Goal: Task Accomplishment & Management: Manage account settings

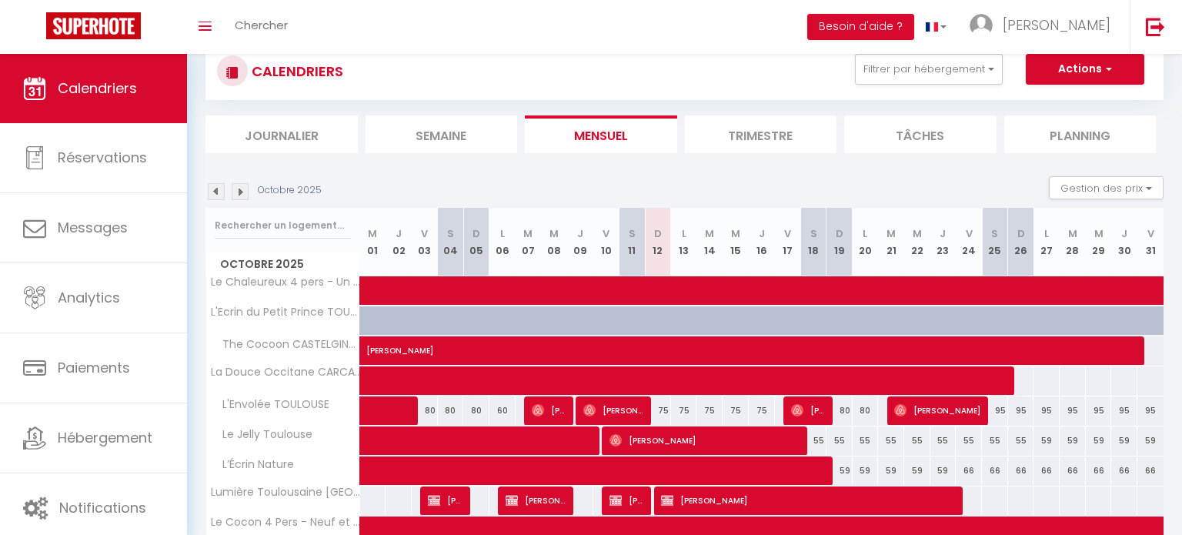
scroll to position [118, 0]
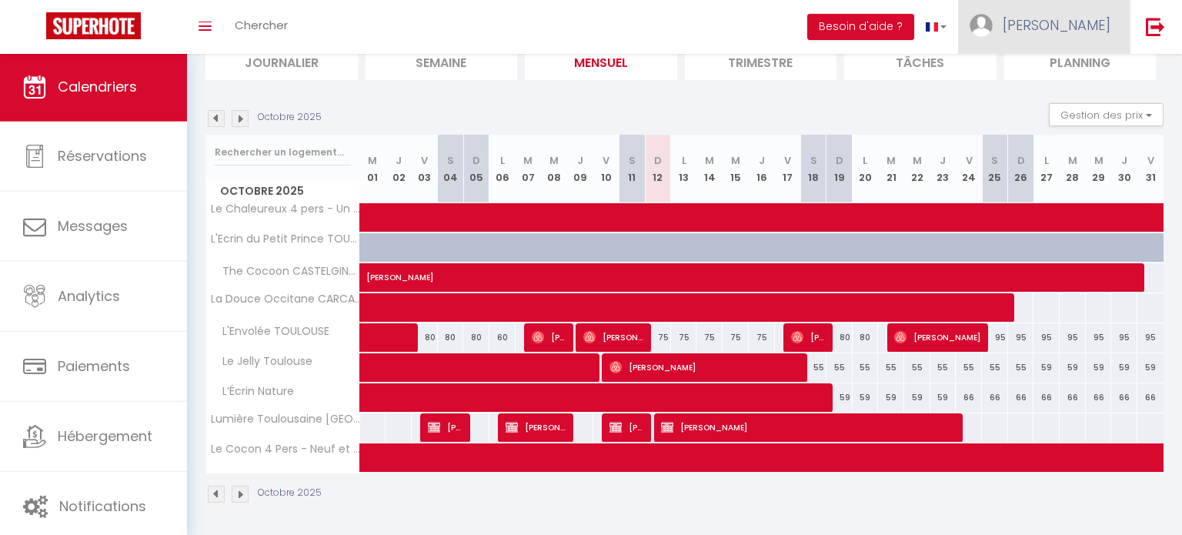
click at [1098, 21] on span "[PERSON_NAME]" at bounding box center [1057, 24] width 108 height 19
click at [1086, 78] on link "Paramètres" at bounding box center [1068, 77] width 114 height 26
select select "28"
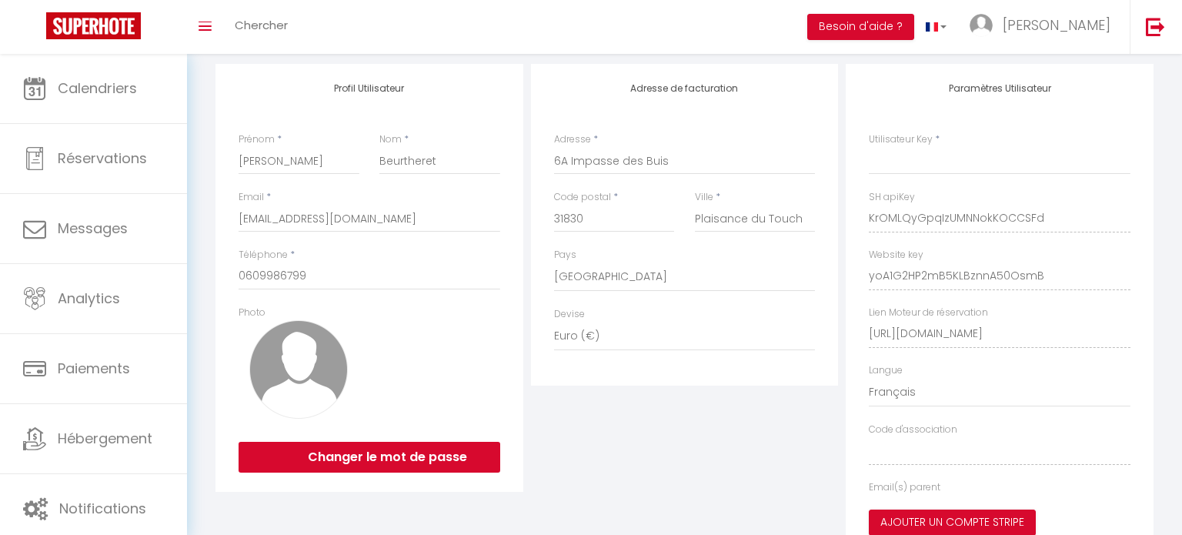
select select "fr"
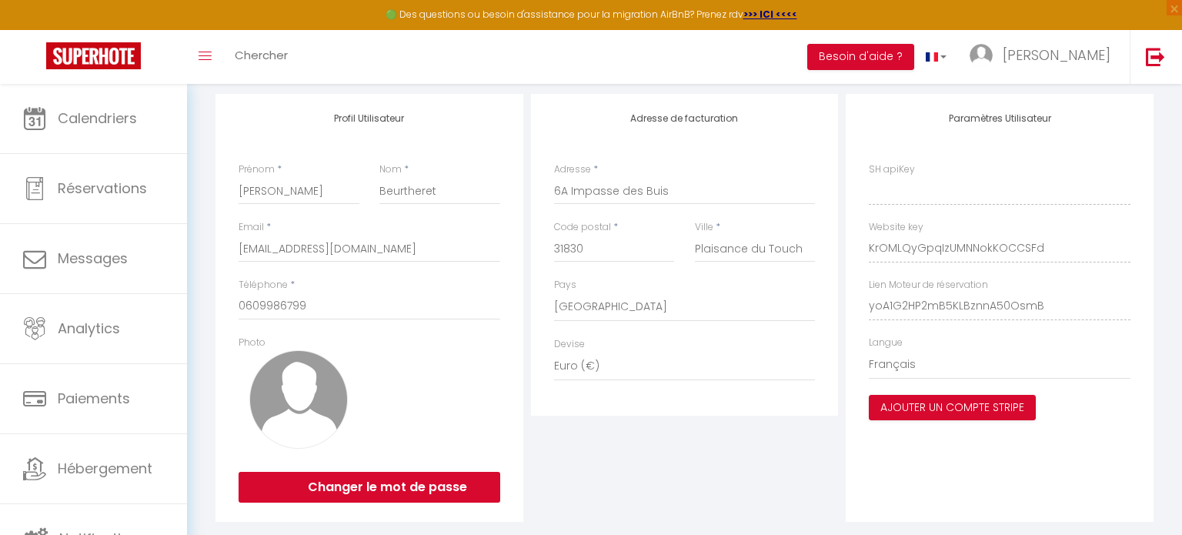
type input "KrOMLQyGpqIzUMNNokKOCCSFd"
type input "yoA1G2HP2mB5KLBznnA50OsmB"
type input "[URL][DOMAIN_NAME]"
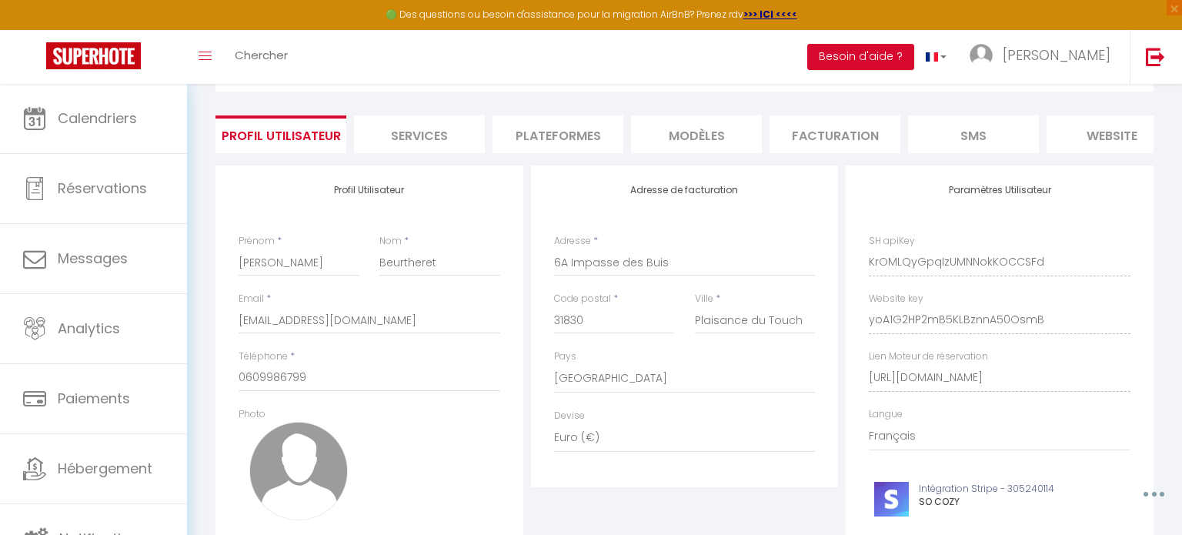
scroll to position [12, 0]
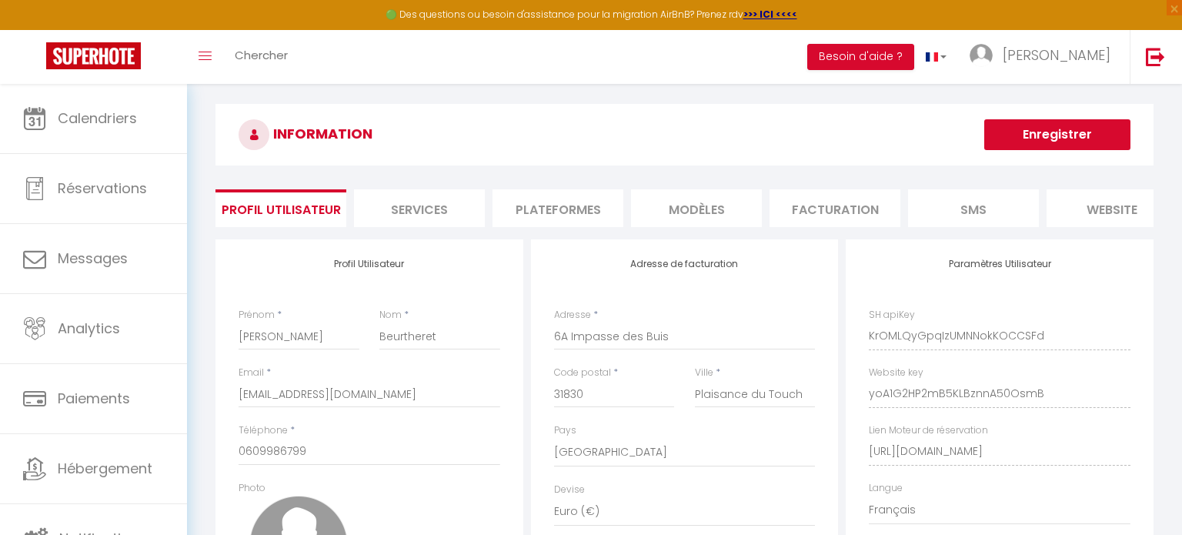
click at [564, 215] on li "Plateformes" at bounding box center [558, 208] width 131 height 38
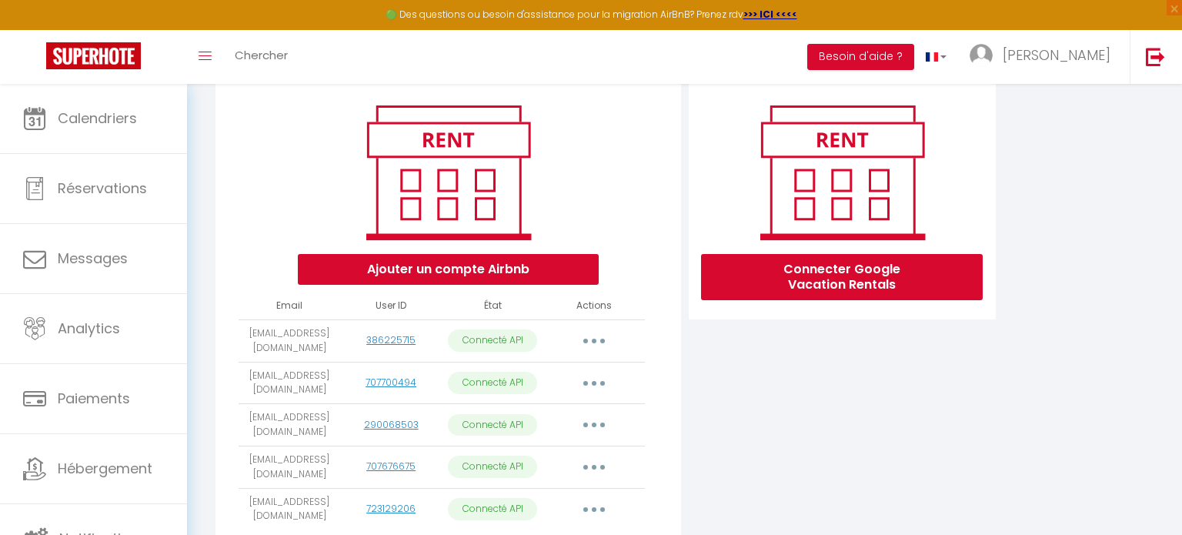
scroll to position [249, 0]
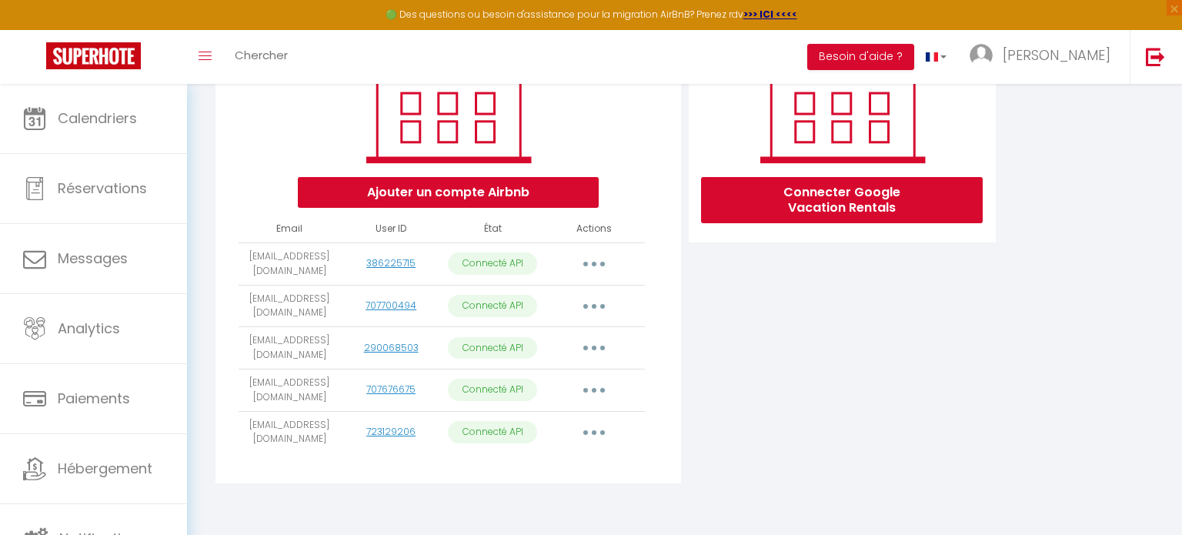
click at [607, 431] on button "button" at bounding box center [594, 432] width 43 height 25
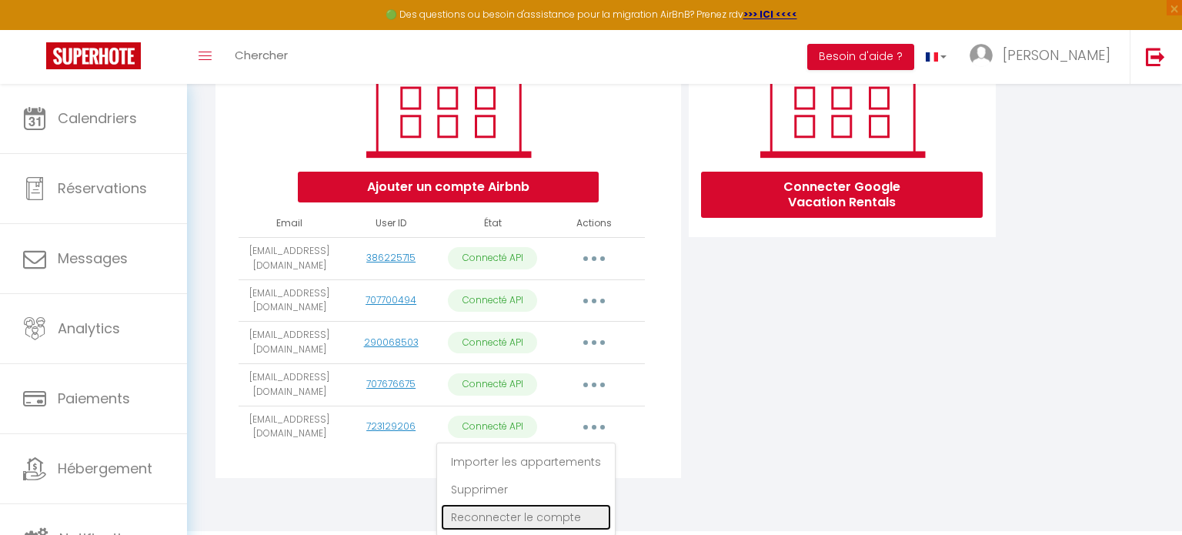
click at [557, 515] on link "Reconnecter le compte" at bounding box center [526, 517] width 170 height 26
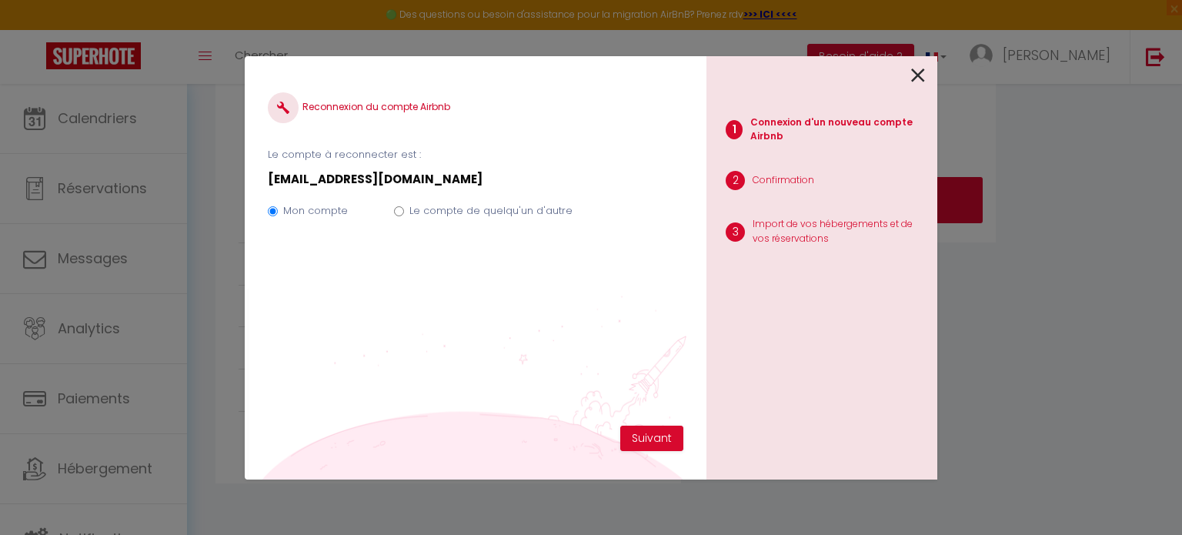
click at [399, 211] on input "Le compte de quelqu'un d'autre" at bounding box center [399, 211] width 10 height 10
radio input "true"
radio input "false"
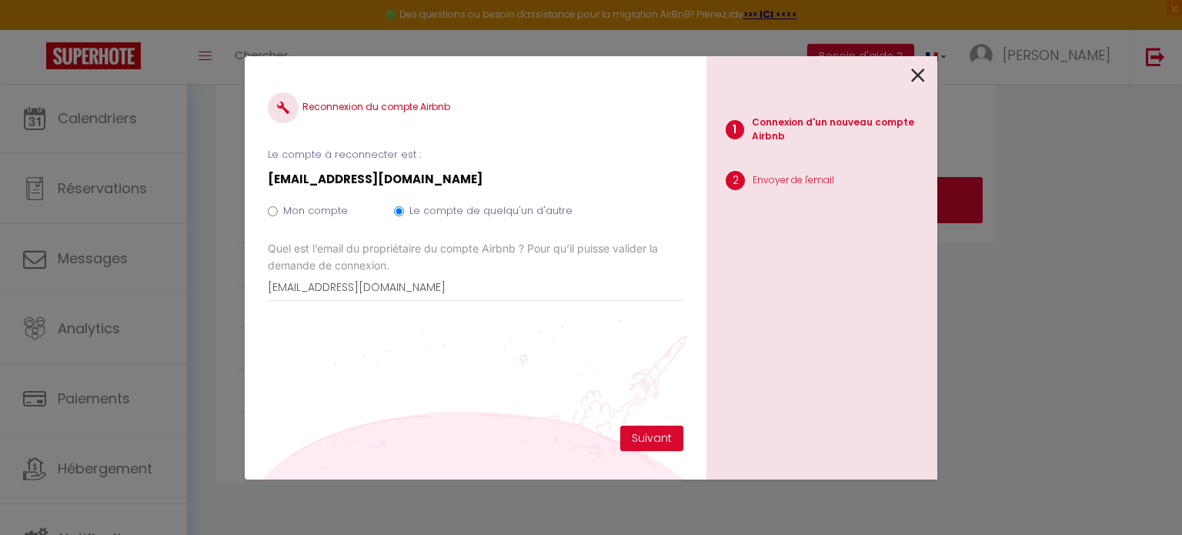
click at [398, 209] on input "Le compte de quelqu'un d'autre" at bounding box center [399, 211] width 10 height 10
click at [658, 439] on button "Suivant" at bounding box center [651, 439] width 63 height 26
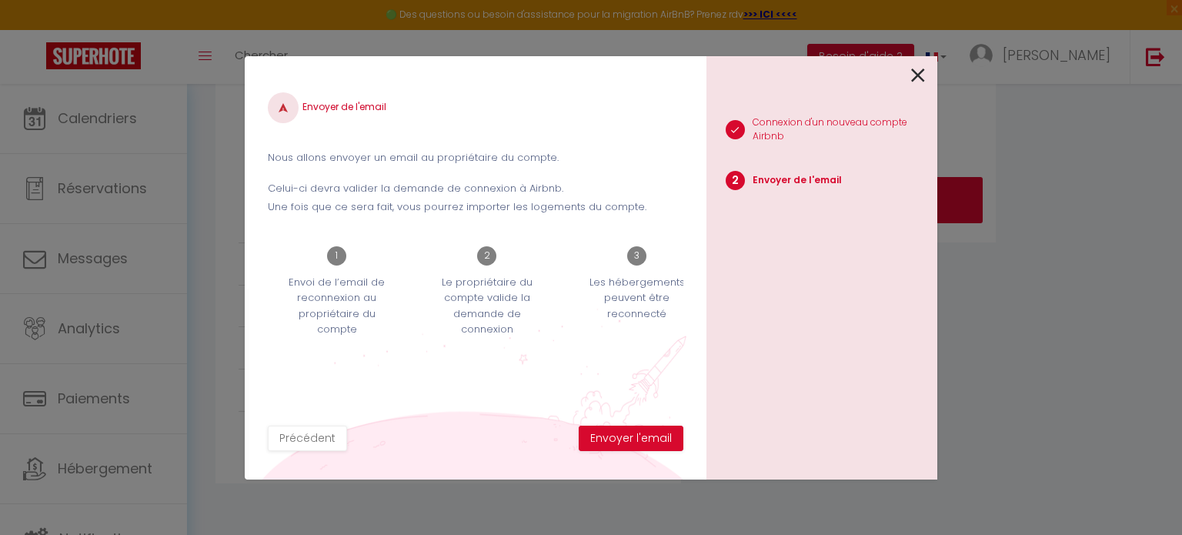
click at [925, 76] on icon at bounding box center [918, 75] width 14 height 23
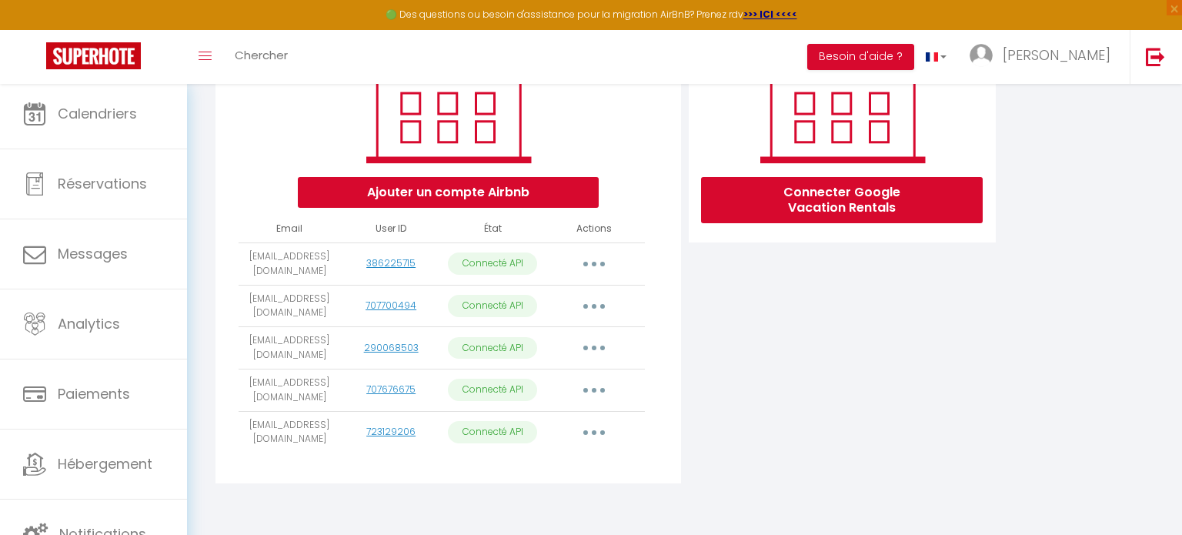
click at [597, 428] on button "button" at bounding box center [594, 432] width 43 height 25
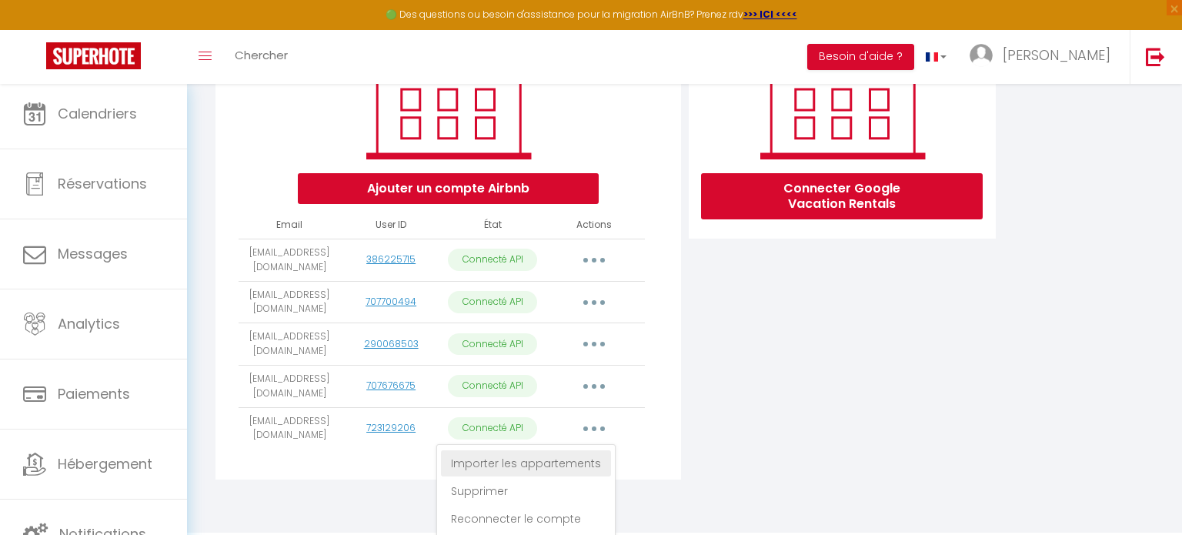
scroll to position [254, 0]
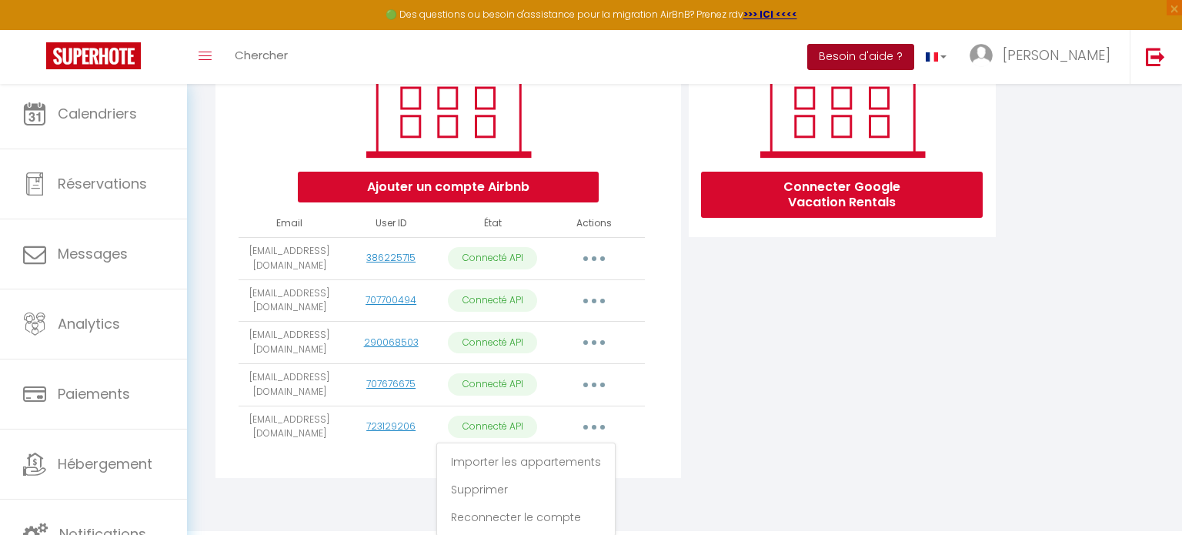
click at [914, 52] on button "Besoin d'aide ?" at bounding box center [860, 57] width 107 height 26
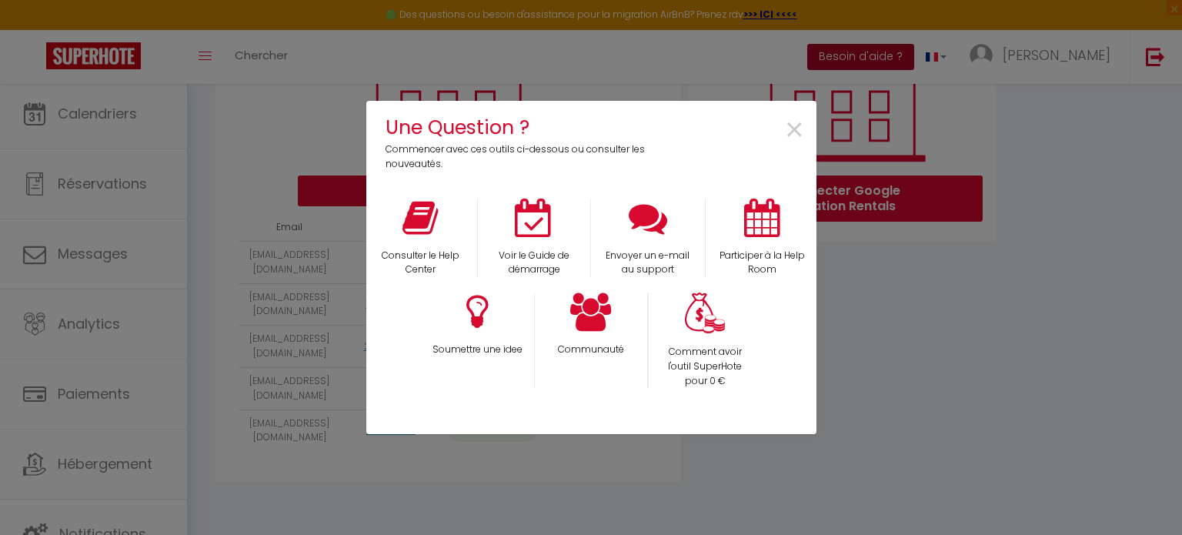
scroll to position [249, 0]
click at [434, 247] on div "Consulter le Help Center" at bounding box center [420, 238] width 114 height 79
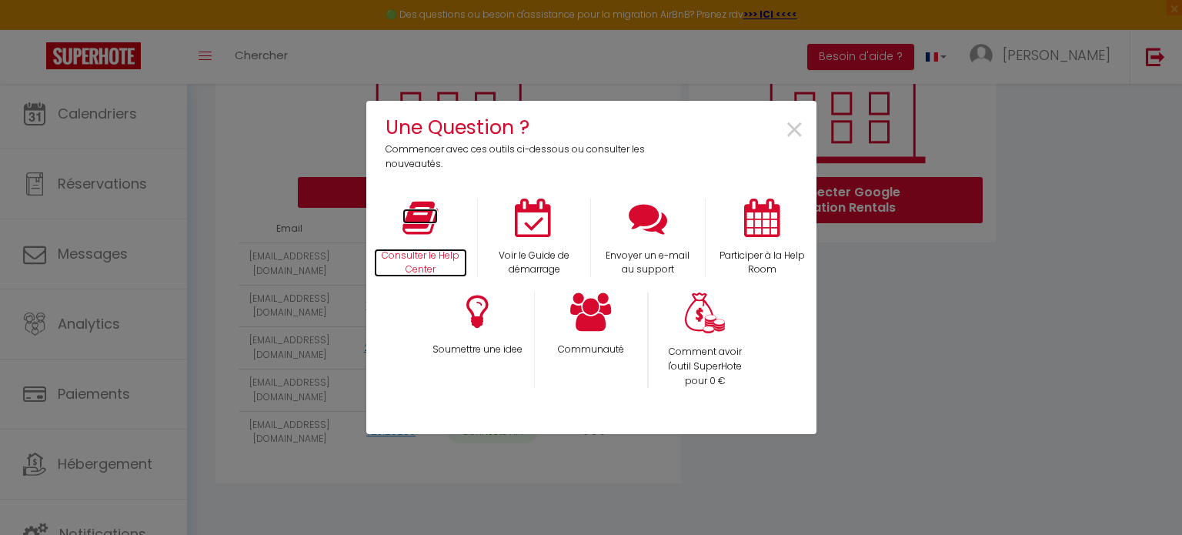
click at [424, 260] on p "Consulter le Help Center" at bounding box center [421, 263] width 94 height 29
click at [800, 125] on span "×" at bounding box center [794, 130] width 21 height 48
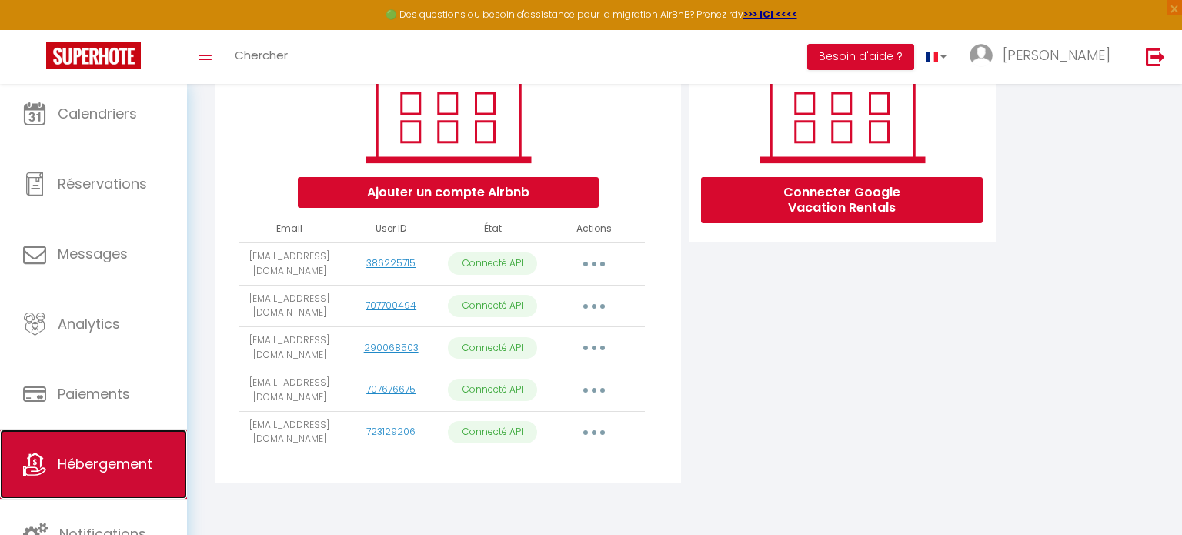
click at [142, 454] on span "Hébergement" at bounding box center [105, 463] width 95 height 19
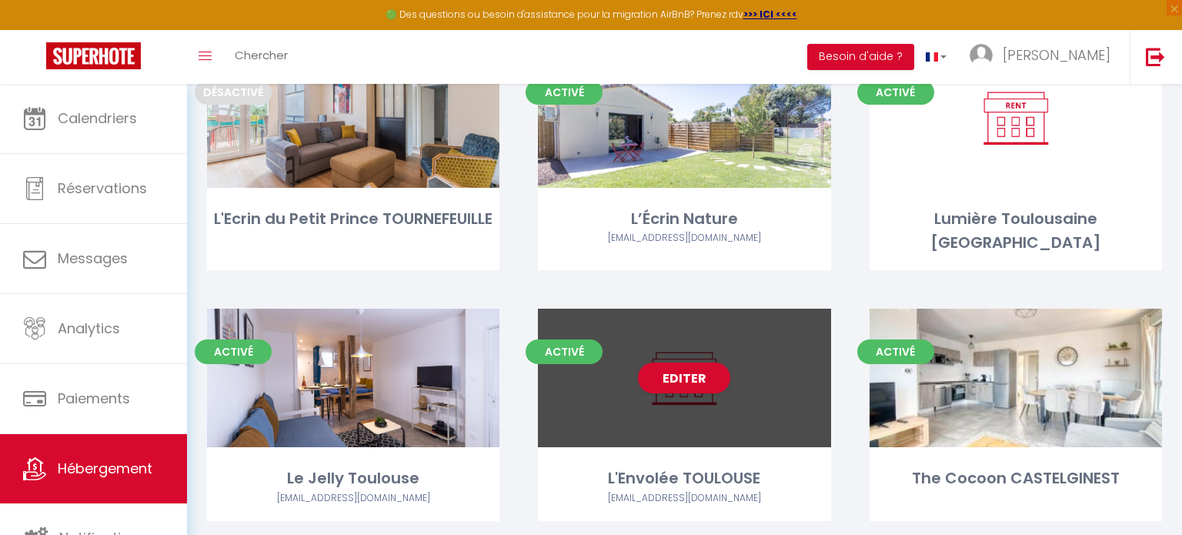
scroll to position [296, 0]
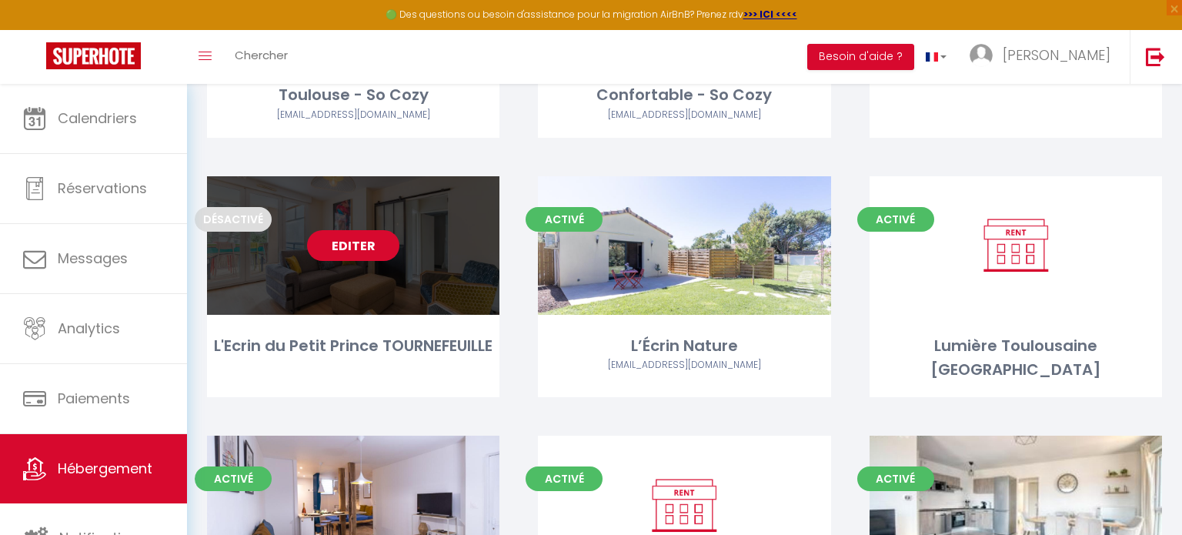
click at [349, 244] on link "Editer" at bounding box center [353, 245] width 92 height 31
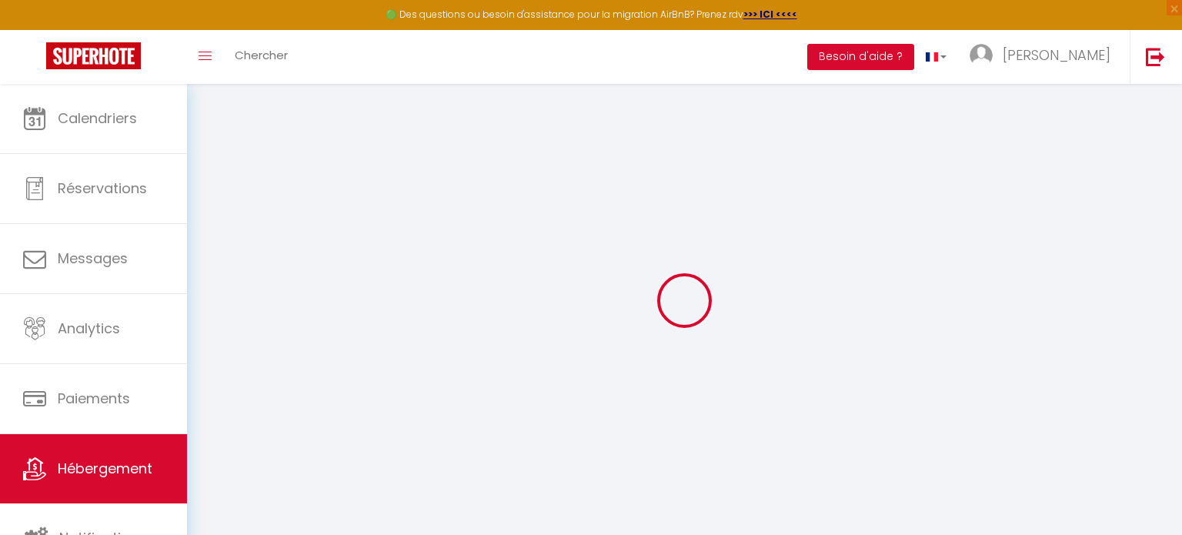
select select
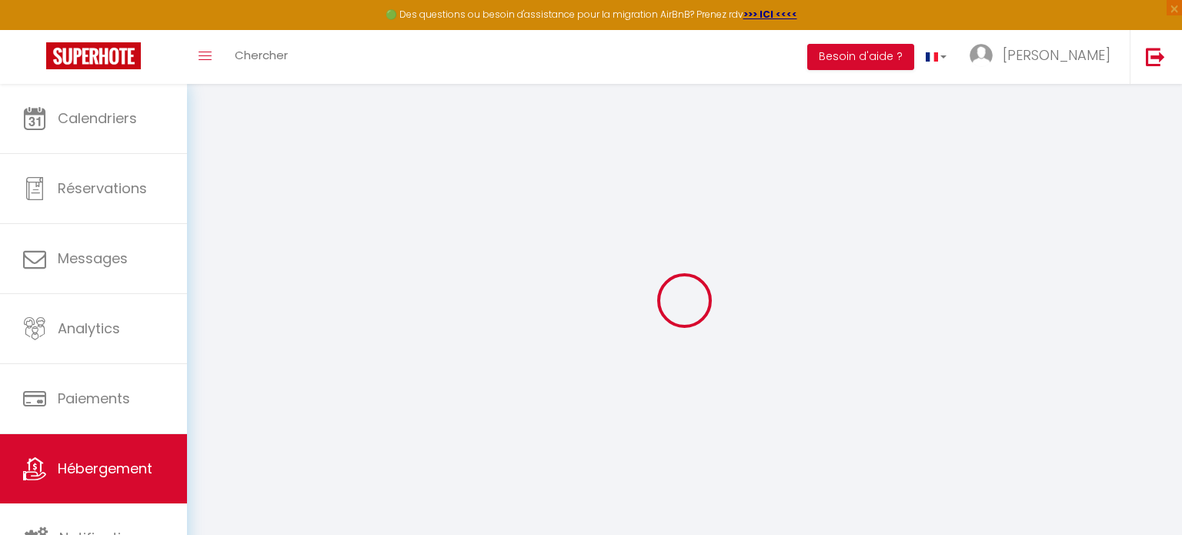
select select
checkbox input "false"
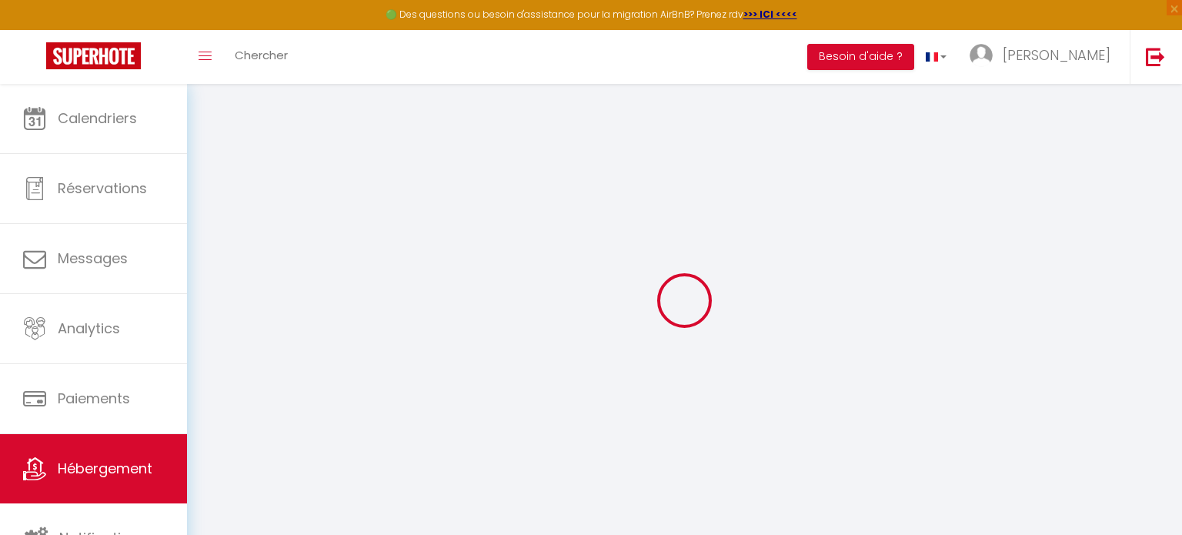
select select
checkbox input "false"
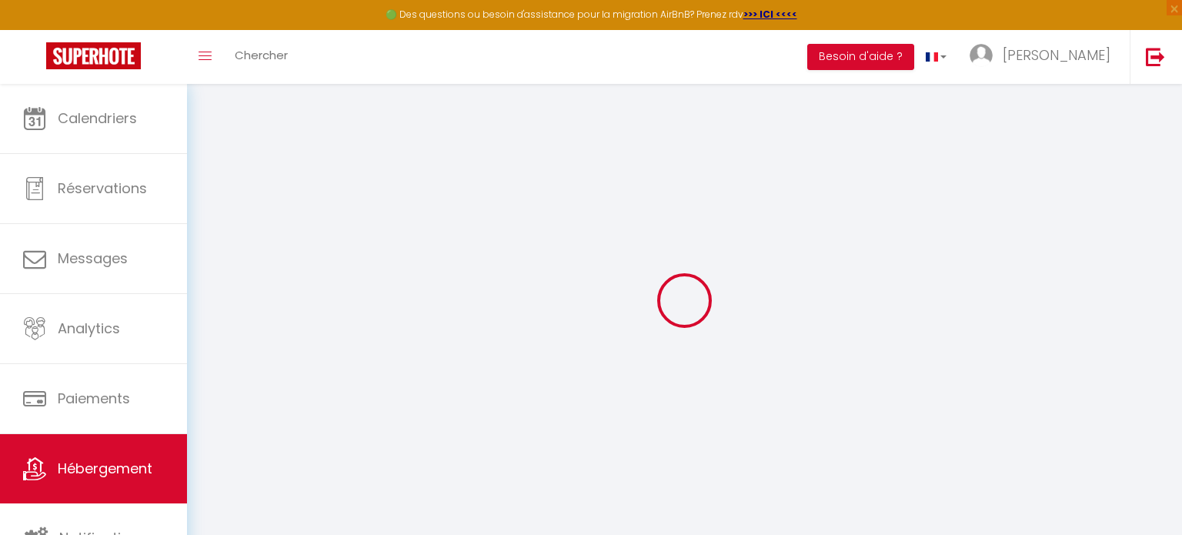
select select "16:00"
select select "21:00"
select select "11:00"
select select "30"
select select "120"
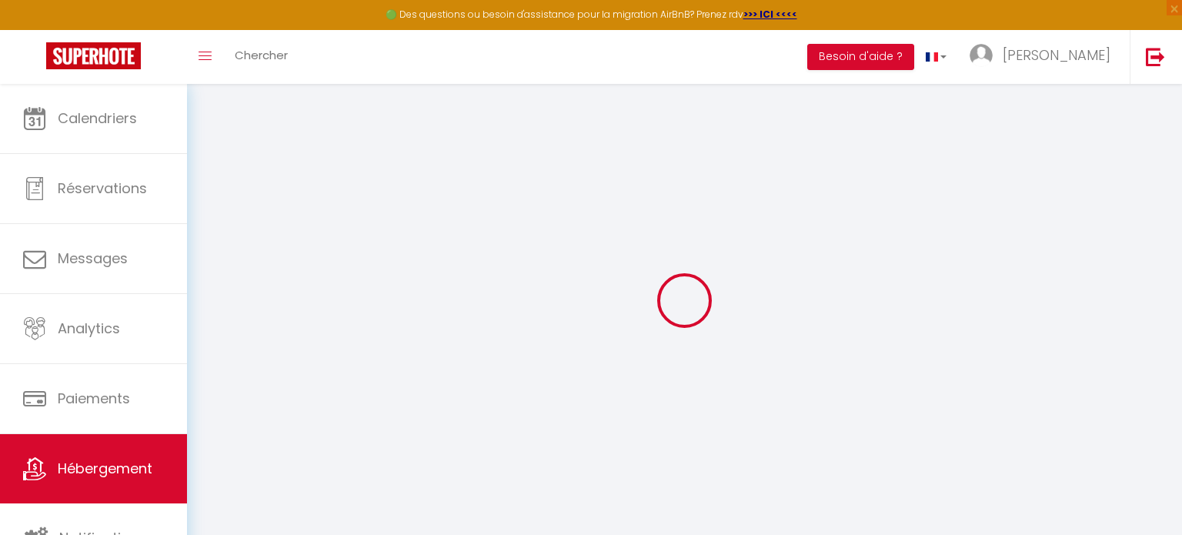
select select
checkbox input "false"
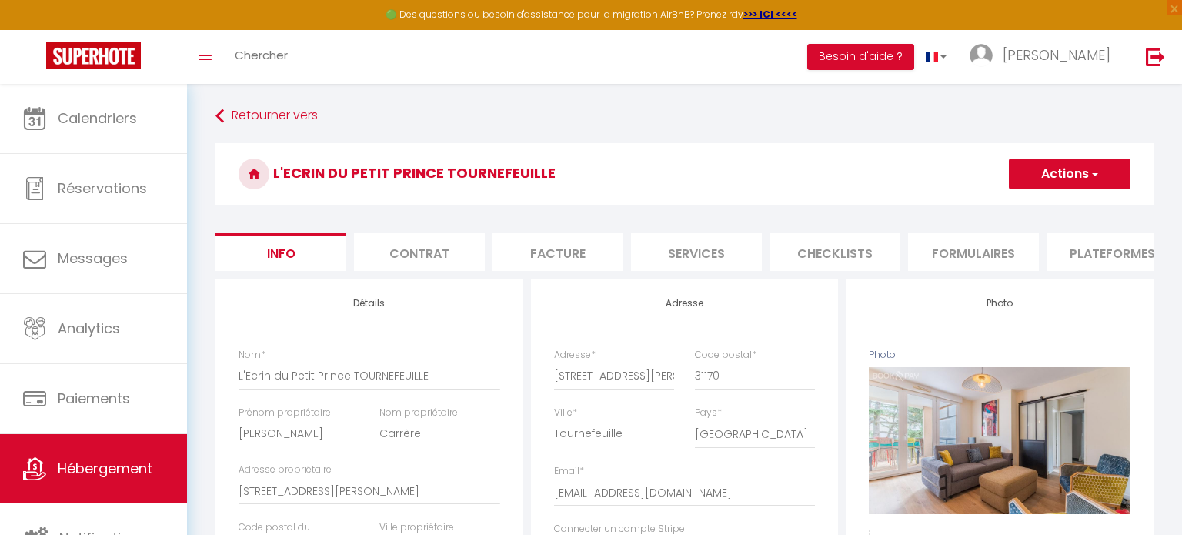
click at [1044, 182] on button "Actions" at bounding box center [1070, 174] width 122 height 31
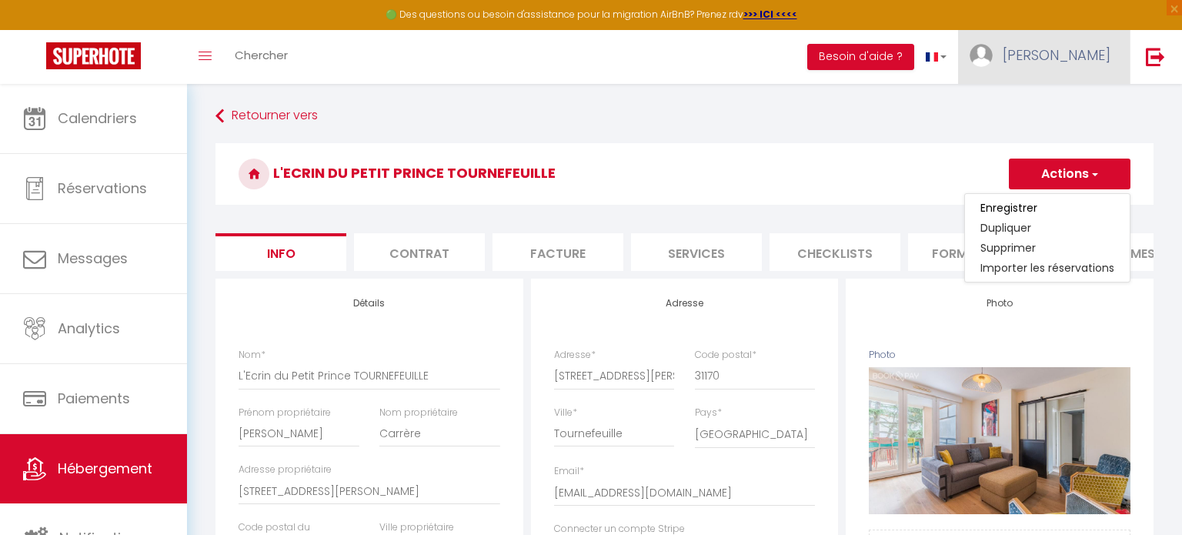
click at [1072, 65] on link "[PERSON_NAME]" at bounding box center [1044, 57] width 172 height 54
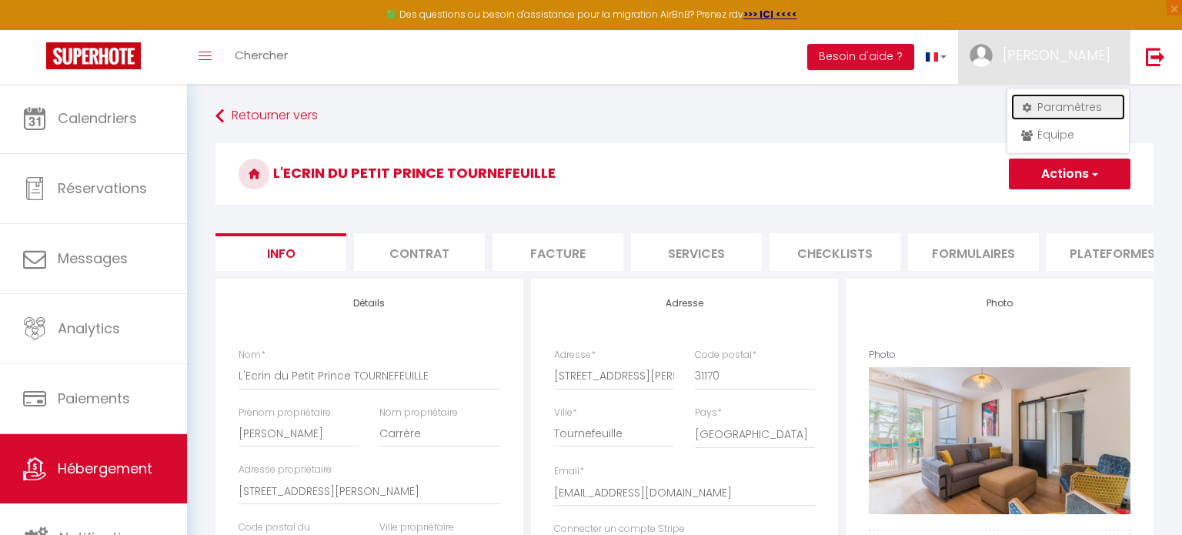
click at [1070, 109] on link "Paramètres" at bounding box center [1068, 107] width 114 height 26
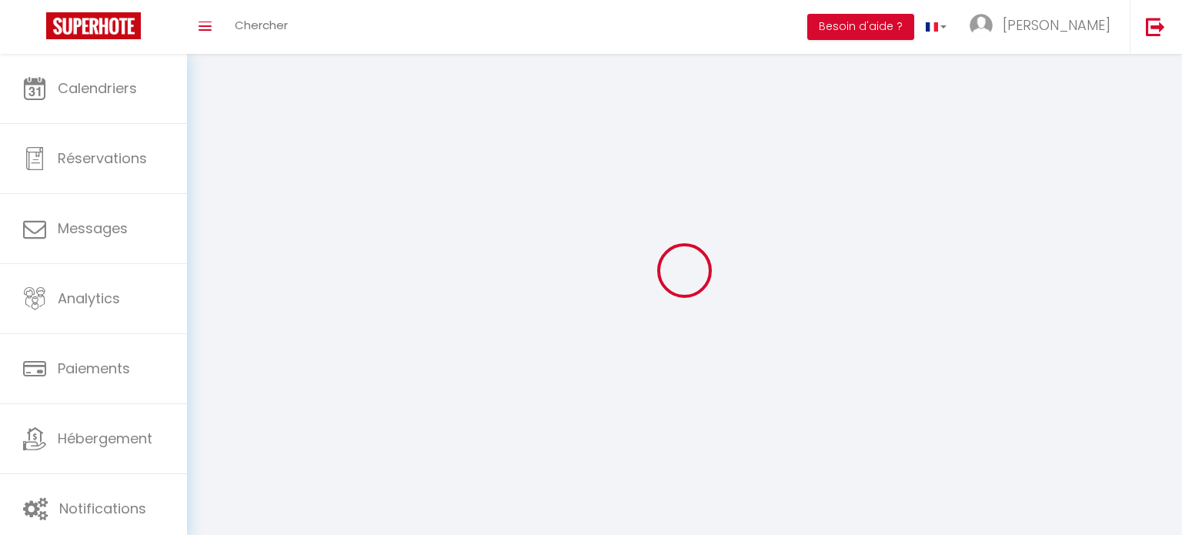
type input "[PERSON_NAME]"
type input "Beurtheret"
type input "0609986799"
type input "6A Impasse des Buis"
type input "31830"
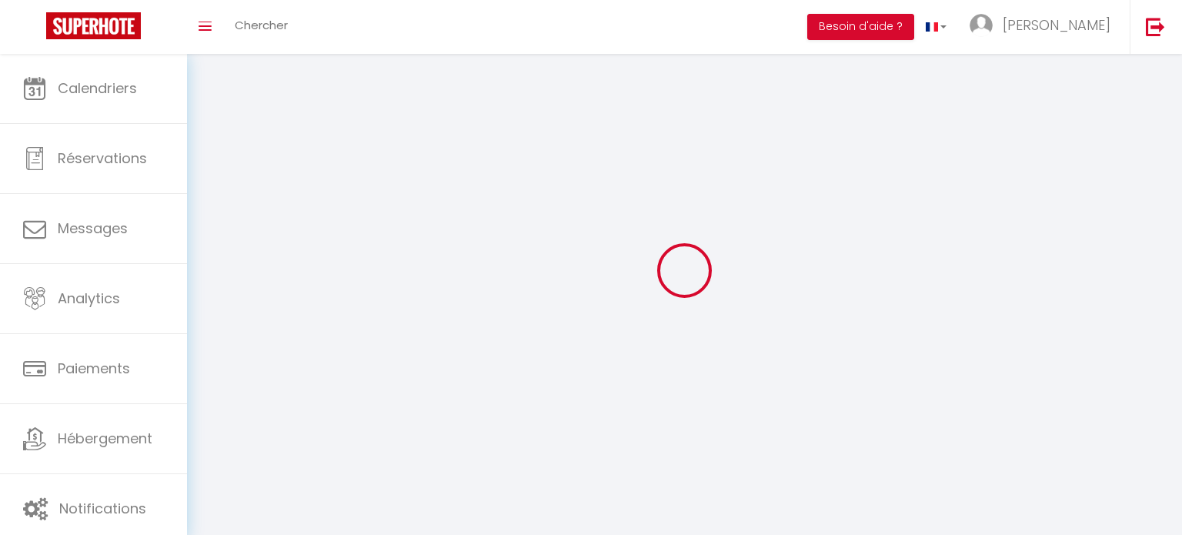
type input "Plaisance du Touch"
type input "KrOMLQyGpqIzUMNNokKOCCSFd"
type input "yoA1G2HP2mB5KLBznnA50OsmB"
type input "[URL][DOMAIN_NAME]"
select select "1"
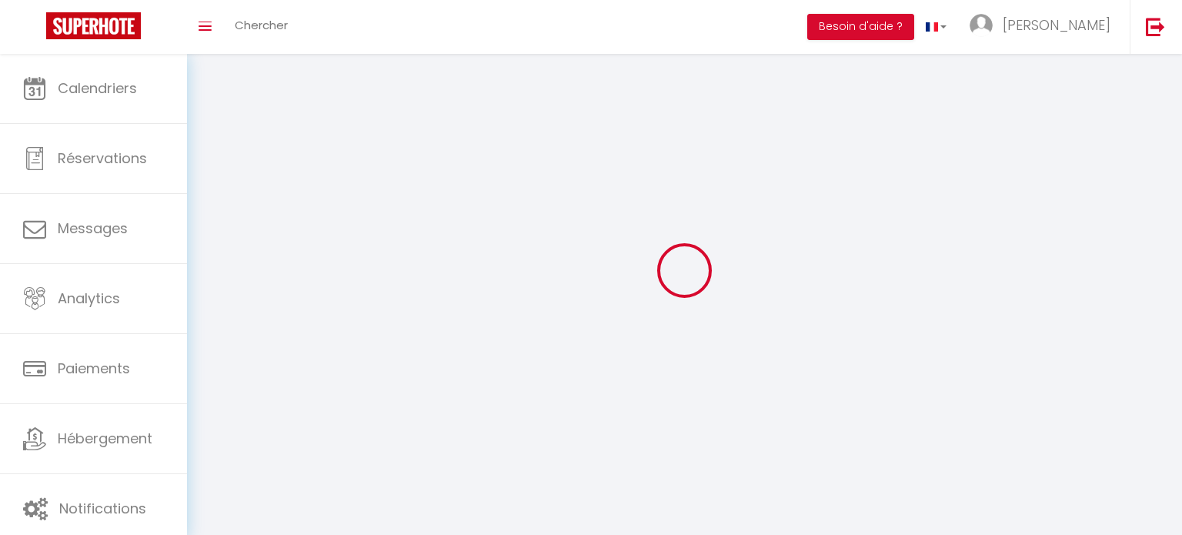
select select "28"
select select "fr"
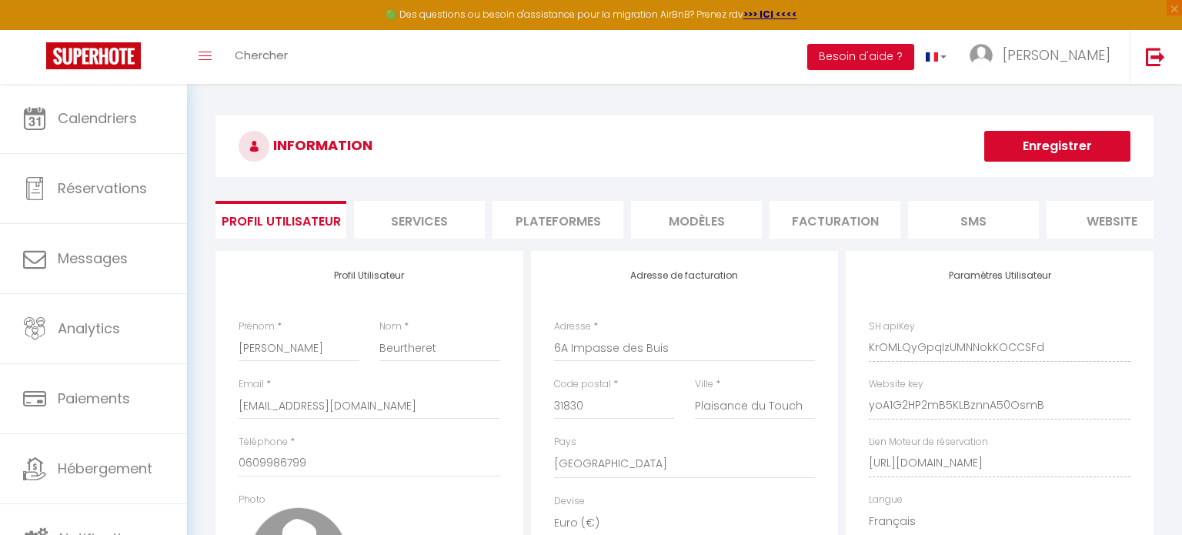
click at [606, 225] on li "Plateformes" at bounding box center [558, 220] width 131 height 38
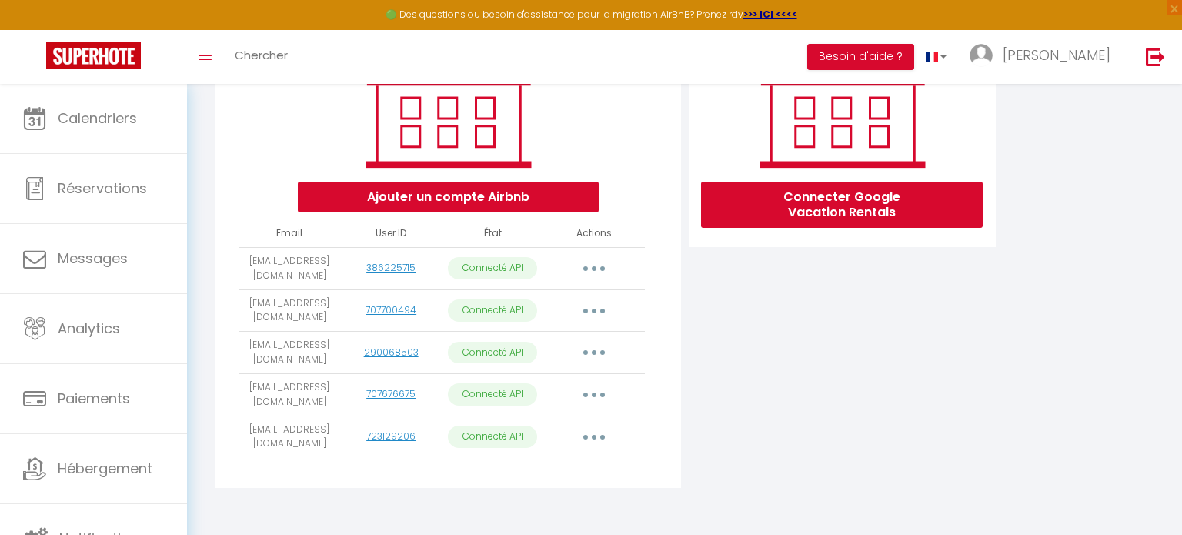
scroll to position [249, 0]
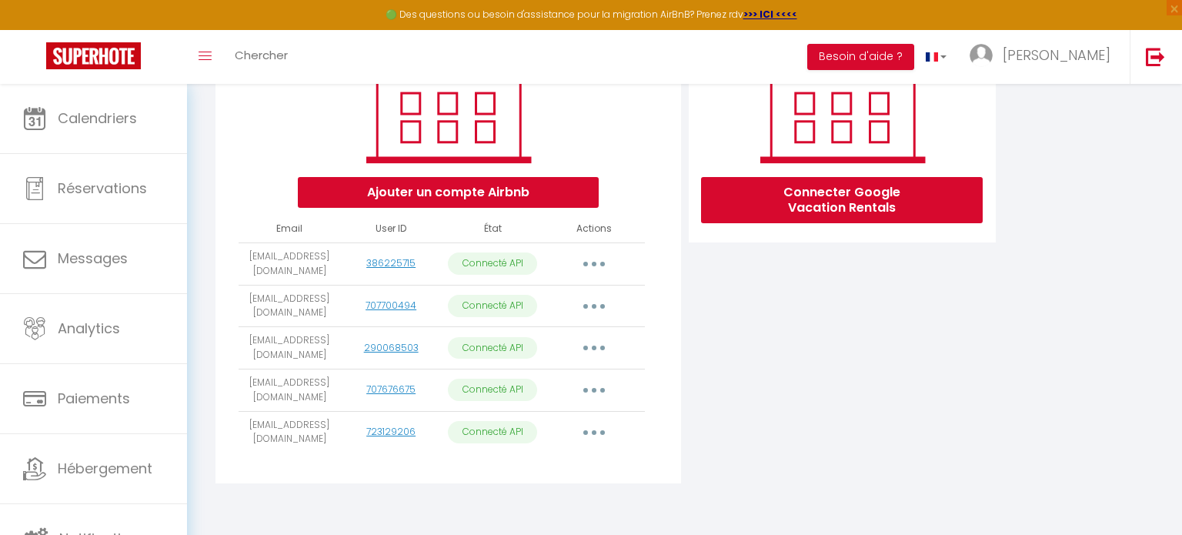
click at [603, 433] on button "button" at bounding box center [594, 432] width 43 height 25
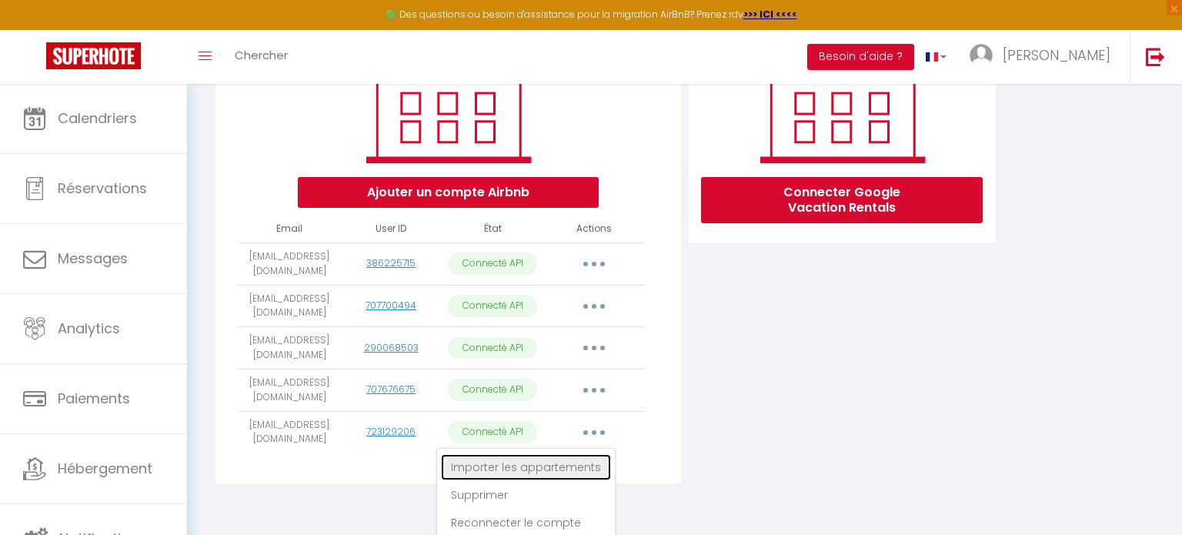
click at [577, 459] on link "Importer les appartements" at bounding box center [526, 467] width 170 height 26
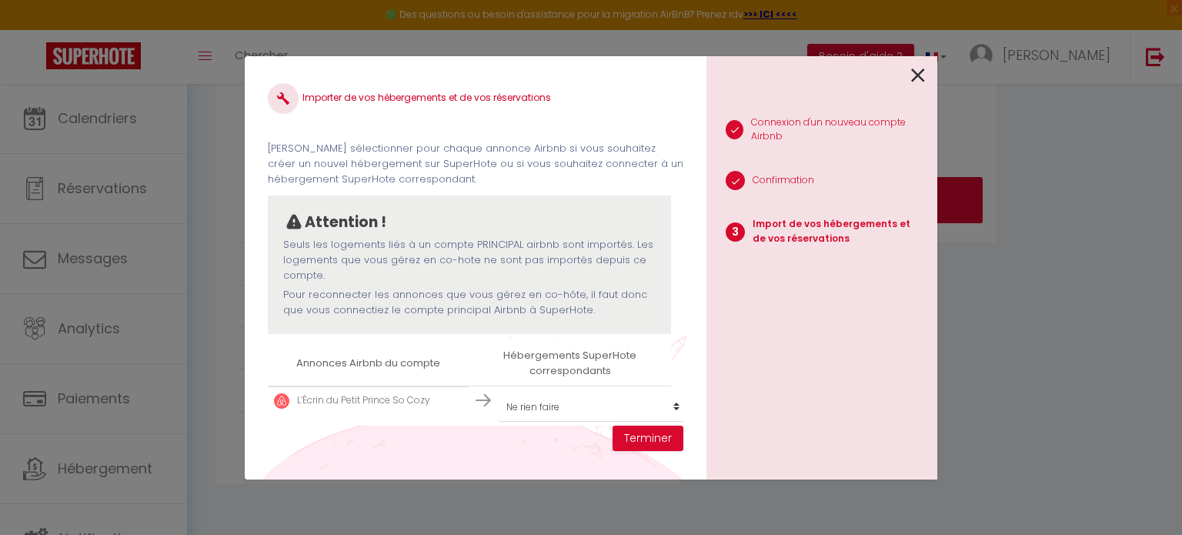
scroll to position [22, 0]
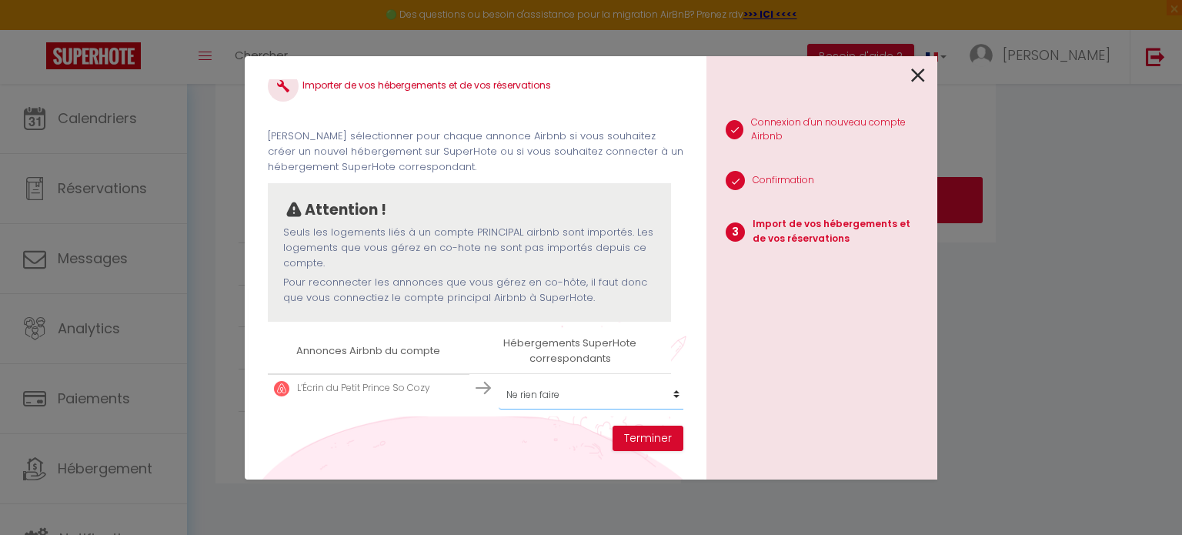
click at [677, 393] on select "Créer un nouvel hébergement Ne rien faire Le Chaleureux 4 pers - Un bijou de To…" at bounding box center [593, 394] width 189 height 29
click at [563, 440] on div "Importer de vos hébergements et de vos réservations [PERSON_NAME] sélectionner …" at bounding box center [476, 267] width 462 height 423
click at [672, 392] on select "Créer un nouvel hébergement Ne rien faire Le Chaleureux 4 pers - Un bijou de To…" at bounding box center [593, 394] width 189 height 29
select select "46655"
click at [499, 380] on select "Créer un nouvel hébergement Ne rien faire Le Chaleureux 4 pers - Un bijou de To…" at bounding box center [593, 394] width 189 height 29
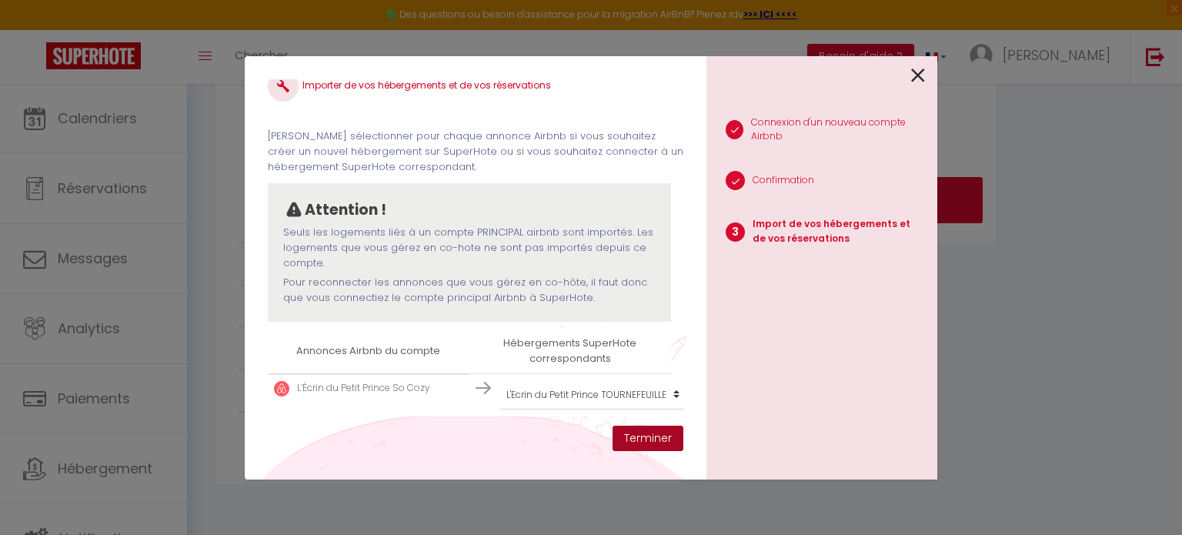
click at [645, 443] on button "Terminer" at bounding box center [648, 439] width 71 height 26
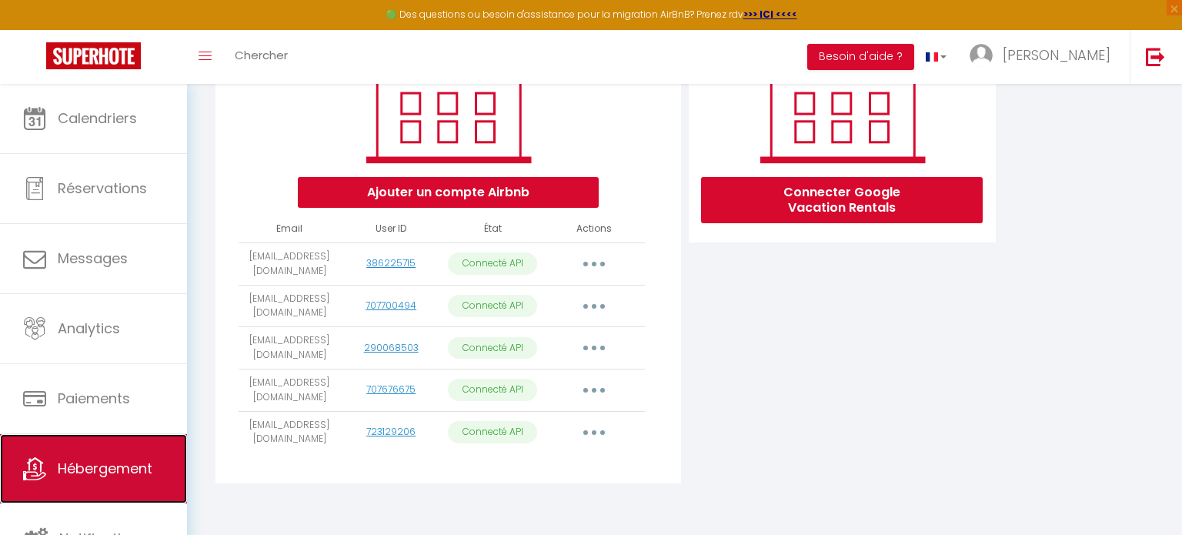
click at [115, 459] on span "Hébergement" at bounding box center [105, 468] width 95 height 19
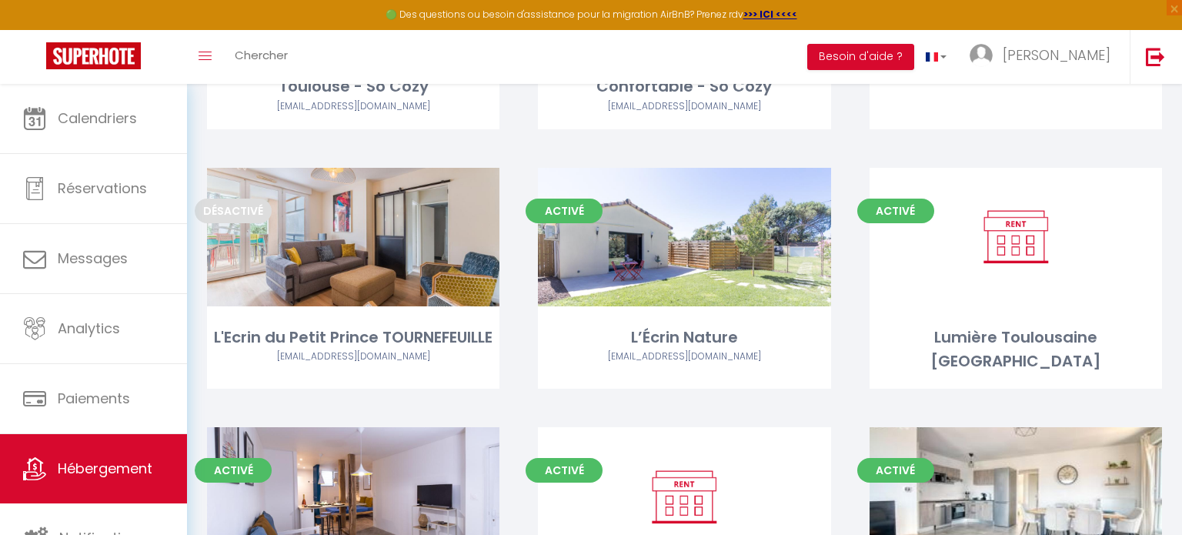
scroll to position [175, 0]
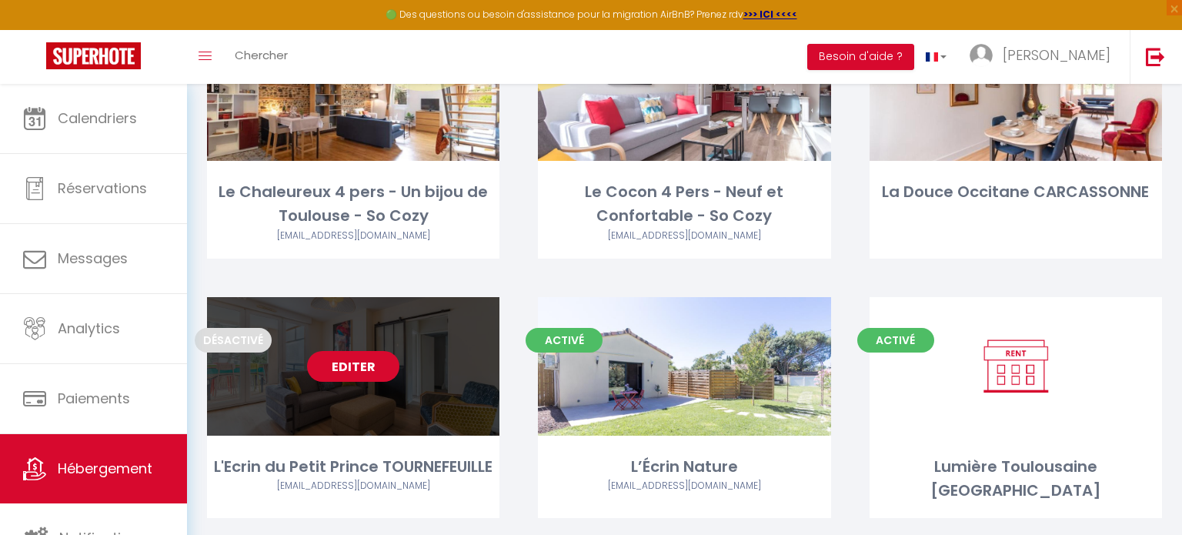
click at [360, 373] on link "Editer" at bounding box center [353, 366] width 92 height 31
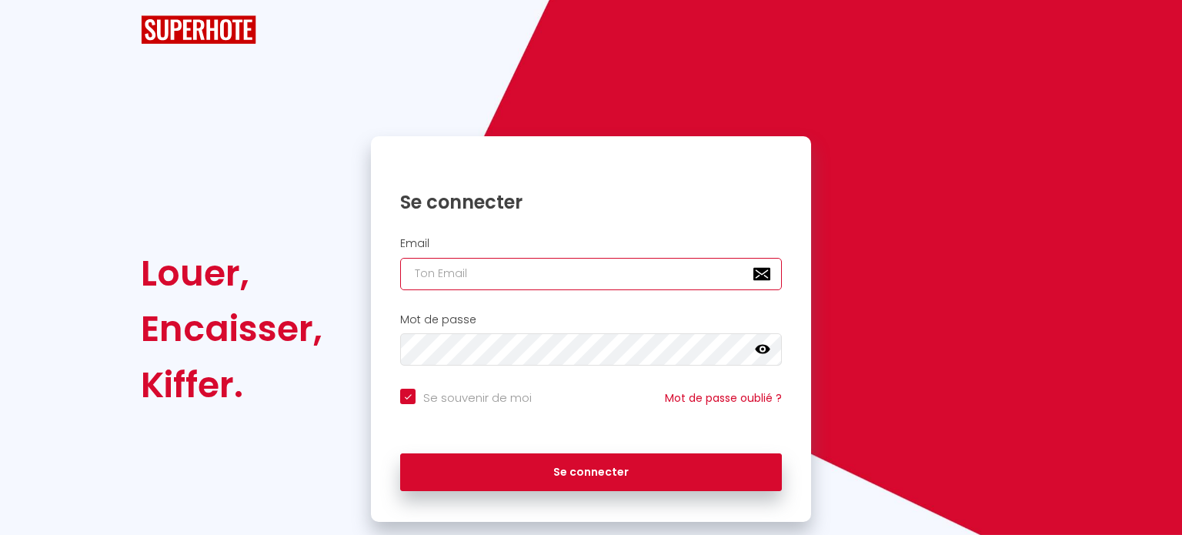
type input "[EMAIL_ADDRESS][DOMAIN_NAME]"
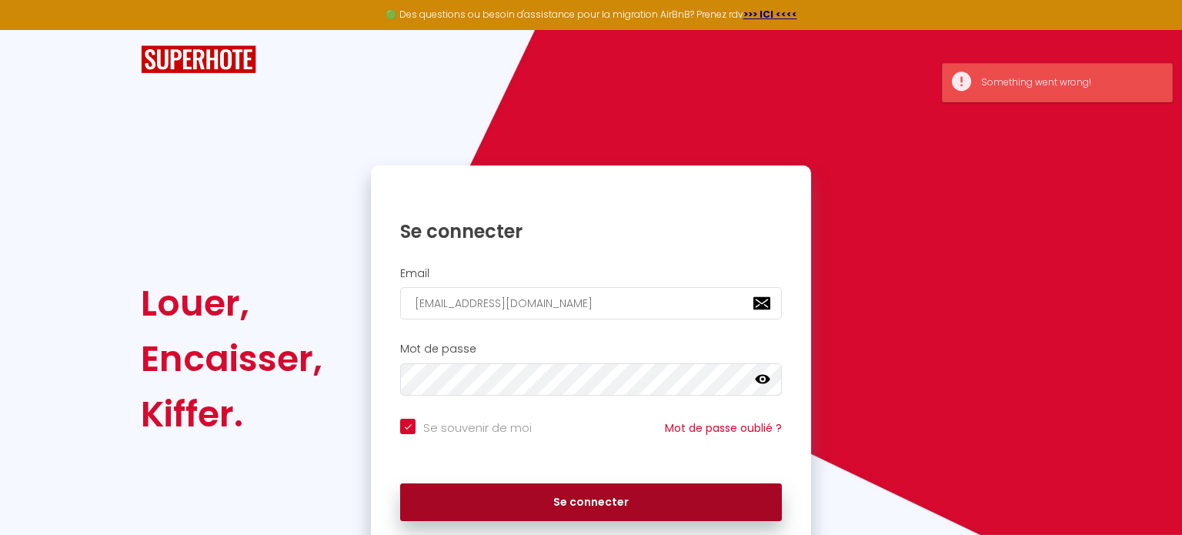
click at [563, 496] on button "Se connecter" at bounding box center [591, 502] width 382 height 38
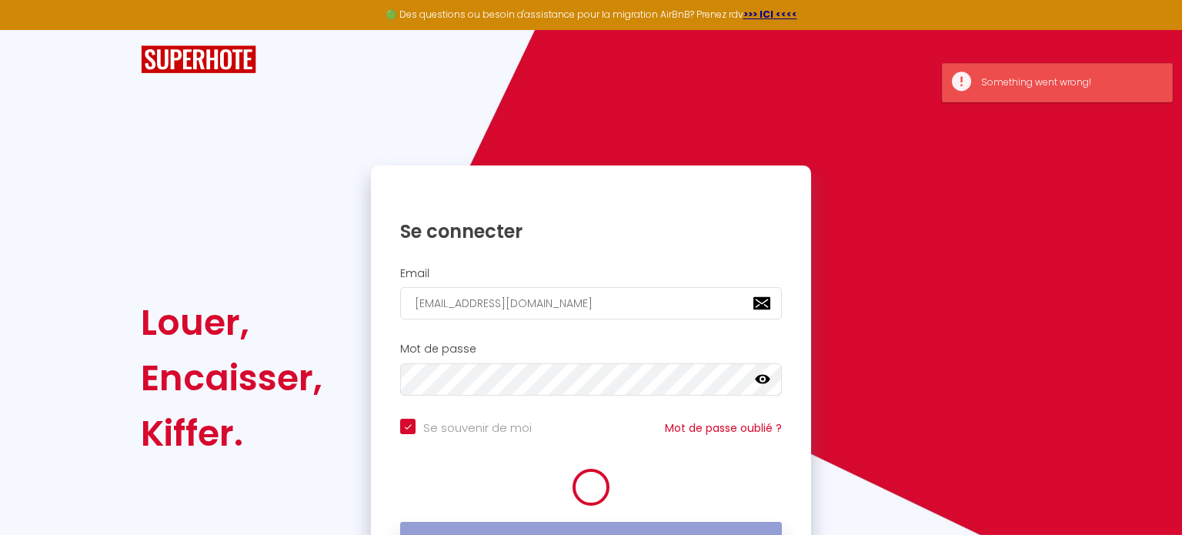
checkbox input "true"
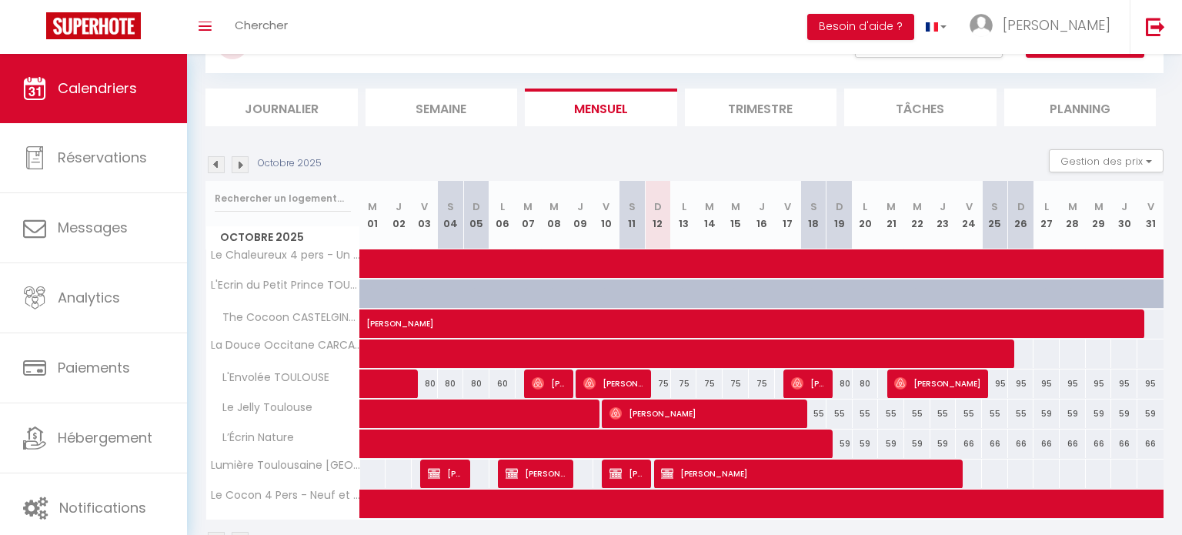
scroll to position [17, 0]
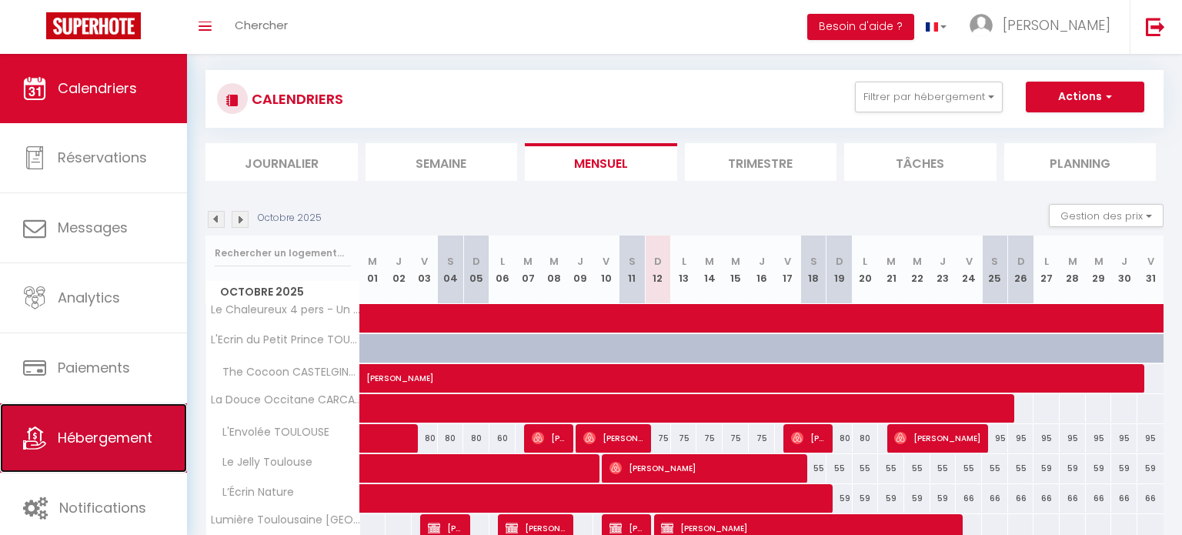
click at [59, 439] on span "Hébergement" at bounding box center [105, 437] width 95 height 19
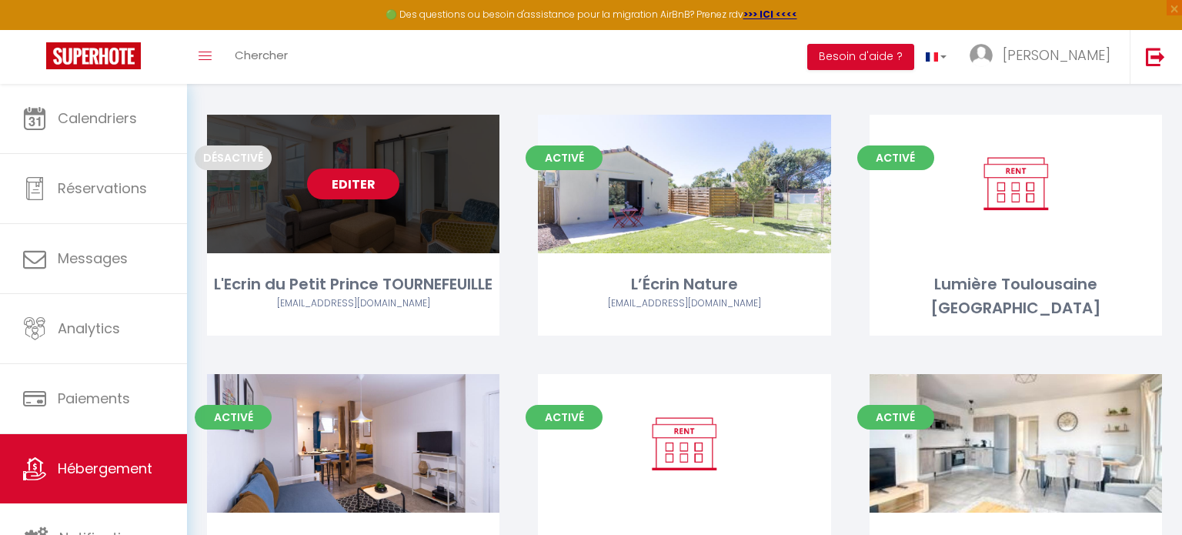
scroll to position [370, 0]
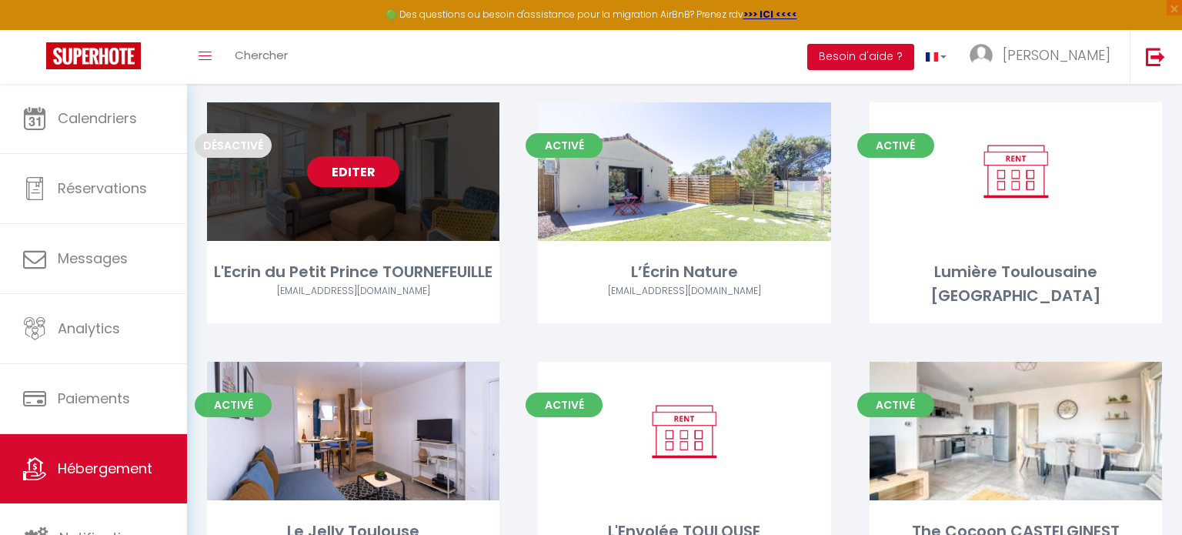
click at [359, 175] on link "Editer" at bounding box center [353, 171] width 92 height 31
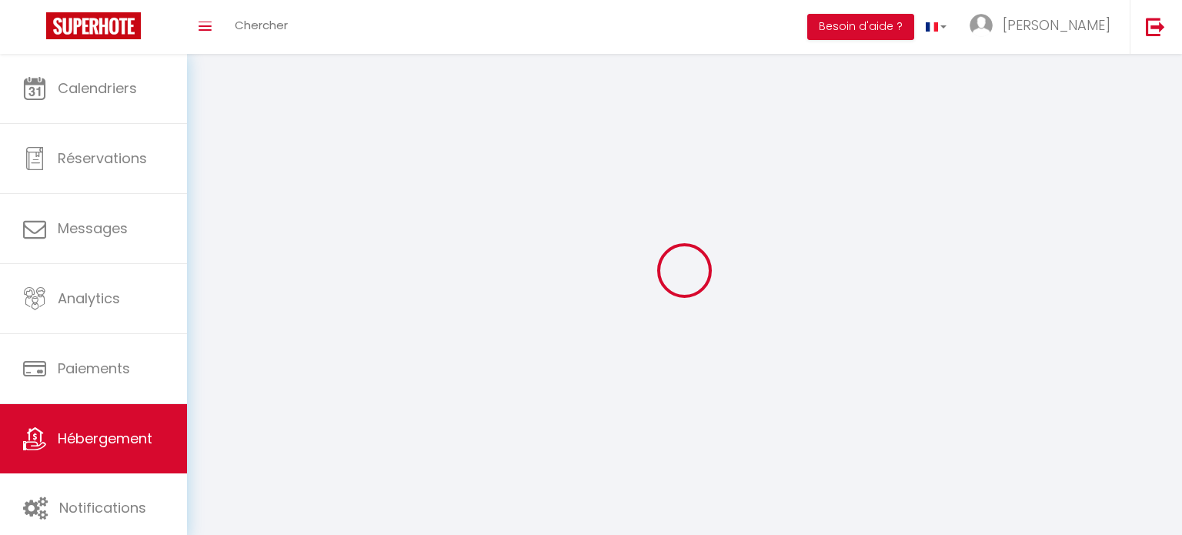
select select "1"
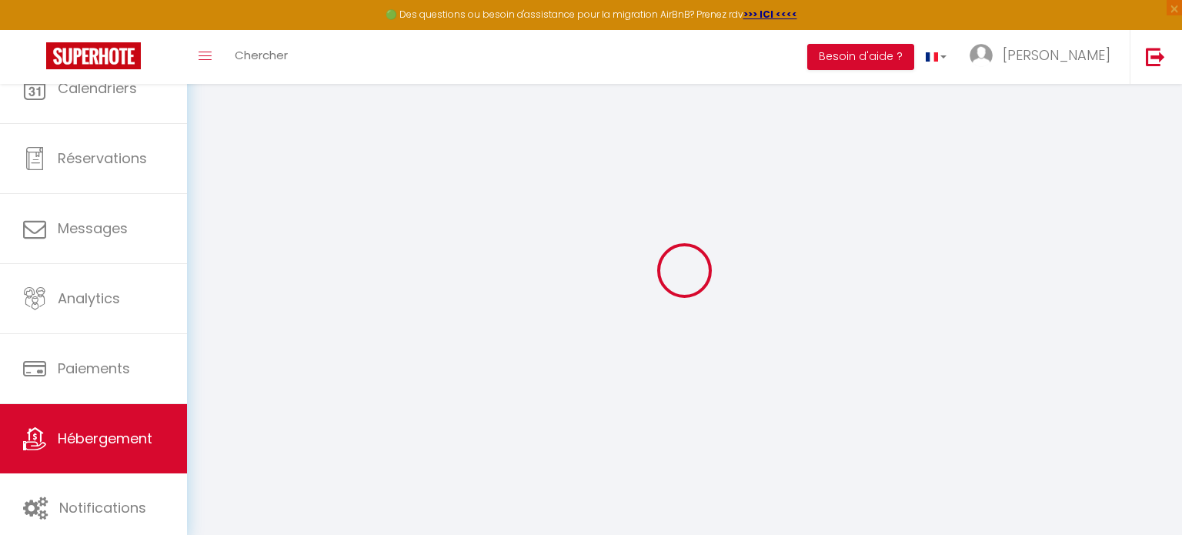
select select
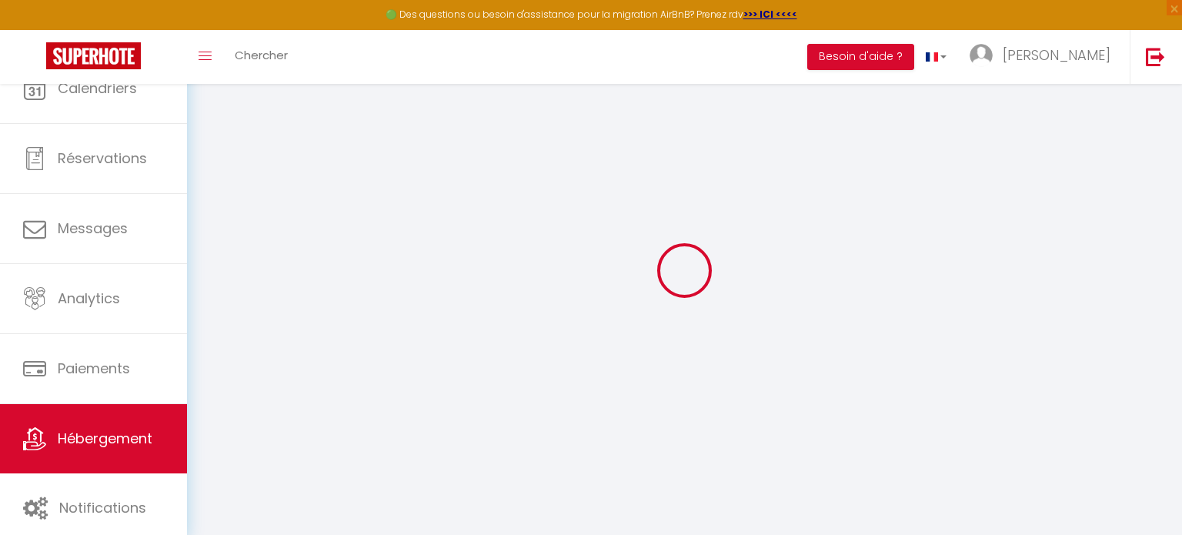
select select
checkbox input "false"
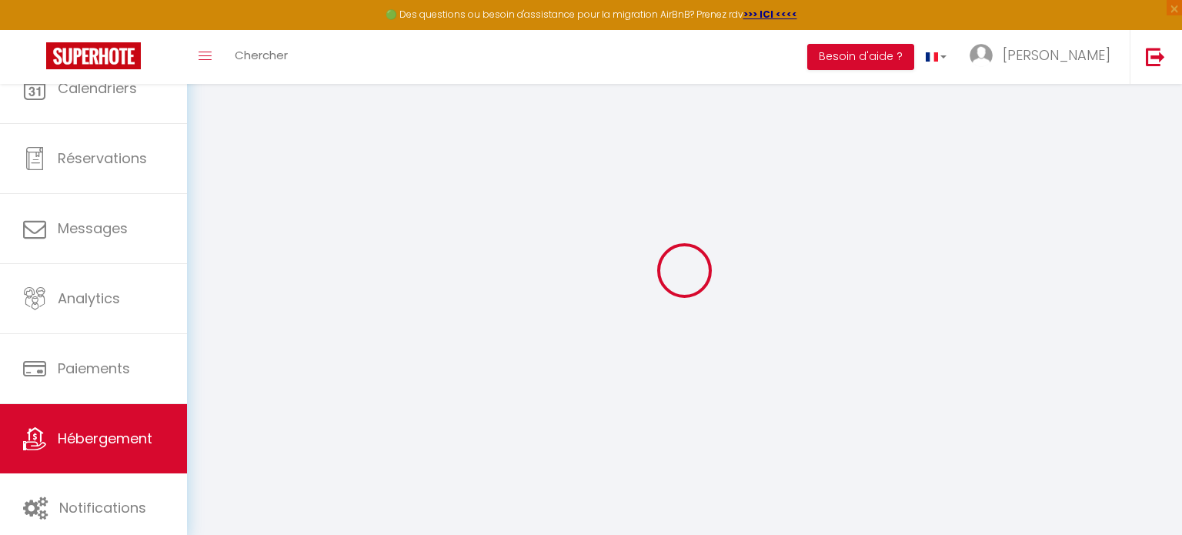
select select "28"
select select
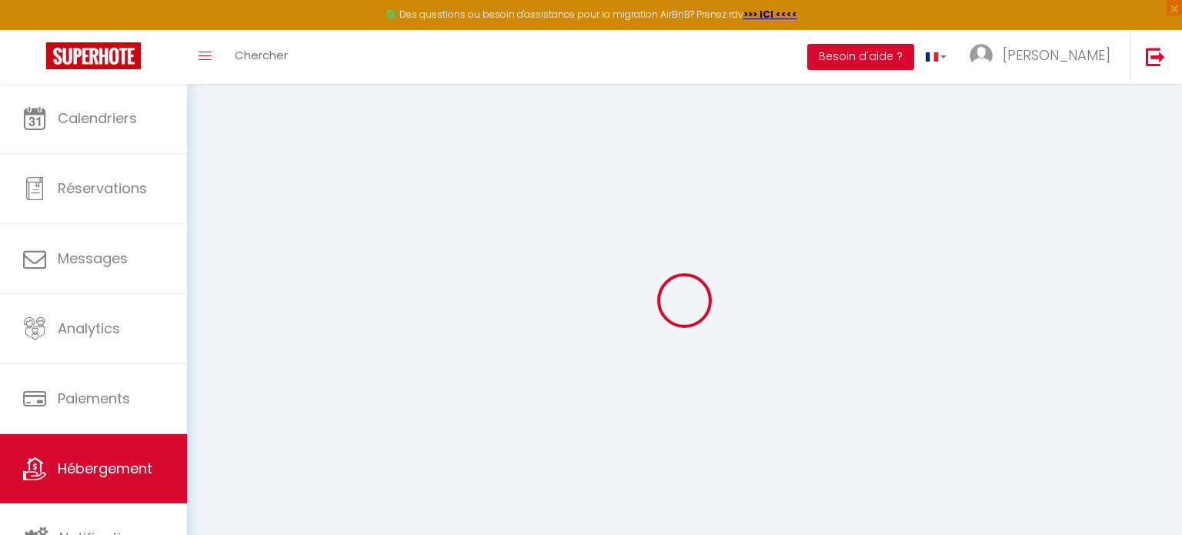
select select
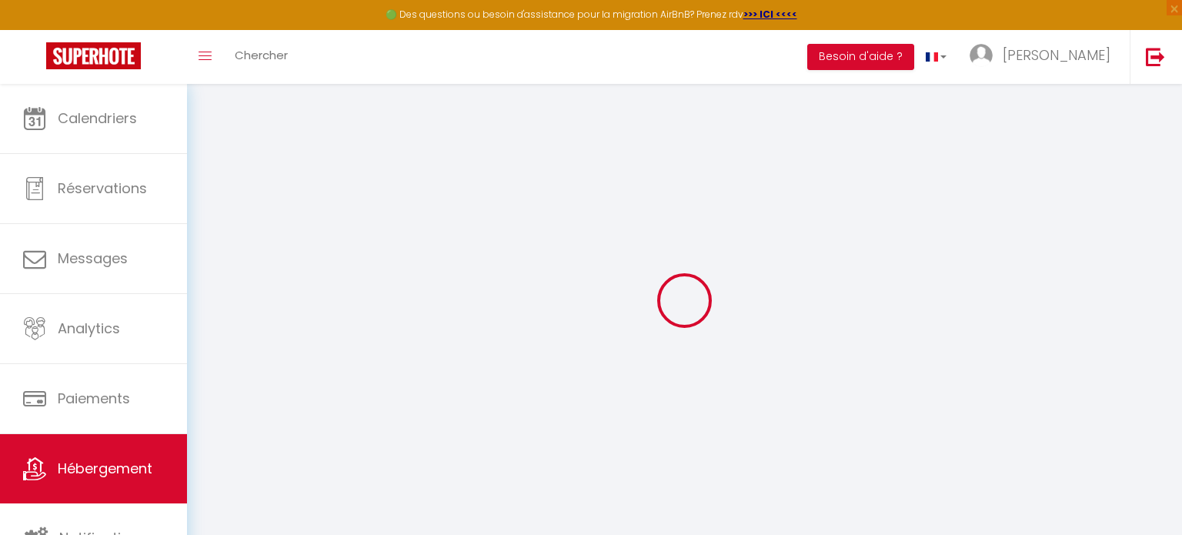
select select
checkbox input "false"
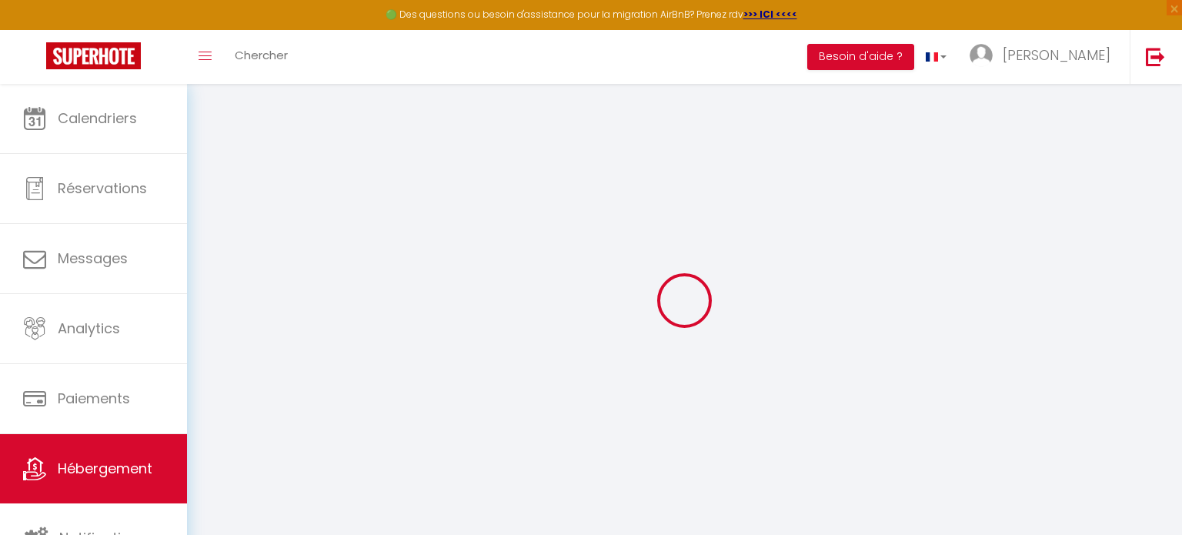
select select
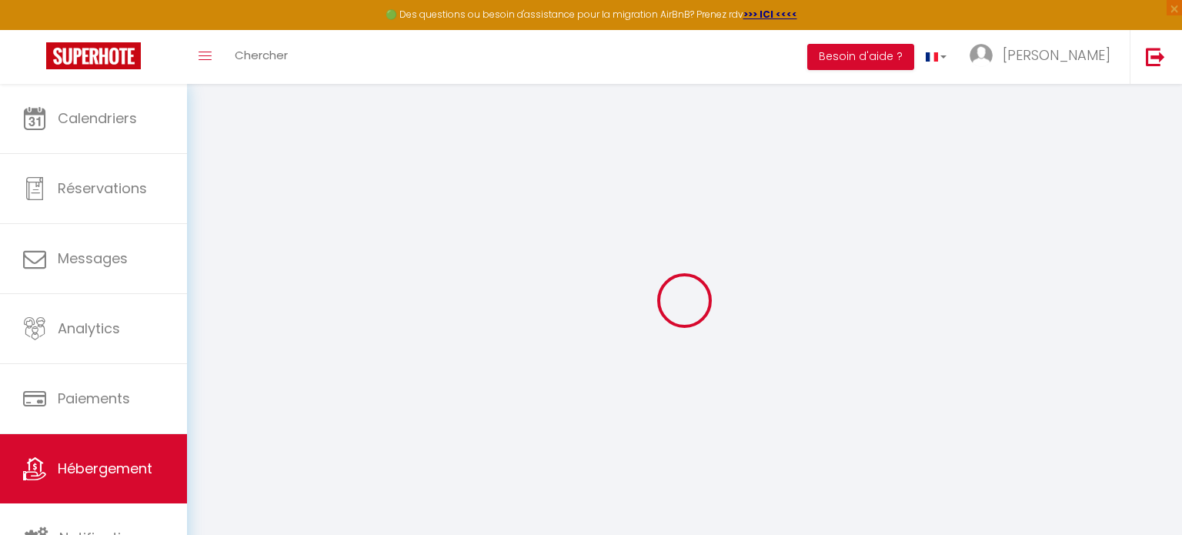
select select
checkbox input "false"
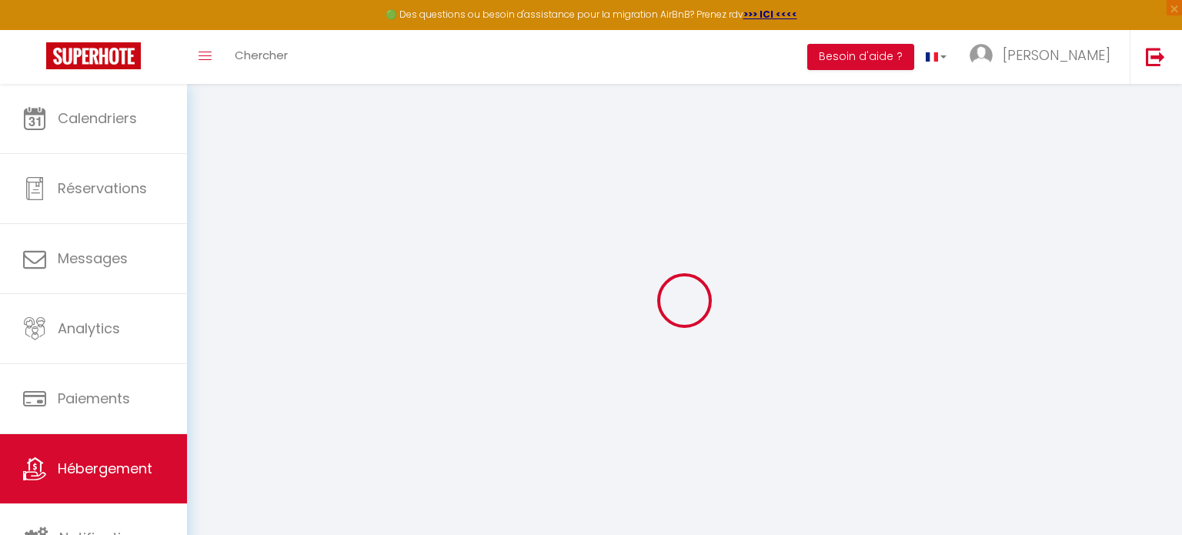
checkbox input "false"
select select
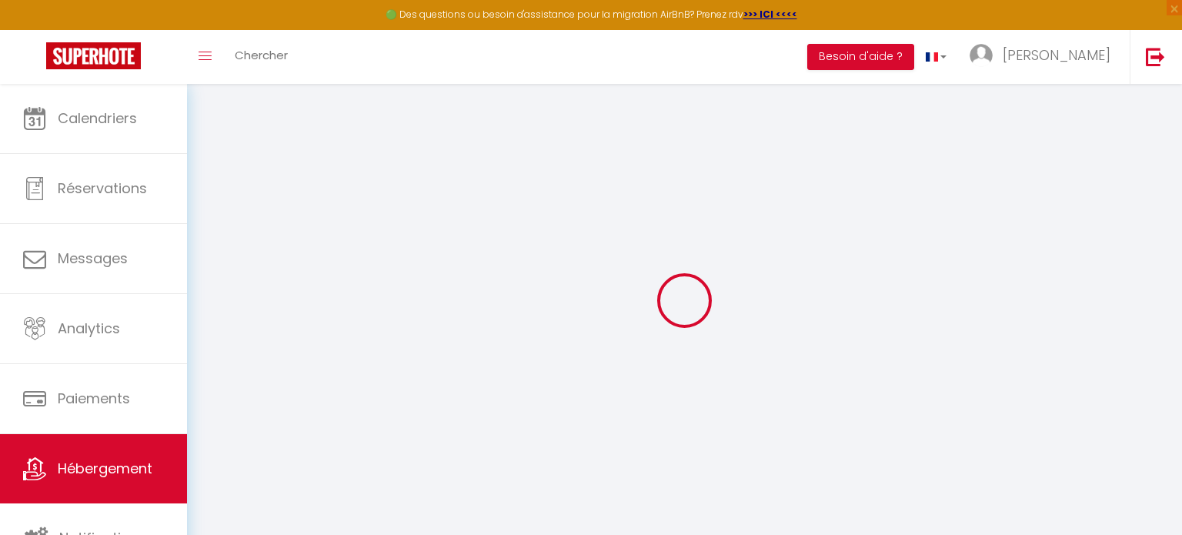
select select
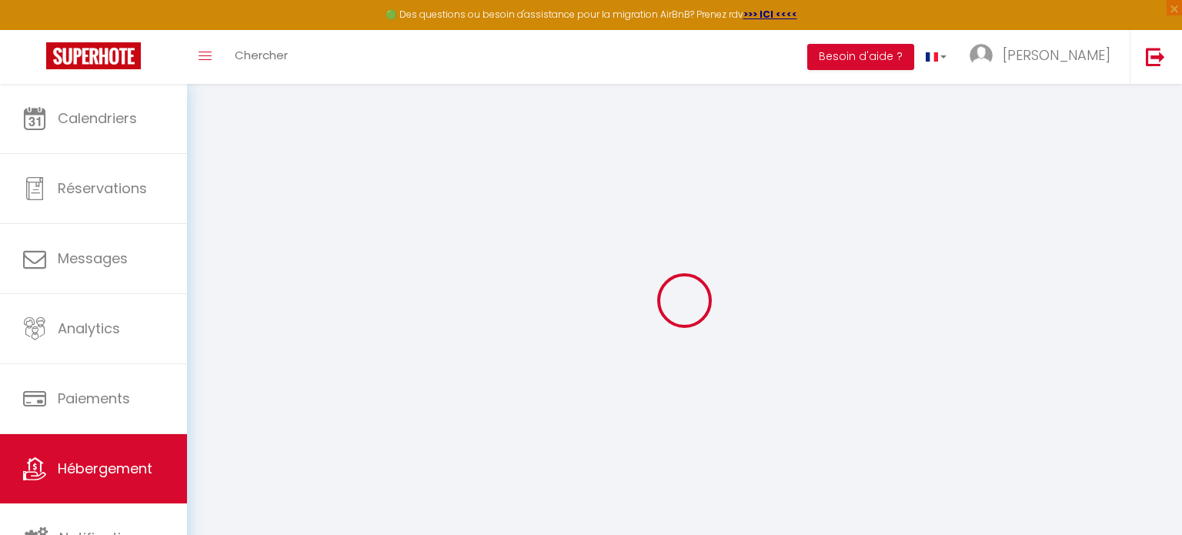
checkbox input "false"
select select
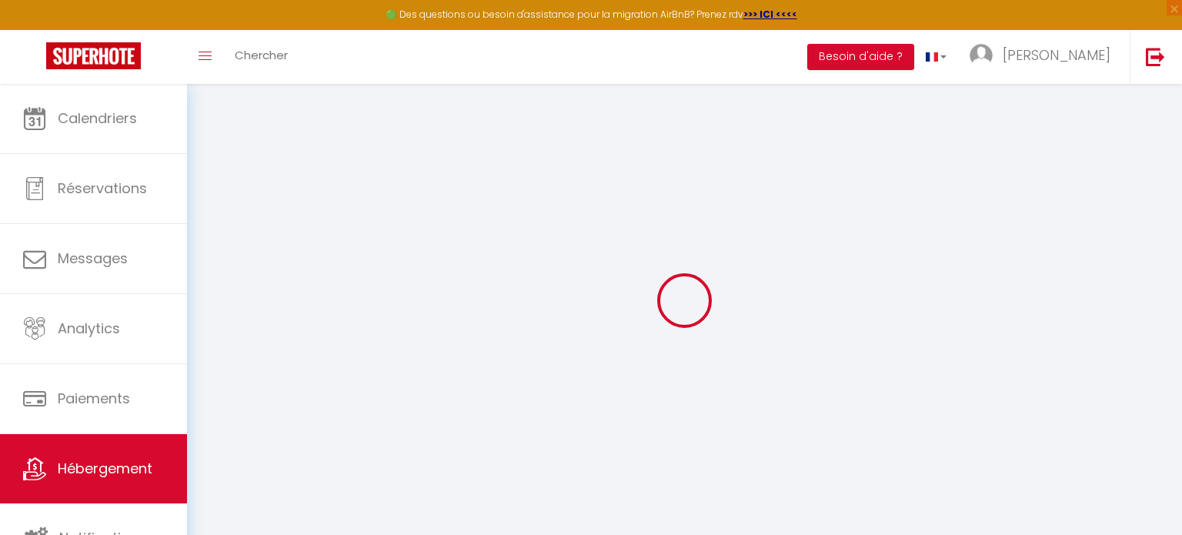
select select
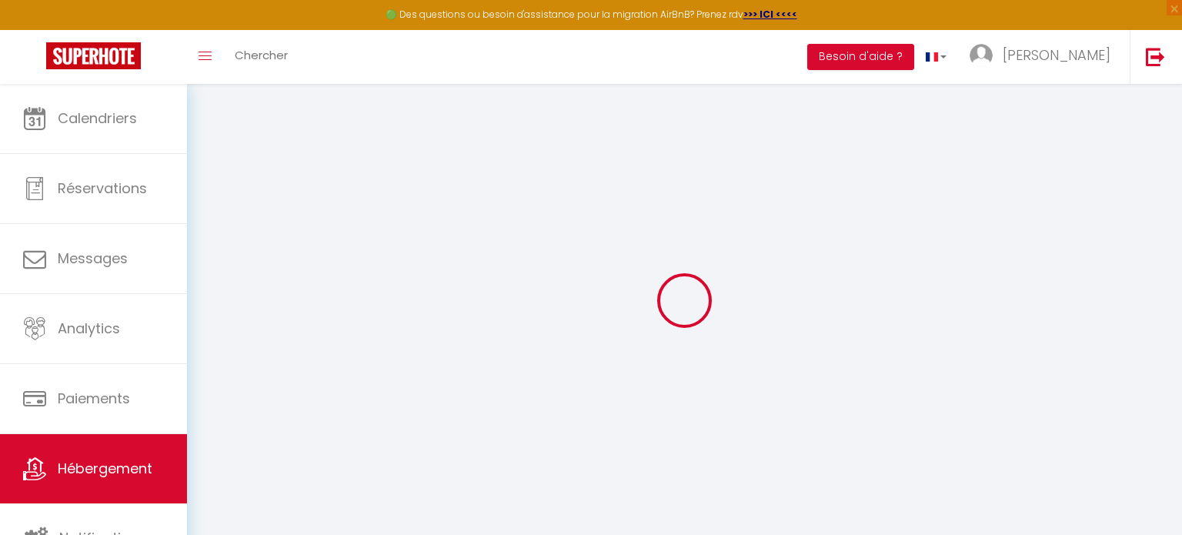
select select
checkbox input "false"
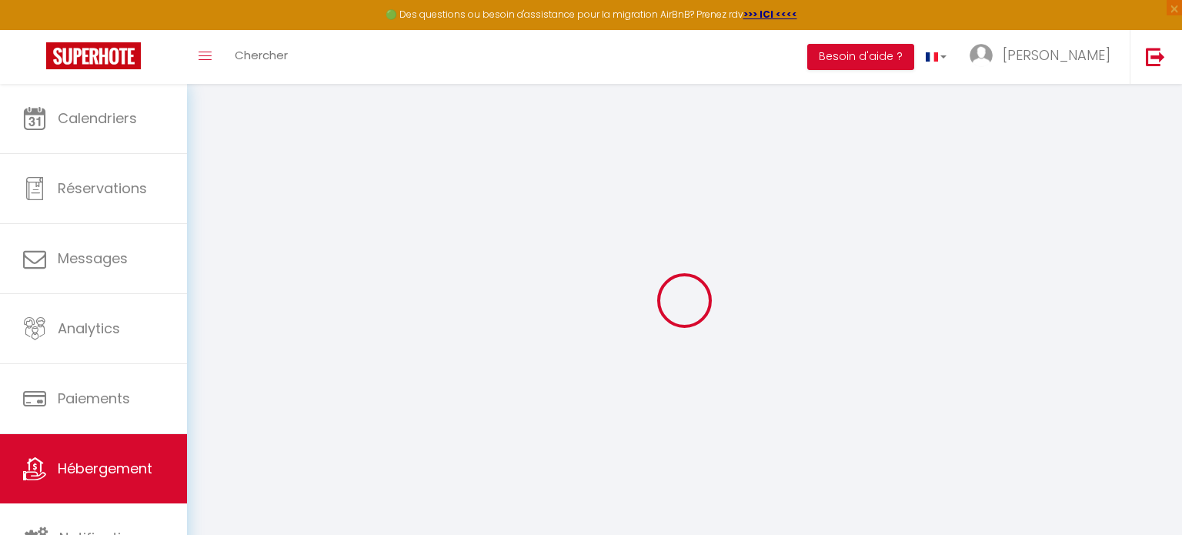
checkbox input "false"
select select
select select "22844-1528412059402427906"
select select
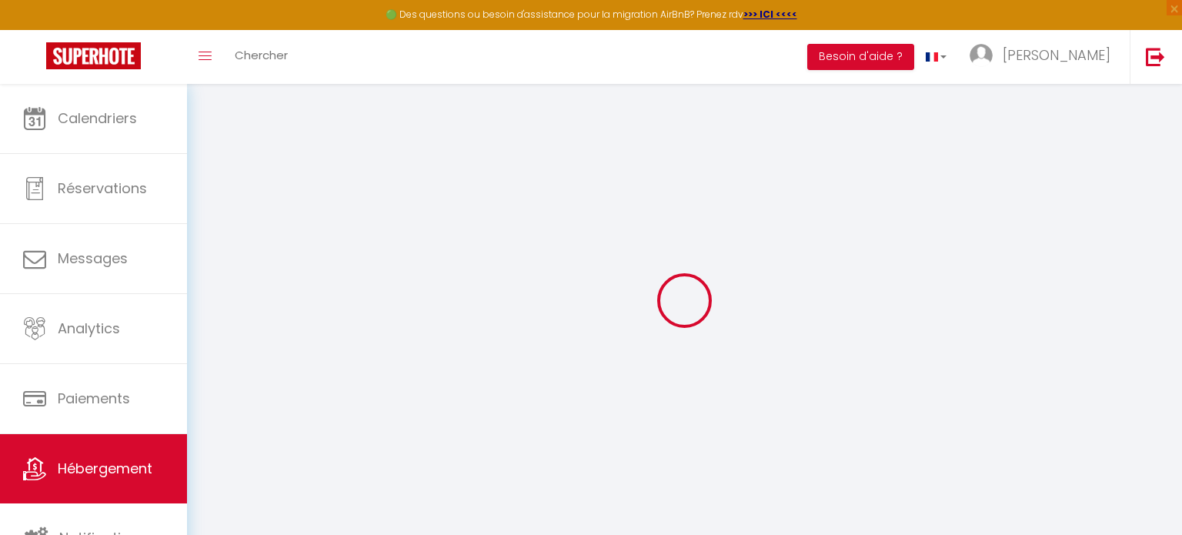
checkbox input "false"
select select
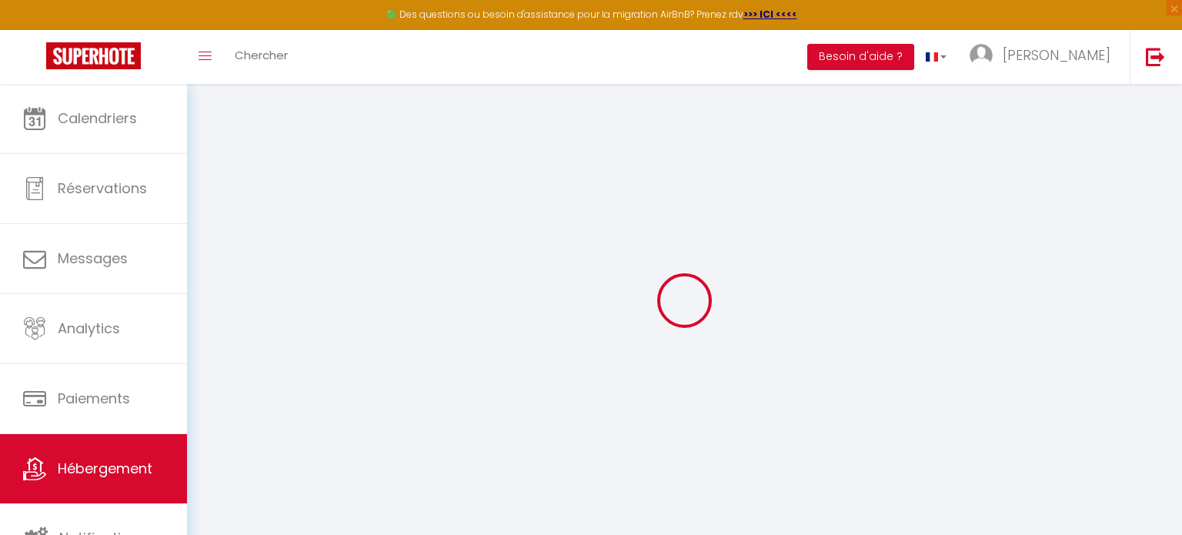
select select "EUR"
select select
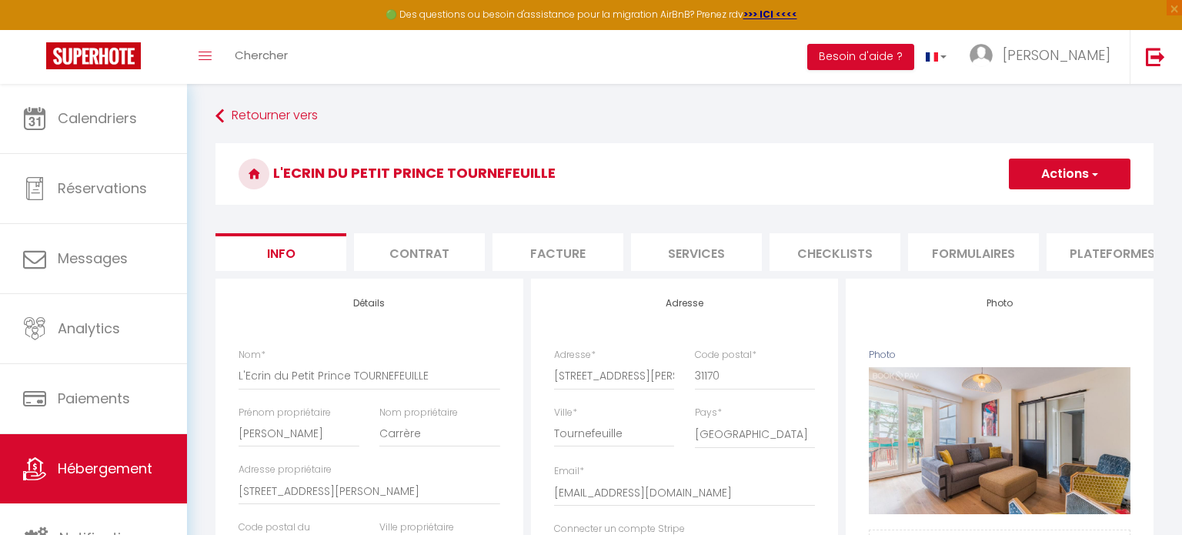
click at [1094, 253] on li "Plateformes" at bounding box center [1112, 252] width 131 height 38
select select
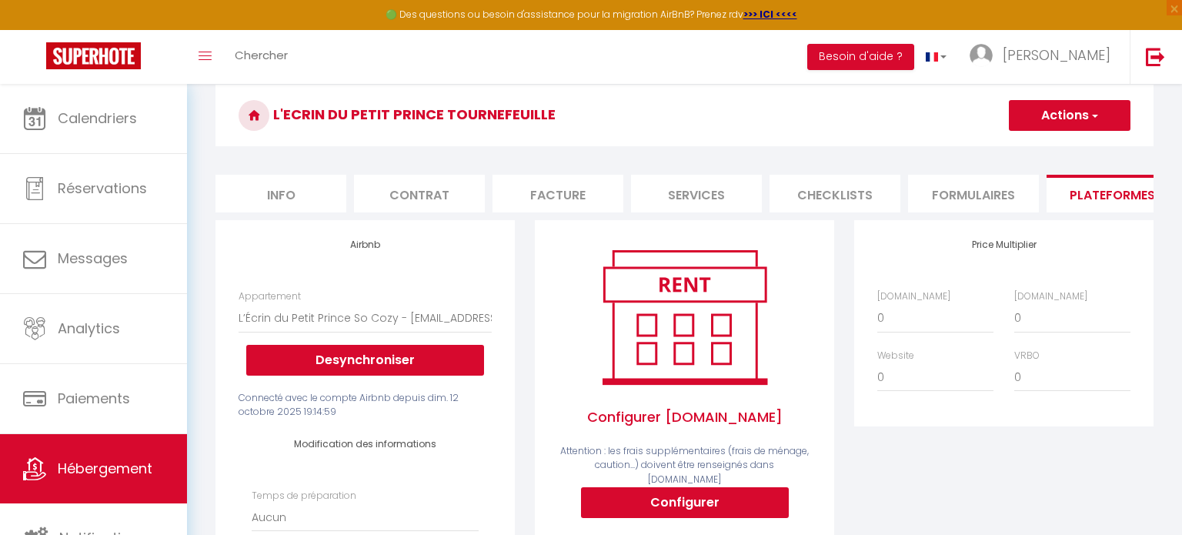
scroll to position [75, 0]
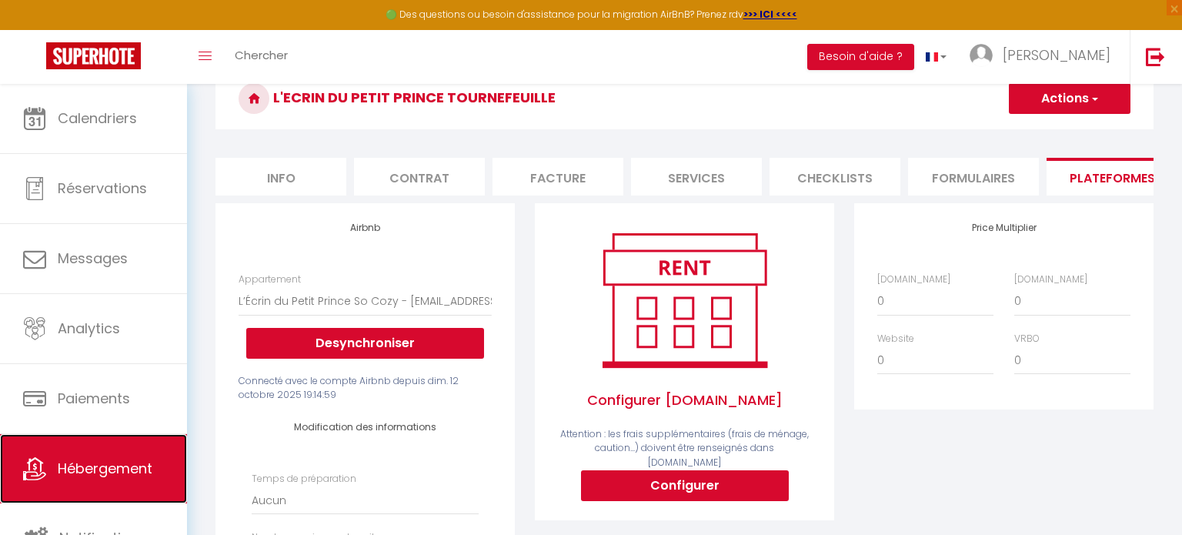
click at [112, 467] on span "Hébergement" at bounding box center [105, 468] width 95 height 19
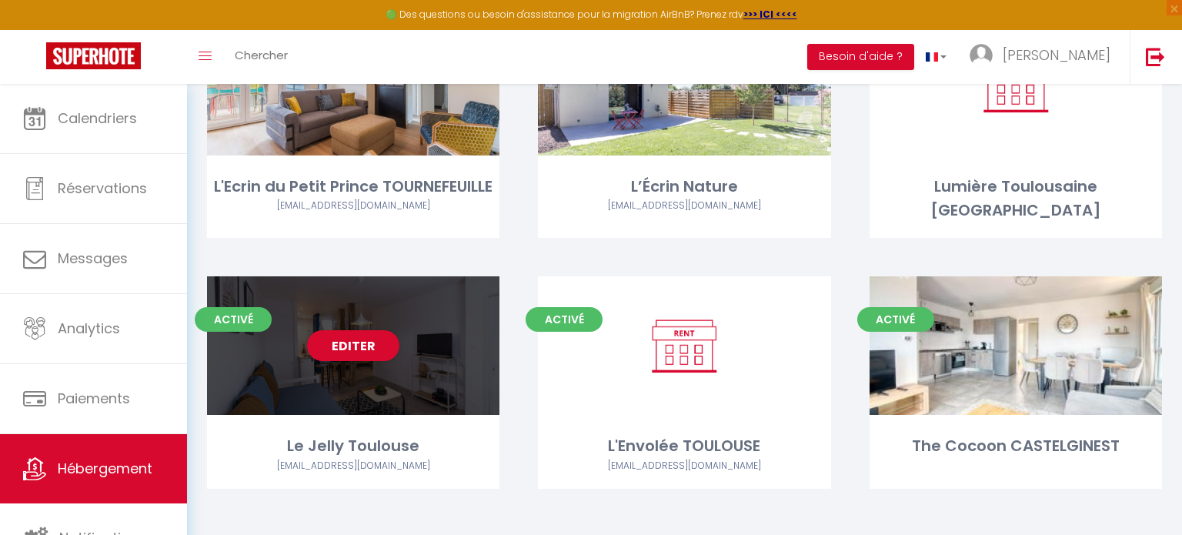
scroll to position [456, 0]
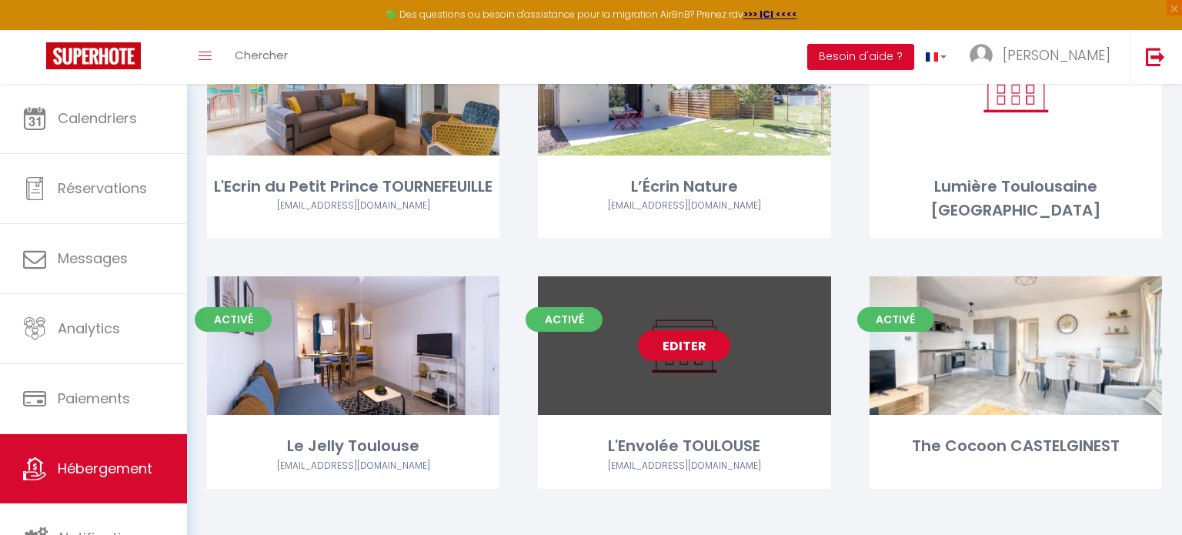
click at [675, 330] on link "Editer" at bounding box center [684, 345] width 92 height 31
click at [694, 339] on link "Editer" at bounding box center [684, 345] width 92 height 31
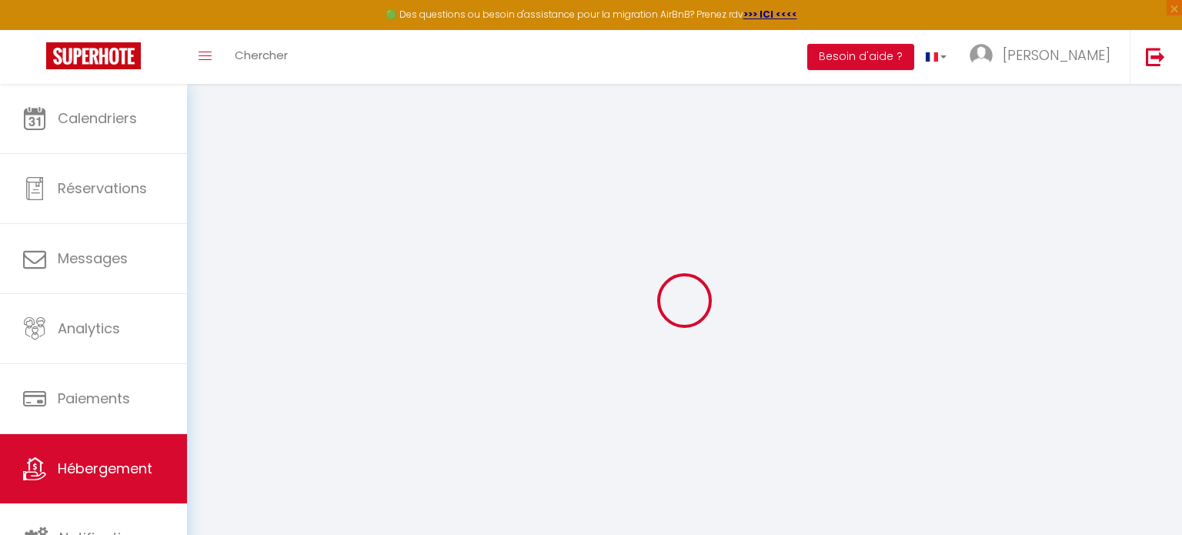
select select
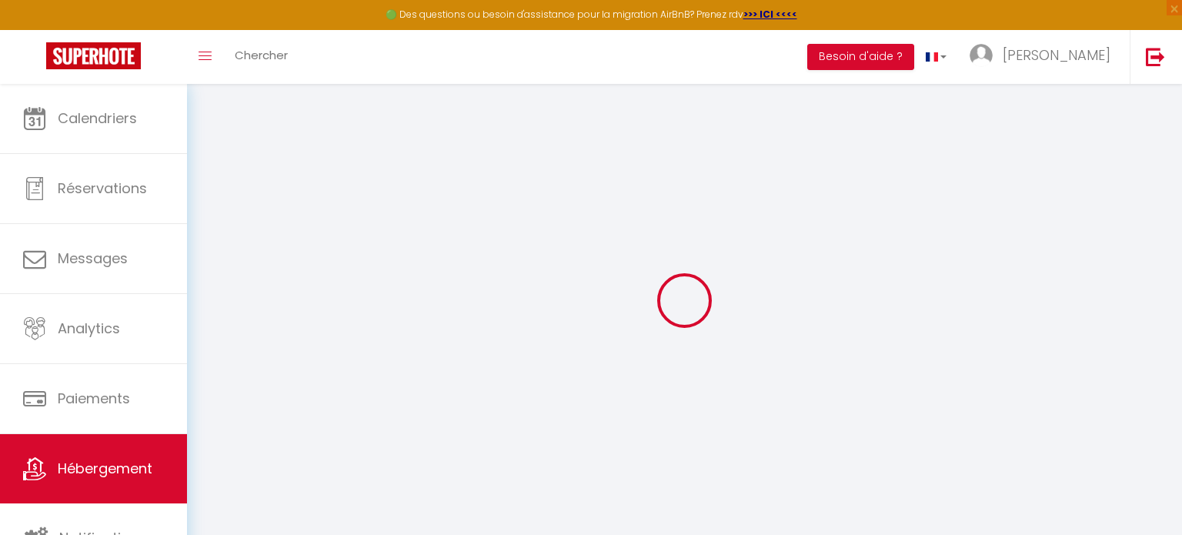
select select
checkbox input "false"
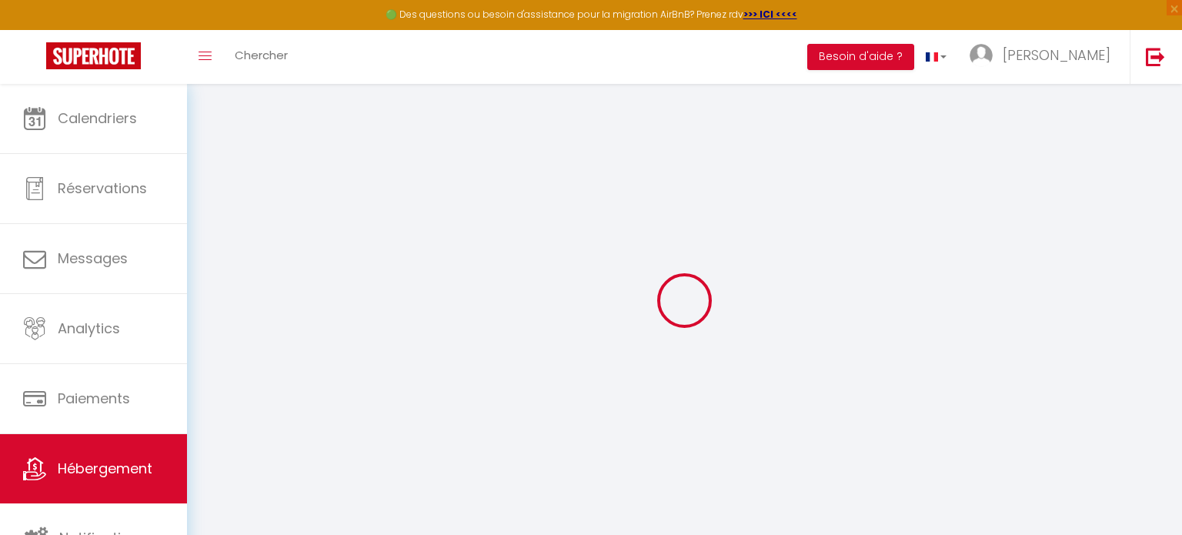
checkbox input "false"
select select
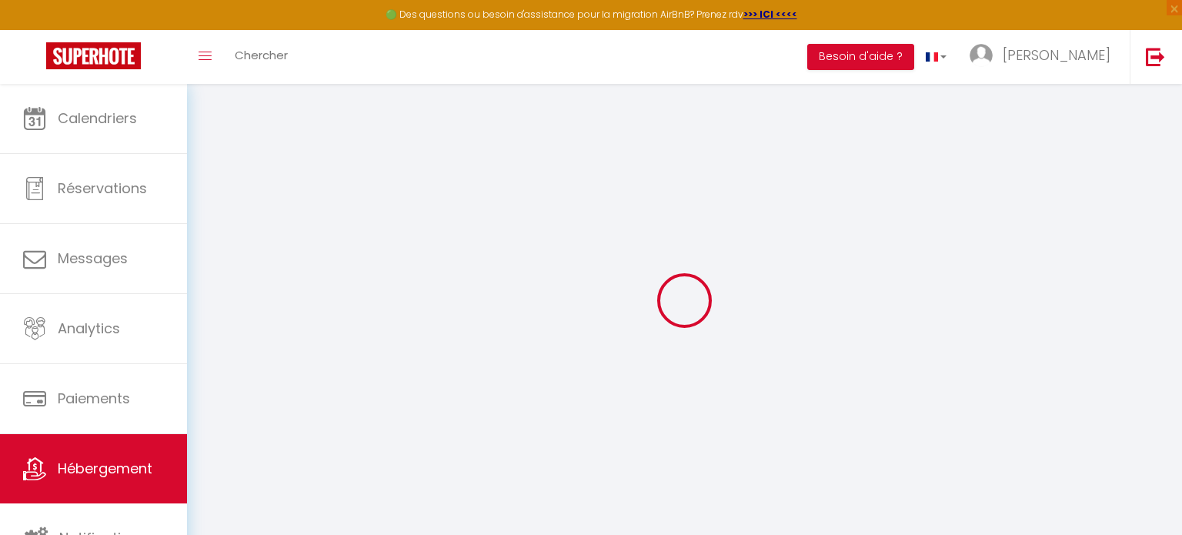
select select
checkbox input "false"
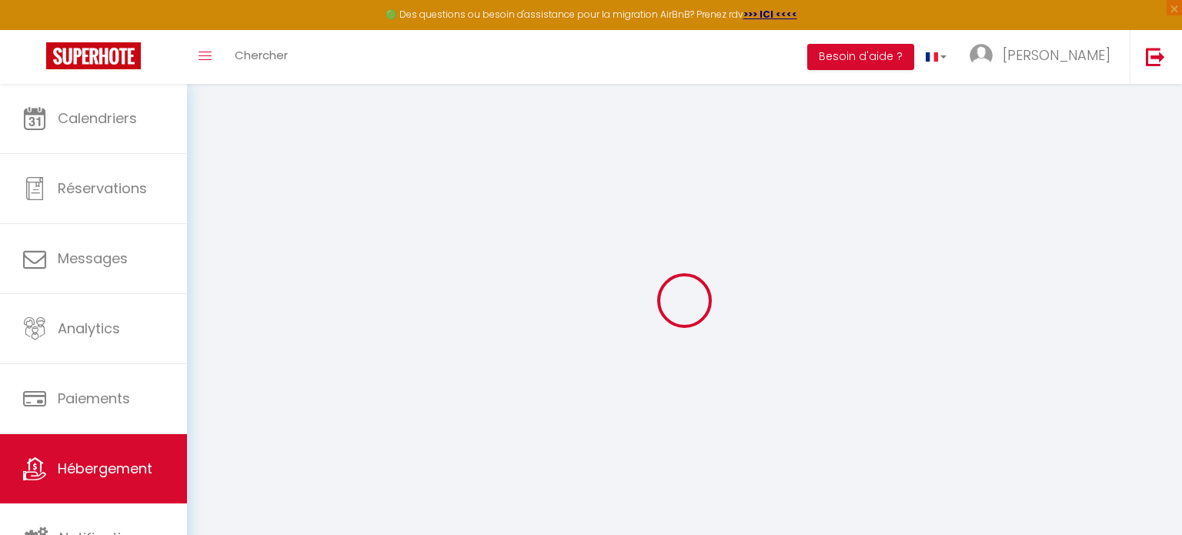
checkbox input "false"
select select "16:00"
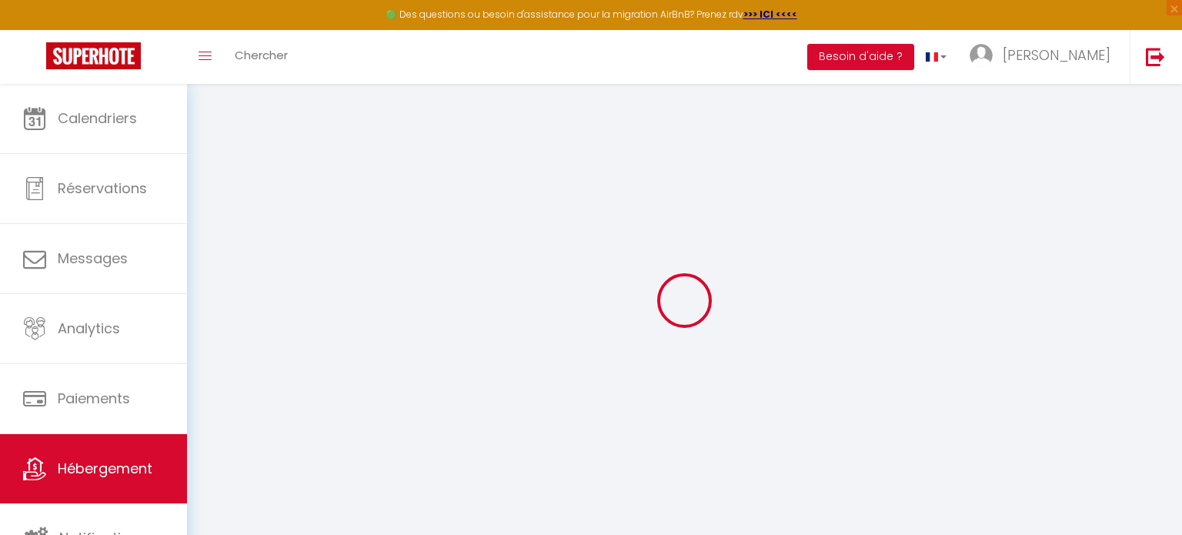
select select "21:00"
select select "11:00"
select select "30"
select select "120"
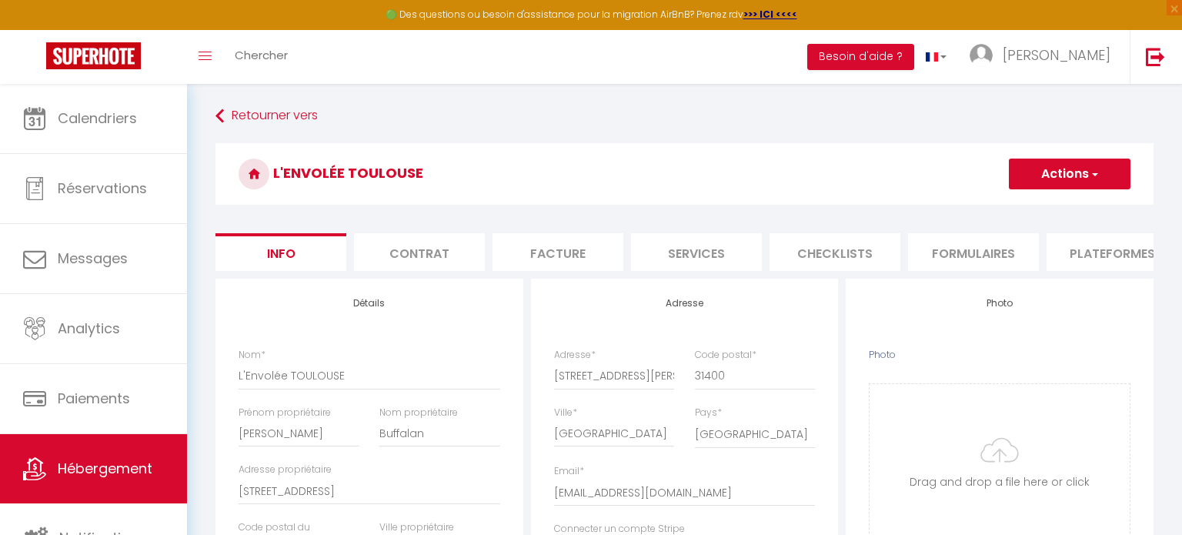
checkbox input "false"
click at [1090, 264] on li "Plateformes" at bounding box center [1112, 252] width 131 height 38
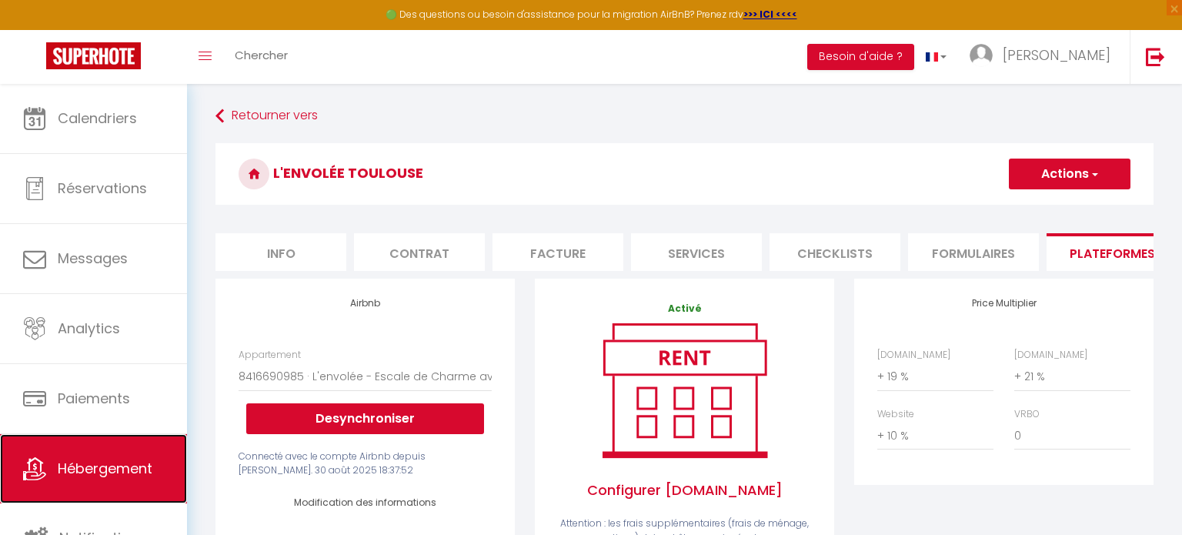
click at [62, 473] on span "Hébergement" at bounding box center [105, 468] width 95 height 19
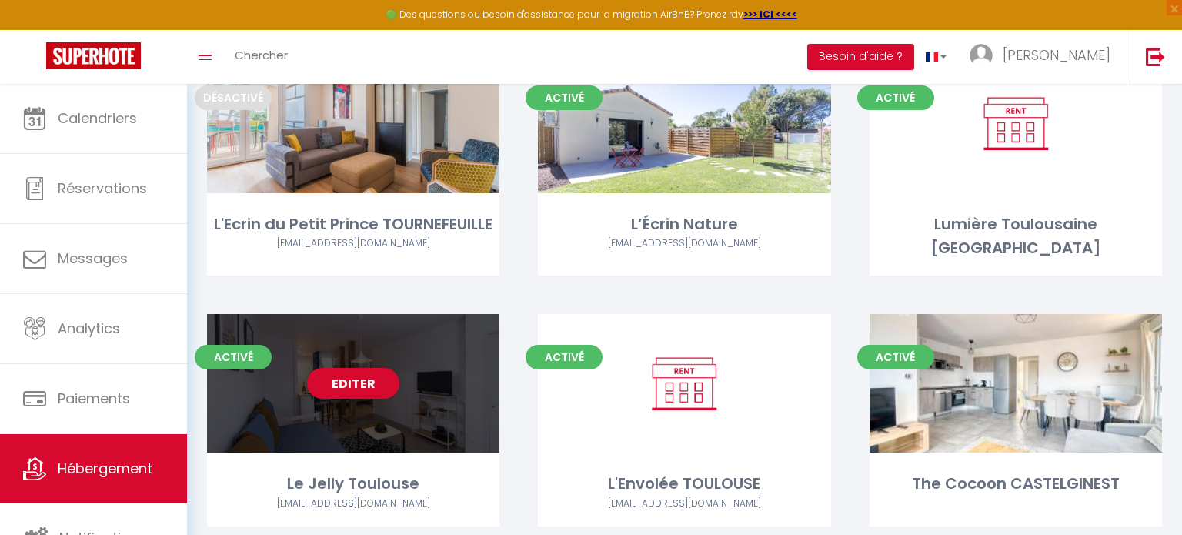
scroll to position [442, 0]
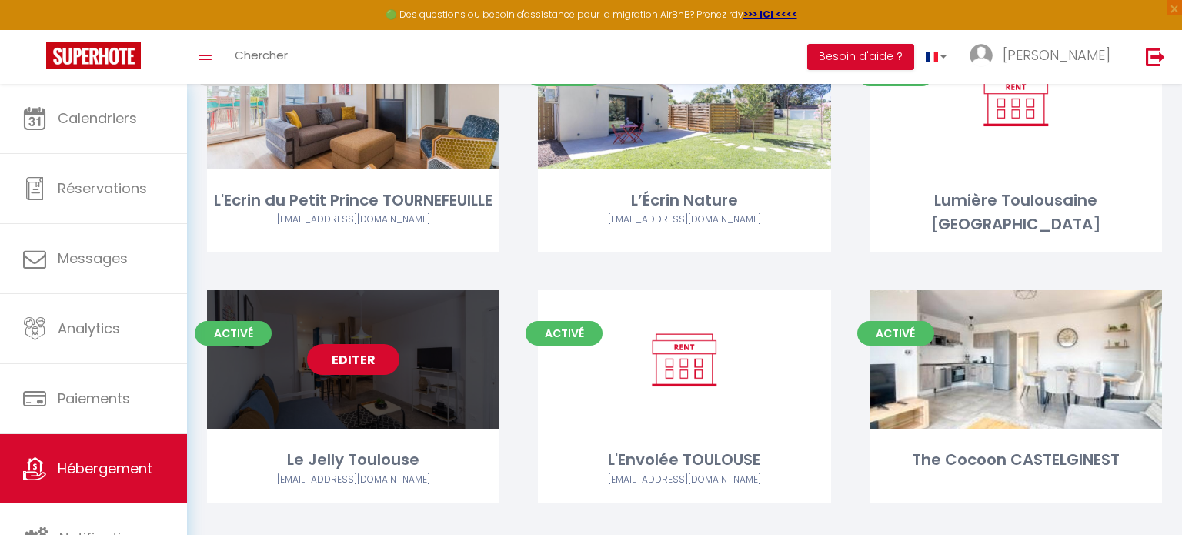
click at [366, 349] on link "Editer" at bounding box center [353, 359] width 92 height 31
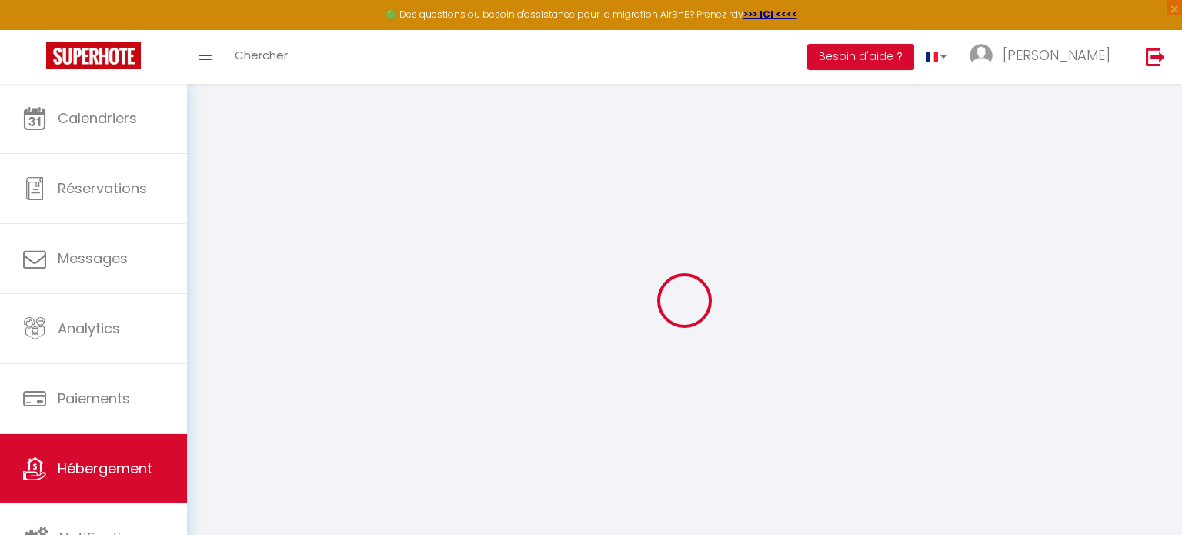
select select "+ 19 %"
select select "+ 21 %"
select select "+ 10 %"
select select "17201-1466498975565979871"
checkbox input "false"
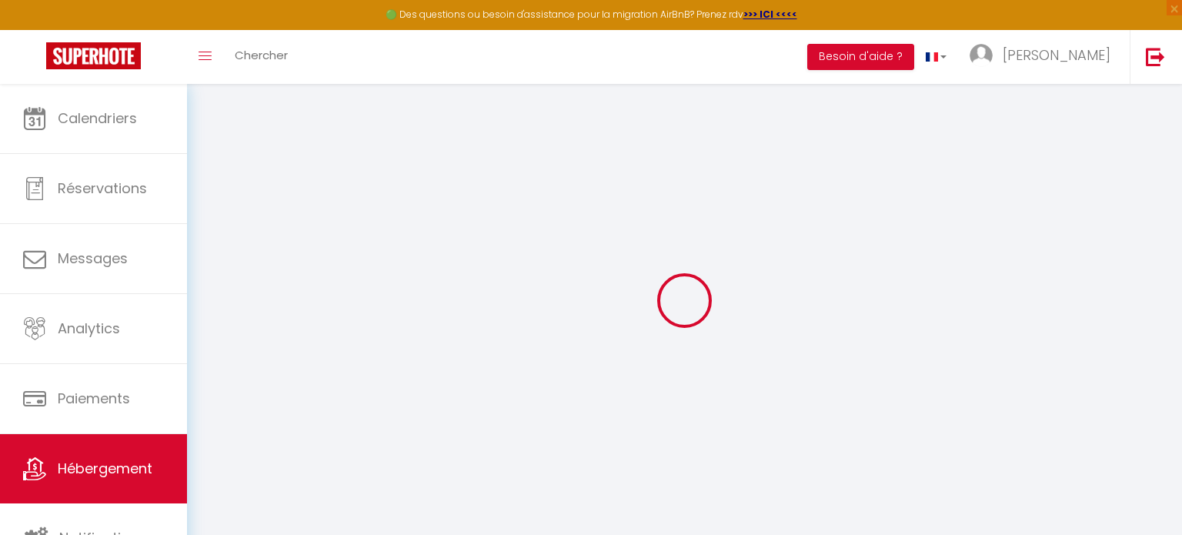
checkbox input "false"
select select "well_reviewed_guests"
select select "EUR"
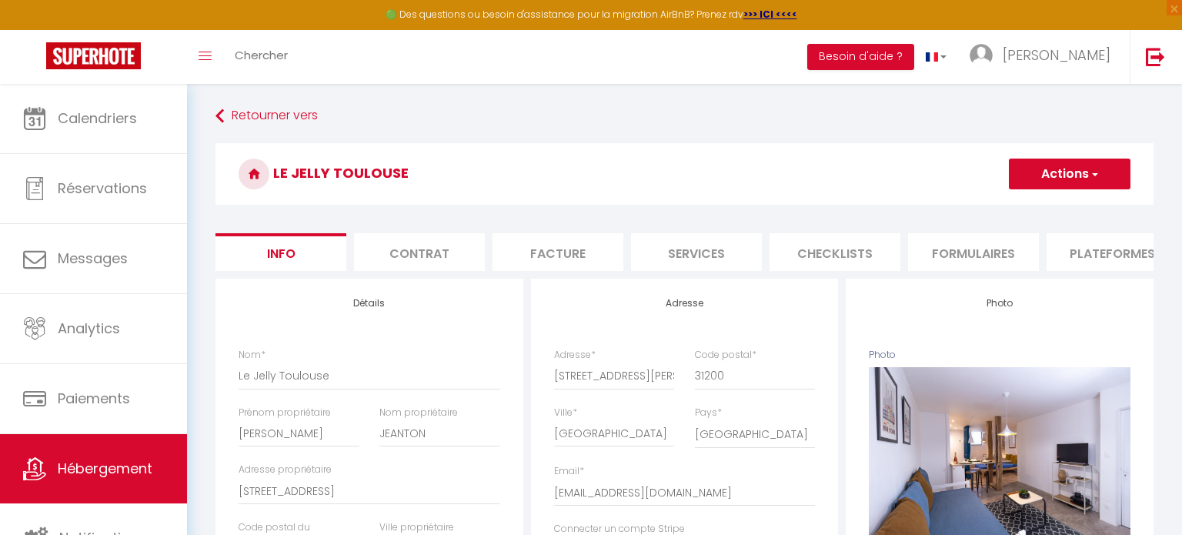
click at [1052, 255] on li "Plateformes" at bounding box center [1112, 252] width 131 height 38
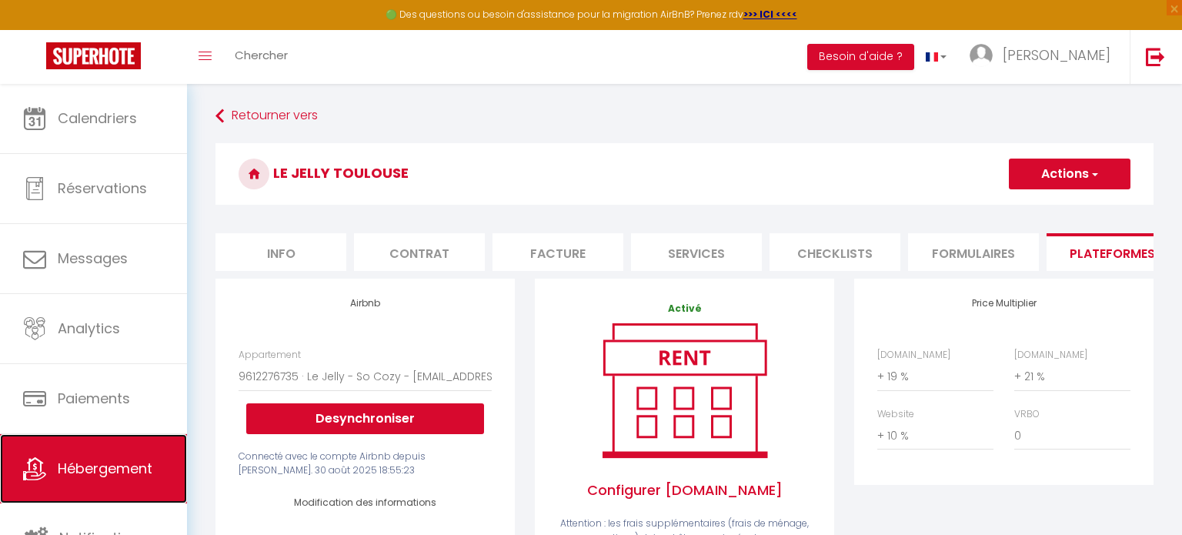
click at [89, 452] on link "Hébergement" at bounding box center [93, 468] width 187 height 69
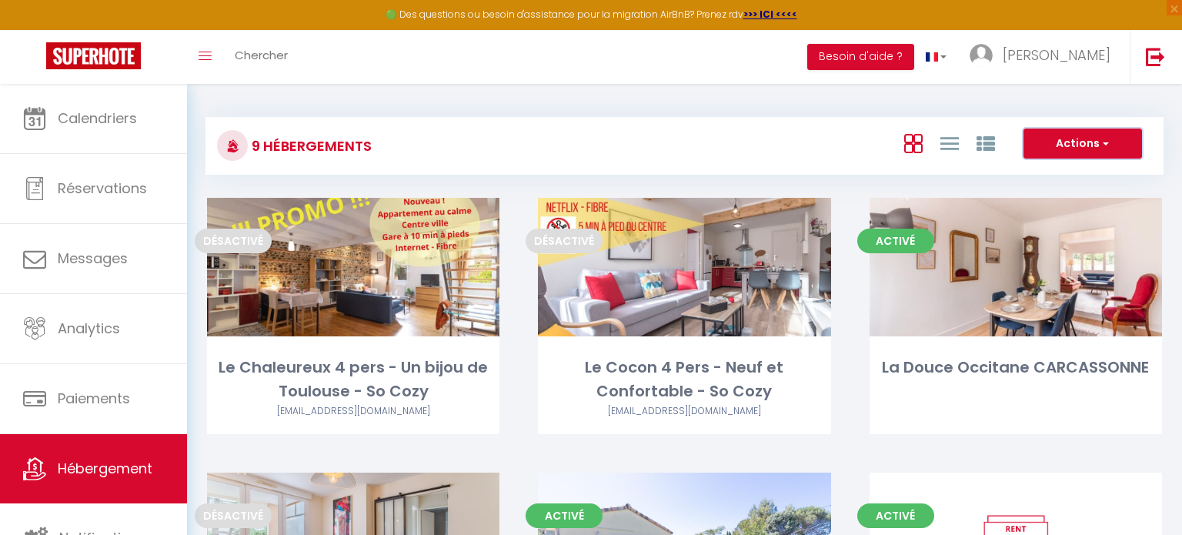
click at [1068, 149] on button "Actions" at bounding box center [1083, 144] width 119 height 31
click at [1065, 149] on button "Actions" at bounding box center [1083, 144] width 119 height 31
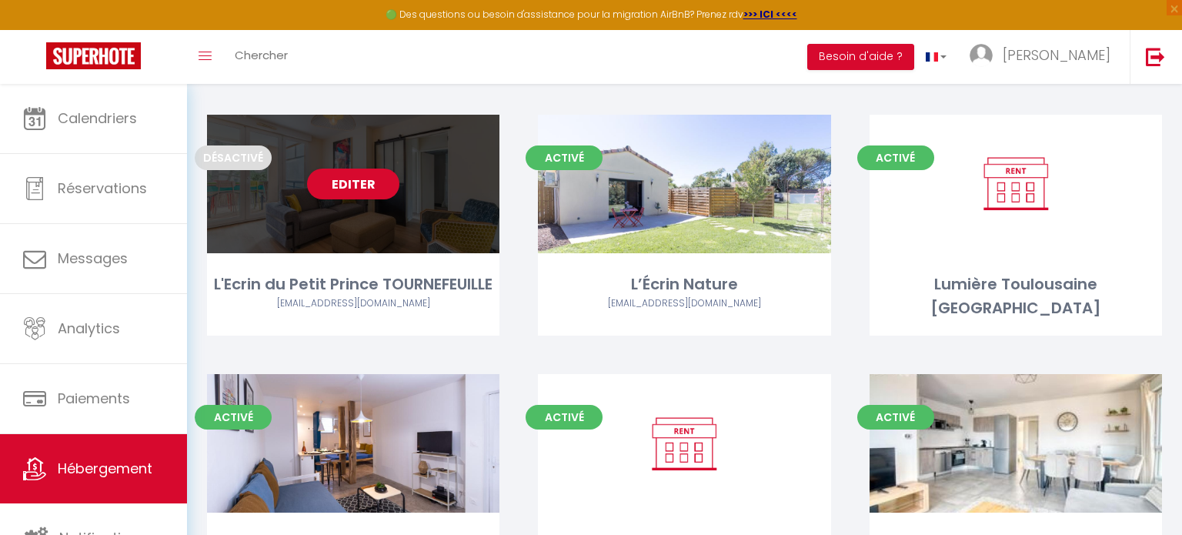
scroll to position [305, 0]
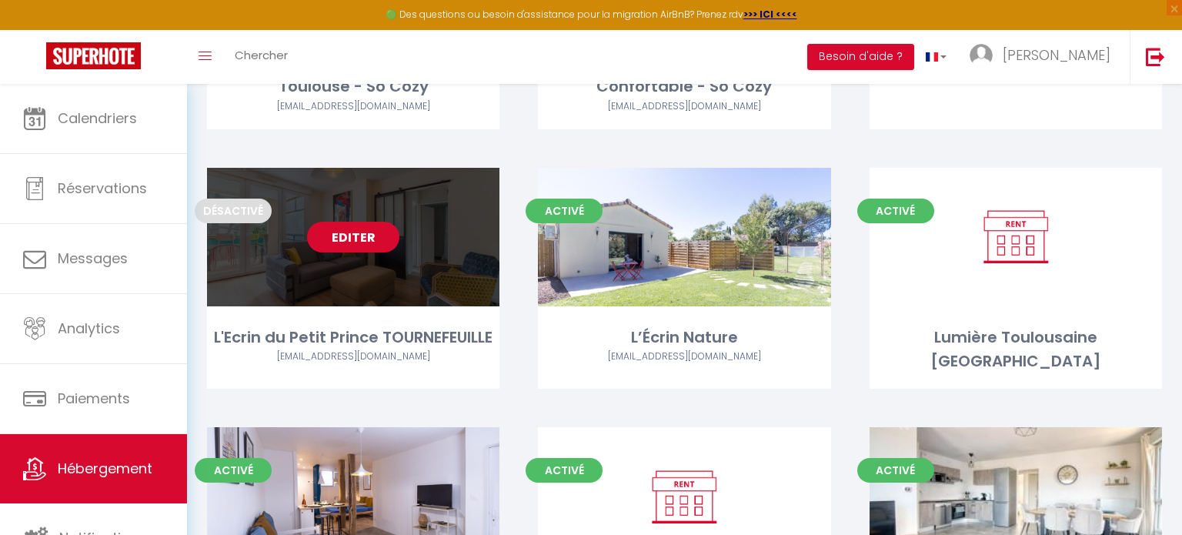
click at [336, 234] on link "Editer" at bounding box center [353, 237] width 92 height 31
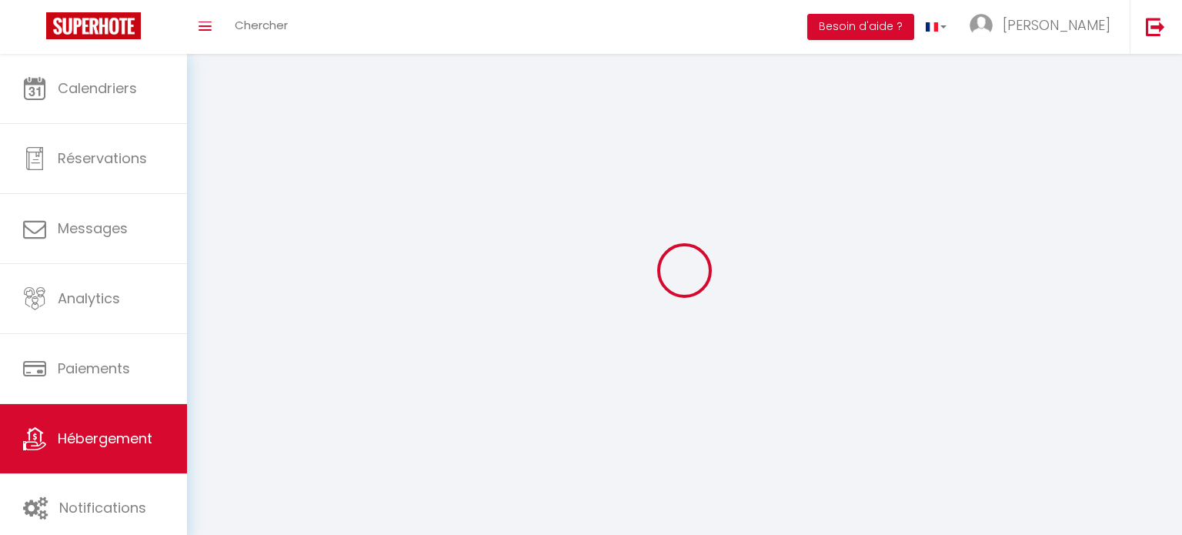
select select "1"
select select
select select "28"
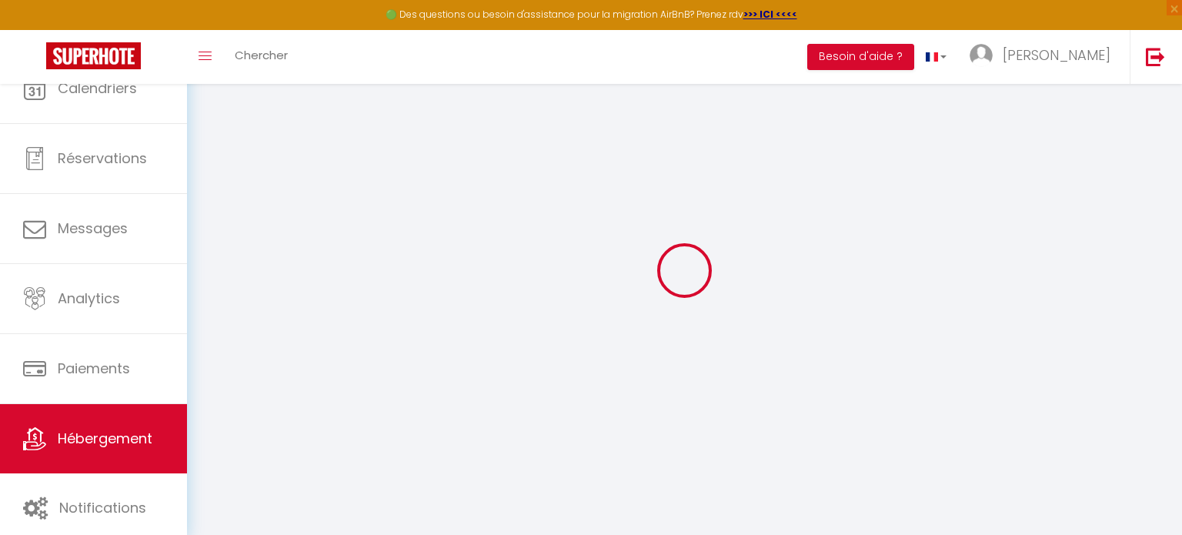
select select
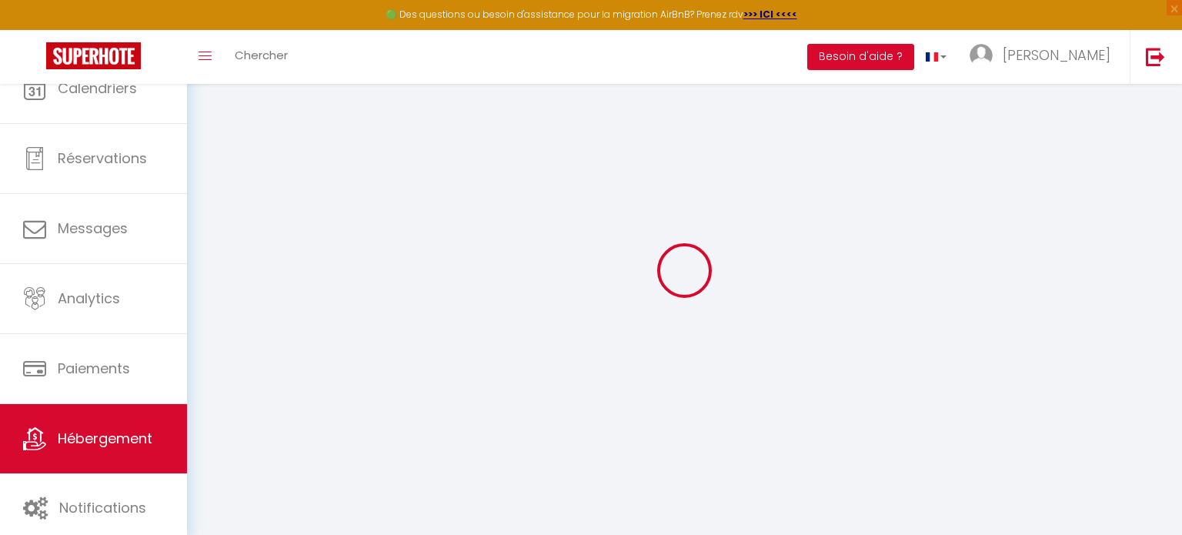
select select
checkbox input "false"
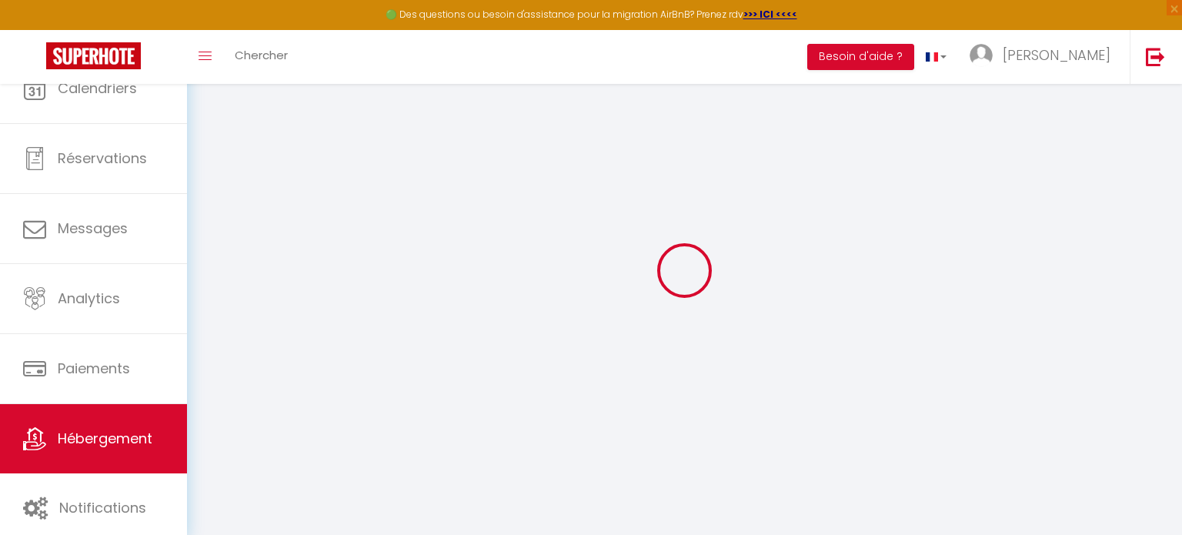
select select
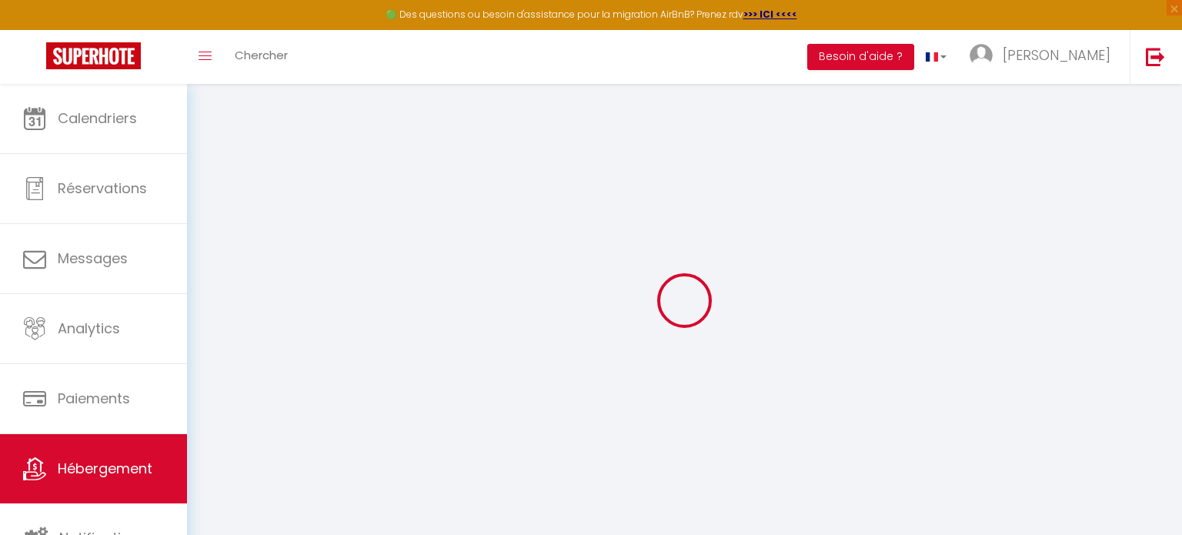
select select
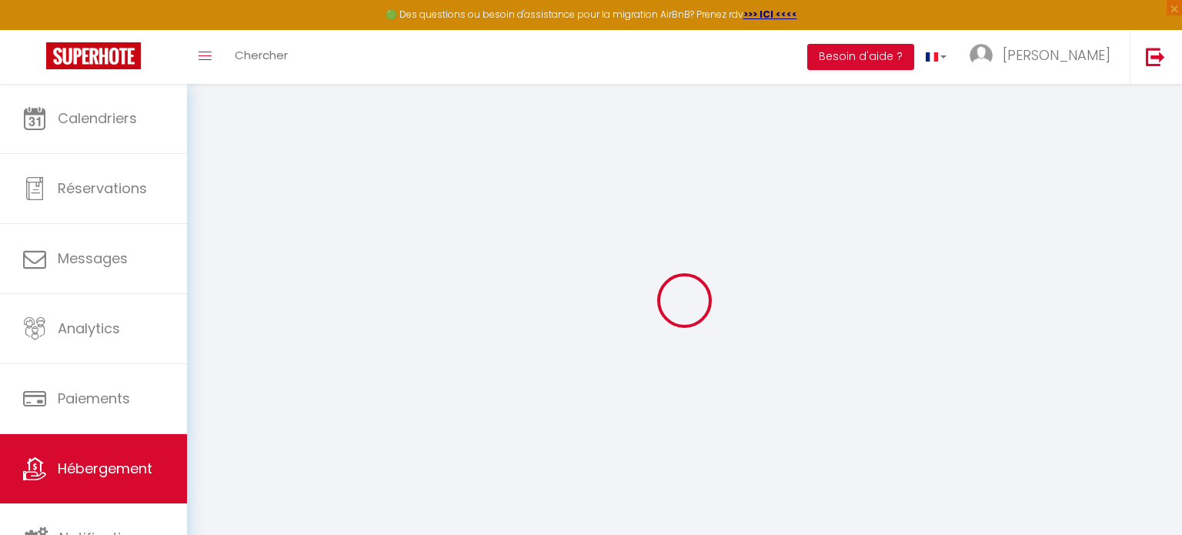
select select
checkbox input "false"
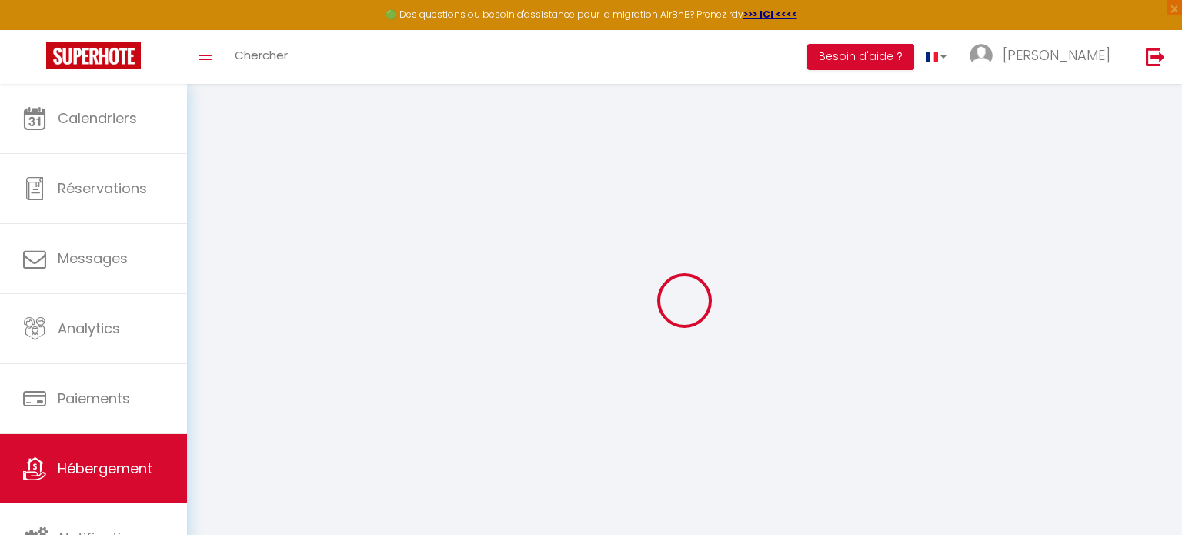
select select
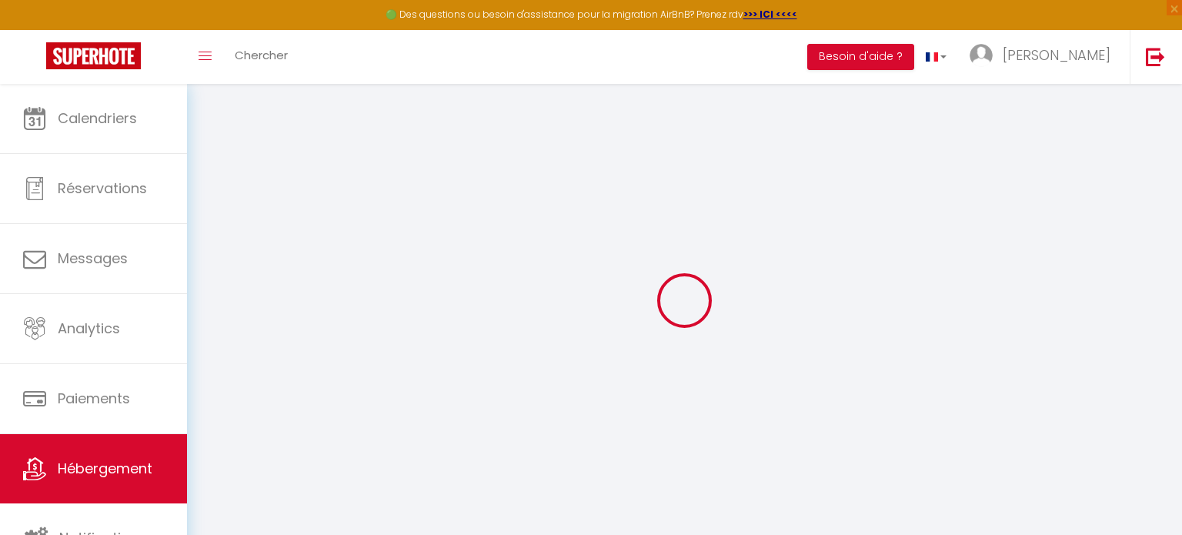
select select
checkbox input "false"
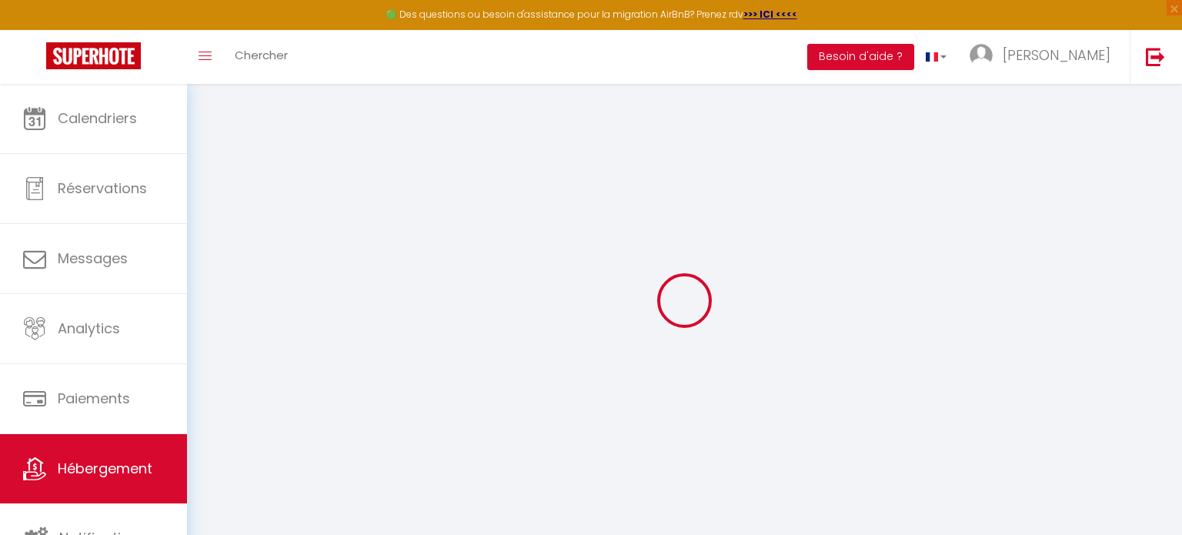
checkbox input "false"
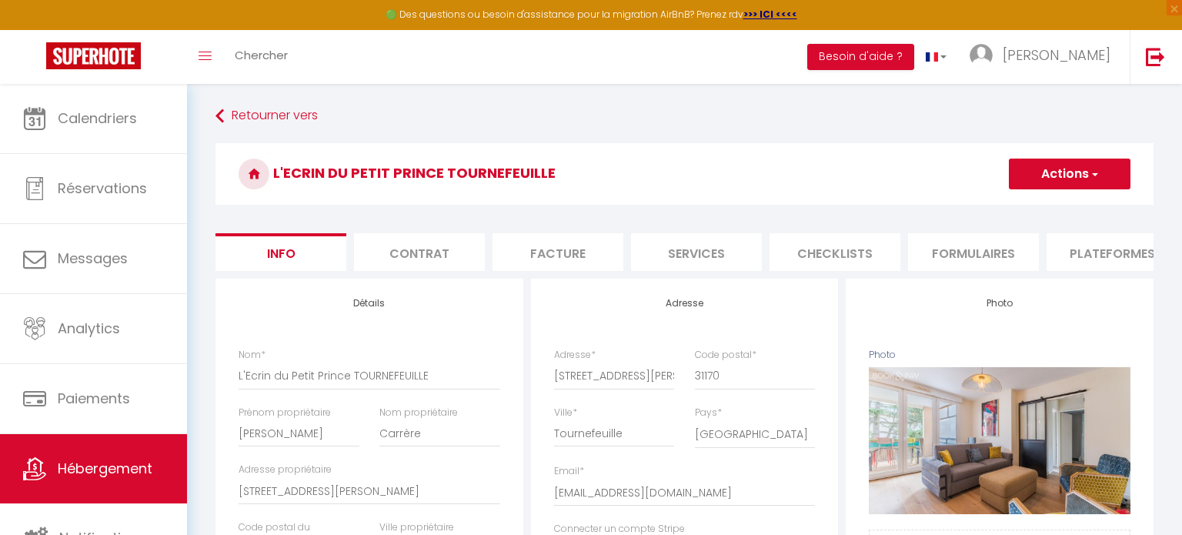
click at [1124, 258] on li "Plateformes" at bounding box center [1112, 252] width 131 height 38
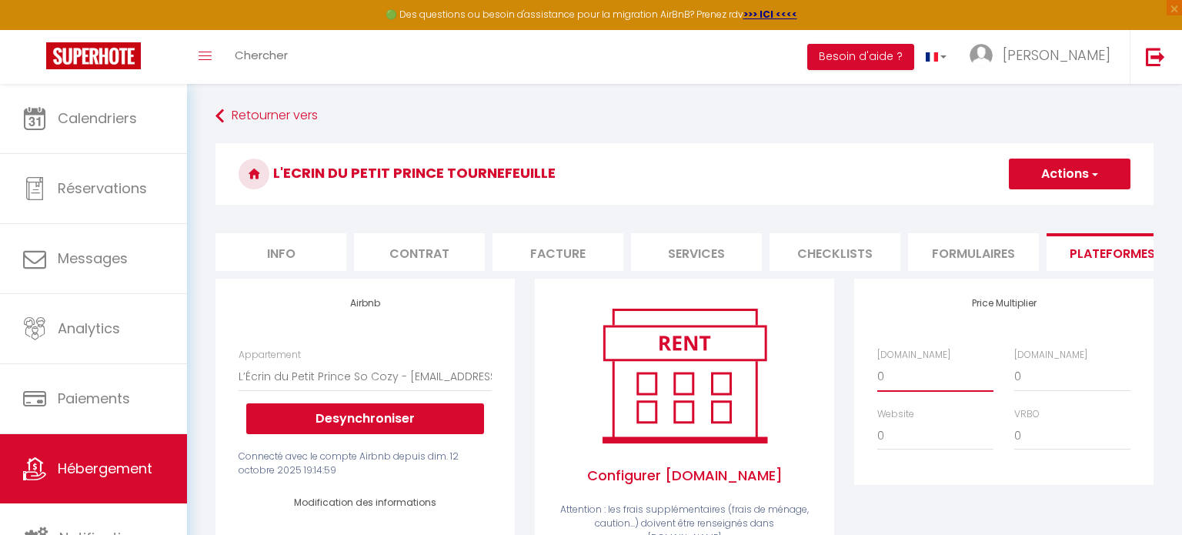
click at [917, 381] on select "0 + 1 % + 2 % + 3 % + 4 % + 5 % + 6 % + 7 % + 8 % + 9 %" at bounding box center [935, 376] width 116 height 29
click at [877, 362] on select "0 + 1 % + 2 % + 3 % + 4 % + 5 % + 6 % + 7 % + 8 % + 9 %" at bounding box center [935, 376] width 116 height 29
click at [1042, 383] on select "0 + 1 % + 2 % + 3 % + 4 % + 5 % + 6 % + 7 % + 8 % + 9 %" at bounding box center [1072, 376] width 116 height 29
click at [1014, 362] on select "0 + 1 % + 2 % + 3 % + 4 % + 5 % + 6 % + 7 % + 8 % + 9 %" at bounding box center [1072, 376] width 116 height 29
click at [922, 433] on select "0 + 1 % + 2 % + 3 % + 4 % + 5 % + 6 % + 7 % + 8 % + 9 %" at bounding box center [935, 435] width 116 height 29
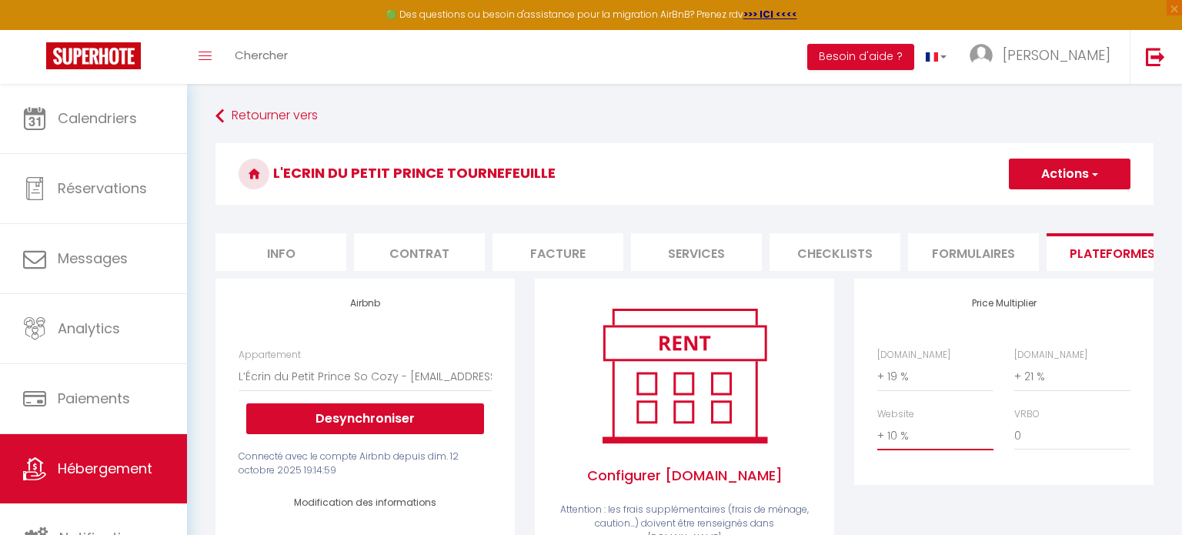
click at [877, 421] on select "0 + 1 % + 2 % + 3 % + 4 % + 5 % + 6 % + 7 % + 8 % + 9 %" at bounding box center [935, 435] width 116 height 29
click at [1070, 169] on button "Actions" at bounding box center [1070, 174] width 122 height 31
click at [1072, 206] on link "Enregistrer" at bounding box center [1069, 208] width 122 height 20
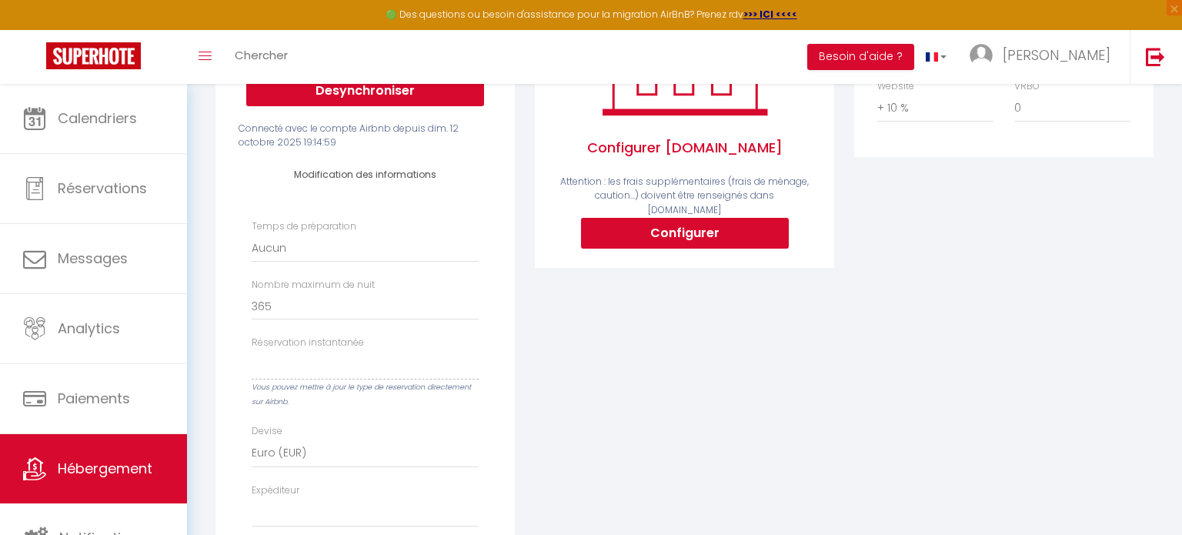
scroll to position [304, 0]
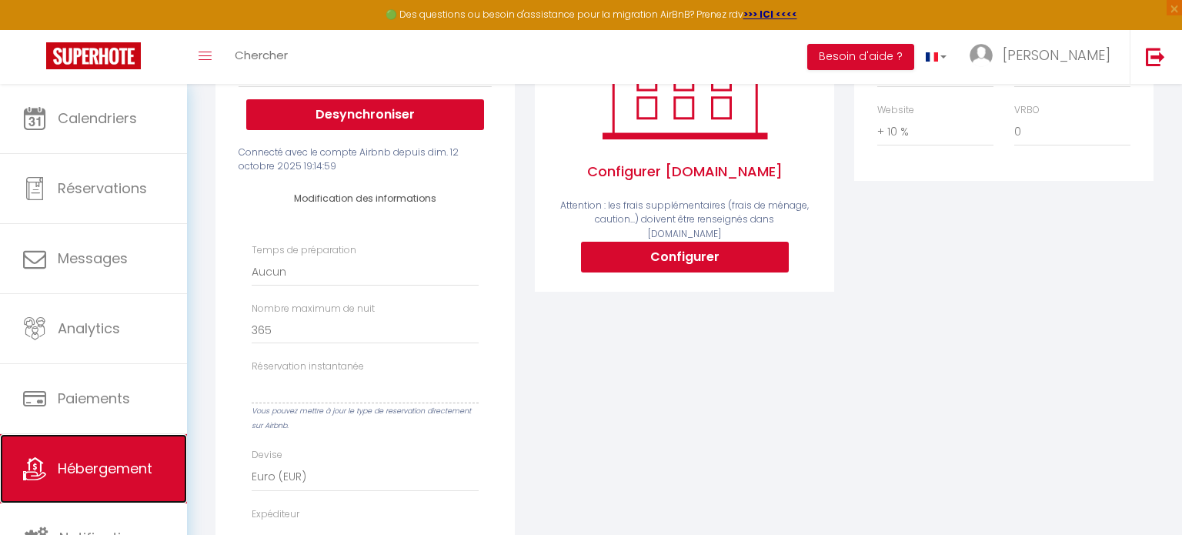
click at [97, 476] on span "Hébergement" at bounding box center [105, 468] width 95 height 19
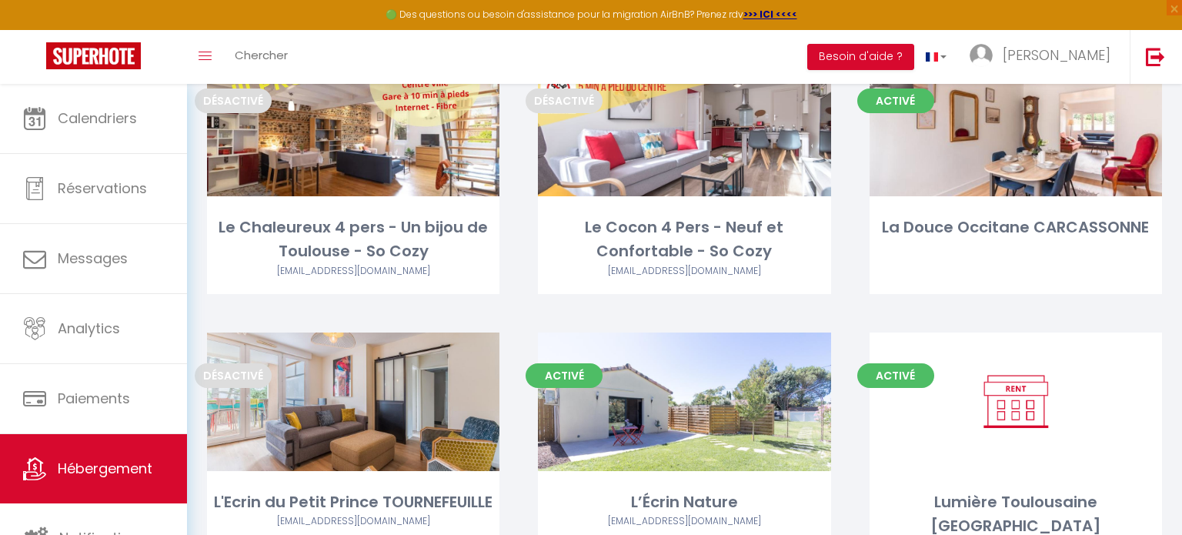
scroll to position [366, 0]
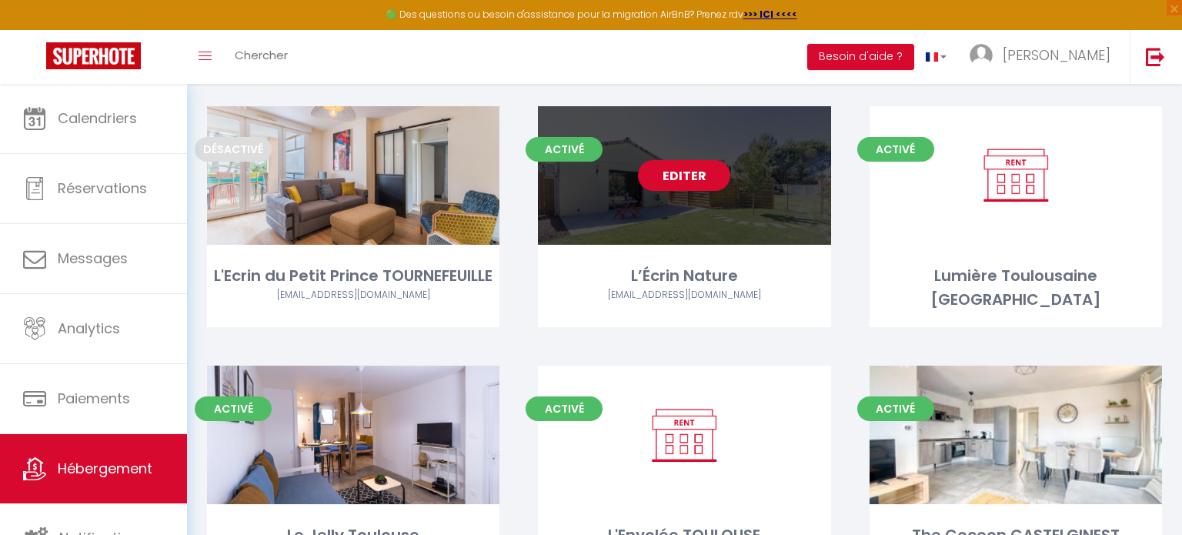
click at [713, 177] on link "Editer" at bounding box center [684, 175] width 92 height 31
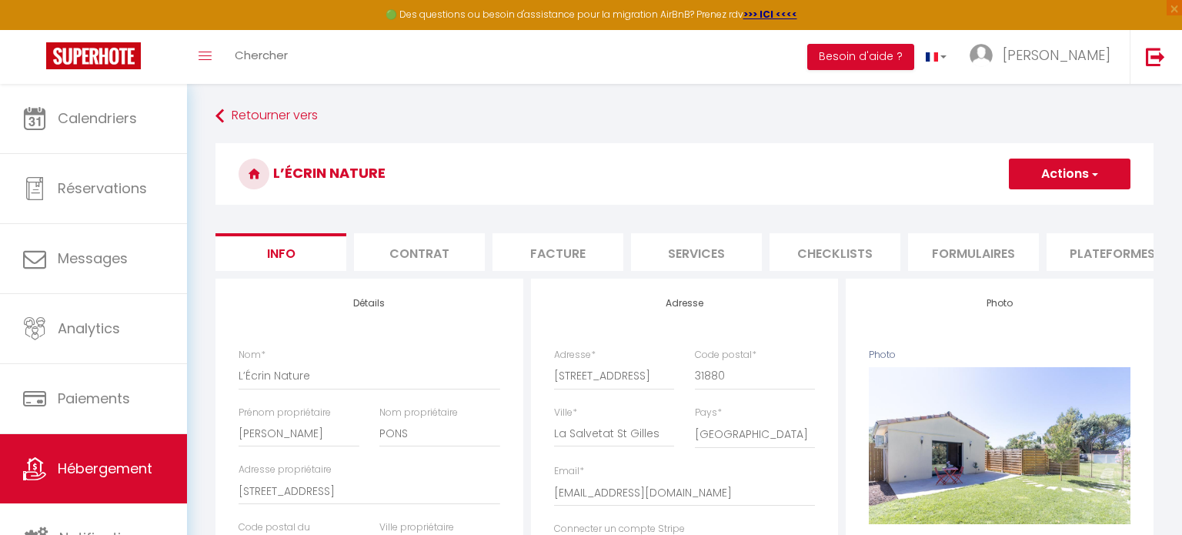
click at [1072, 246] on li "Plateformes" at bounding box center [1112, 252] width 131 height 38
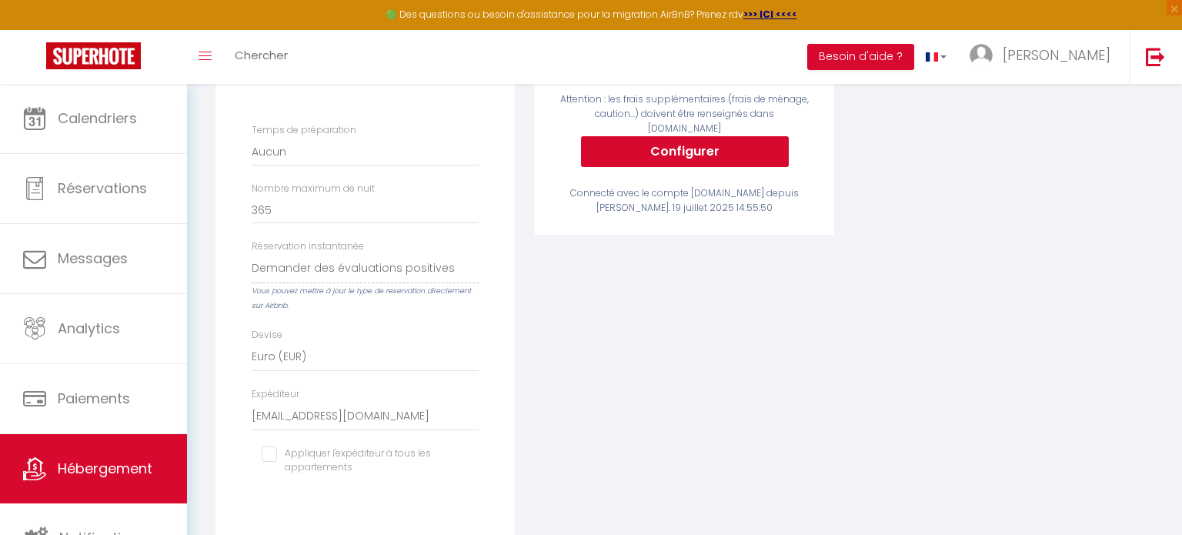
scroll to position [423, 0]
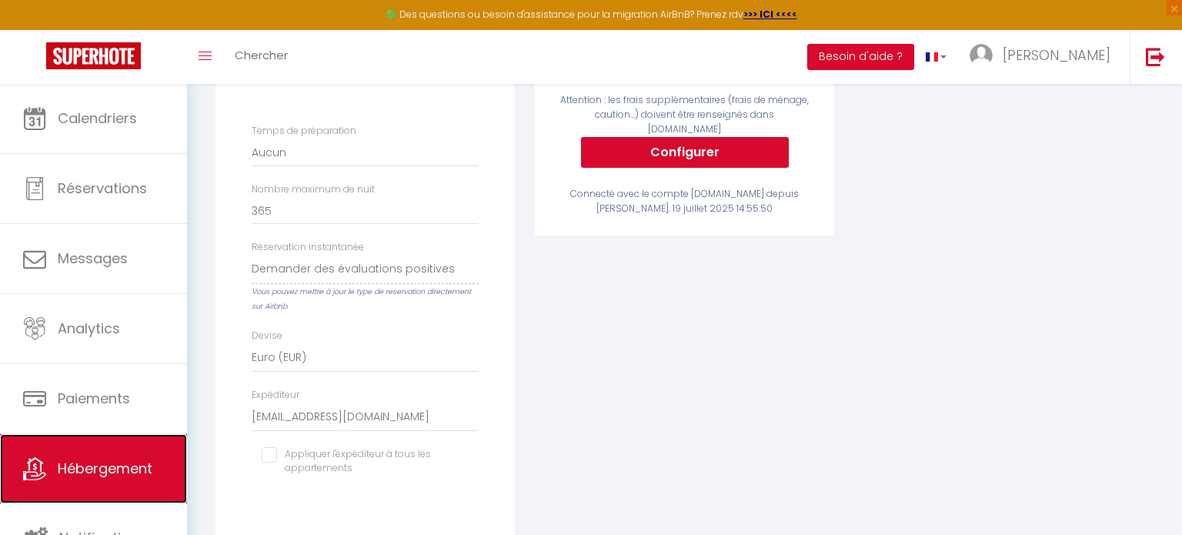
click at [89, 455] on link "Hébergement" at bounding box center [93, 468] width 187 height 69
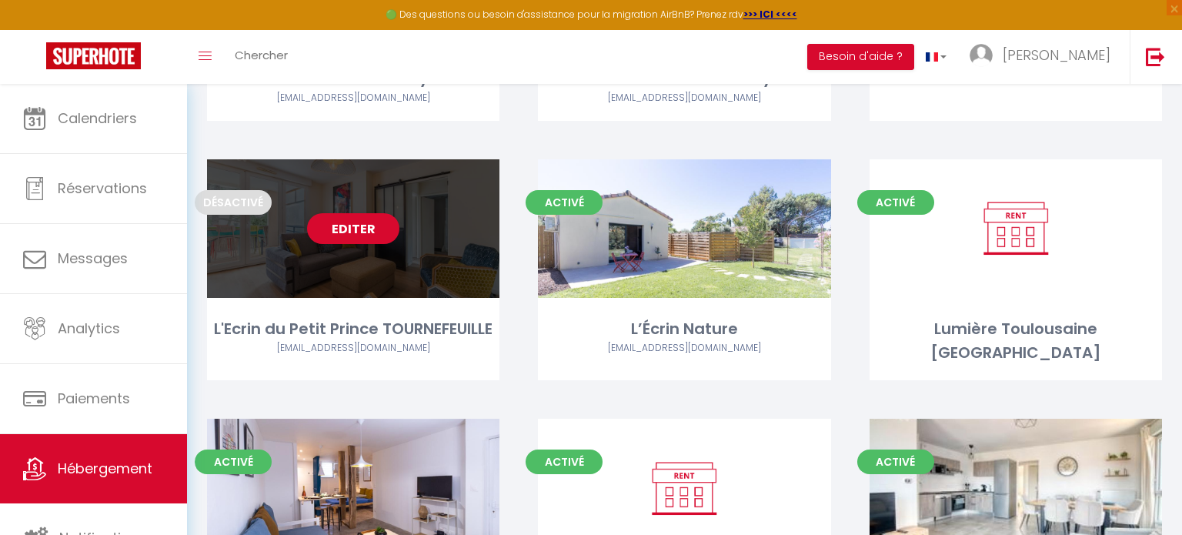
scroll to position [314, 0]
click at [369, 221] on link "Editer" at bounding box center [353, 227] width 92 height 31
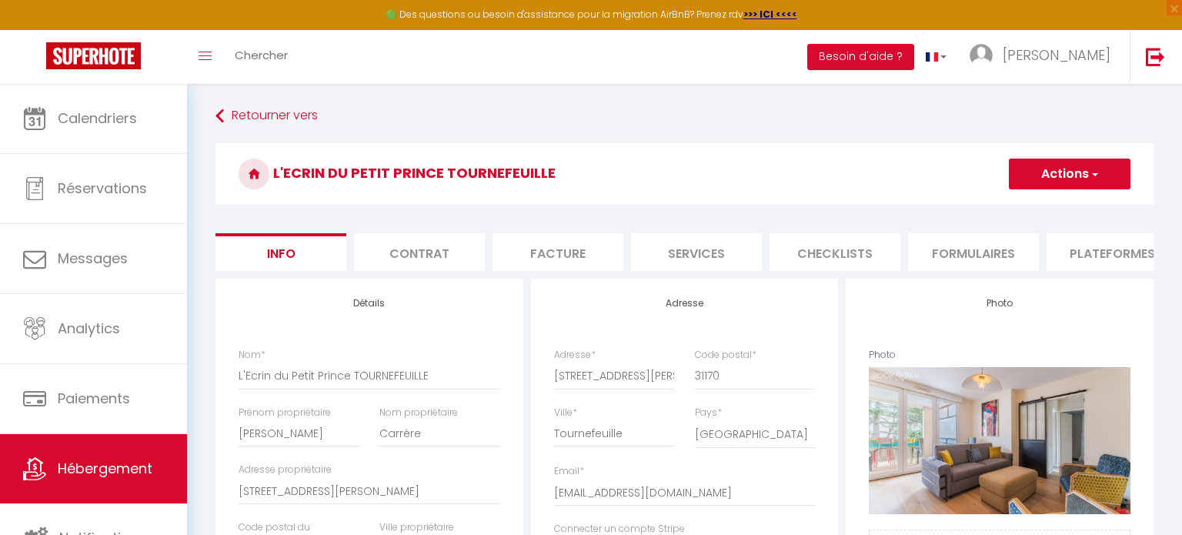
click at [1099, 239] on li "Plateformes" at bounding box center [1112, 252] width 131 height 38
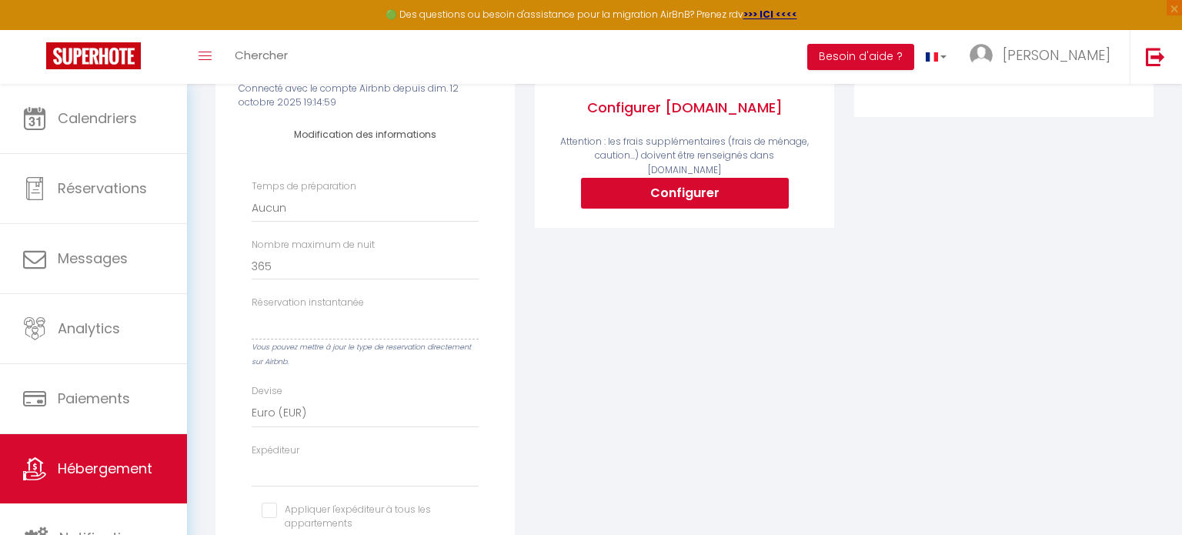
scroll to position [374, 0]
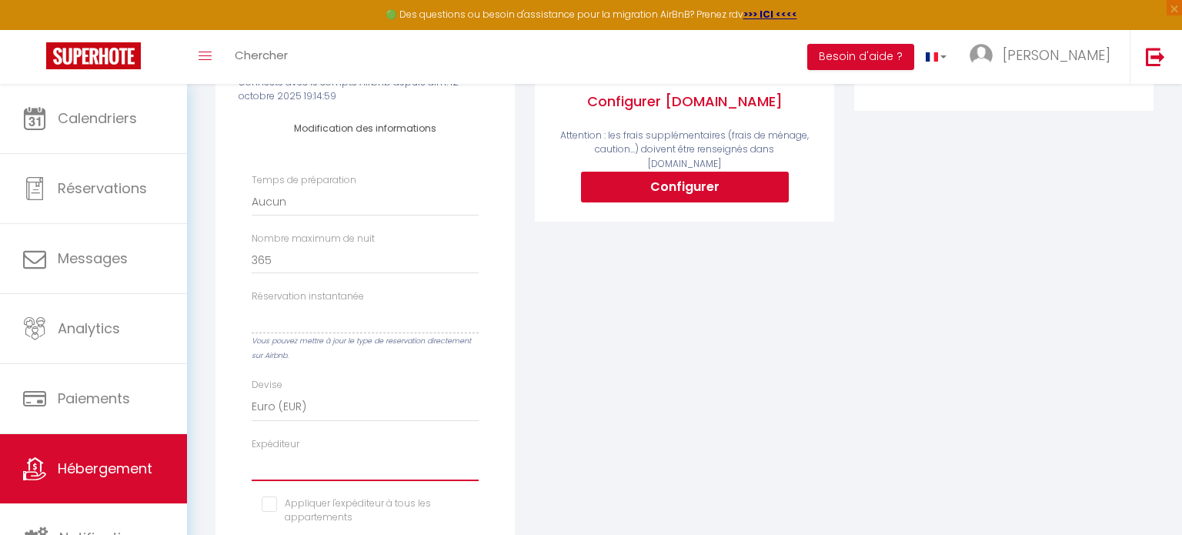
click at [319, 479] on select "[EMAIL_ADDRESS][DOMAIN_NAME] [EMAIL_ADDRESS][DOMAIN_NAME] [EMAIL_ADDRESS][DOMAI…" at bounding box center [365, 466] width 227 height 29
click at [312, 468] on select "[EMAIL_ADDRESS][DOMAIN_NAME] [EMAIL_ADDRESS][DOMAIN_NAME] [EMAIL_ADDRESS][DOMAI…" at bounding box center [365, 466] width 227 height 29
click at [319, 457] on select "[EMAIL_ADDRESS][DOMAIN_NAME] [EMAIL_ADDRESS][DOMAIN_NAME] [EMAIL_ADDRESS][DOMAI…" at bounding box center [365, 466] width 227 height 29
click at [252, 452] on select "[EMAIL_ADDRESS][DOMAIN_NAME] [EMAIL_ADDRESS][DOMAIN_NAME] [EMAIL_ADDRESS][DOMAI…" at bounding box center [365, 466] width 227 height 29
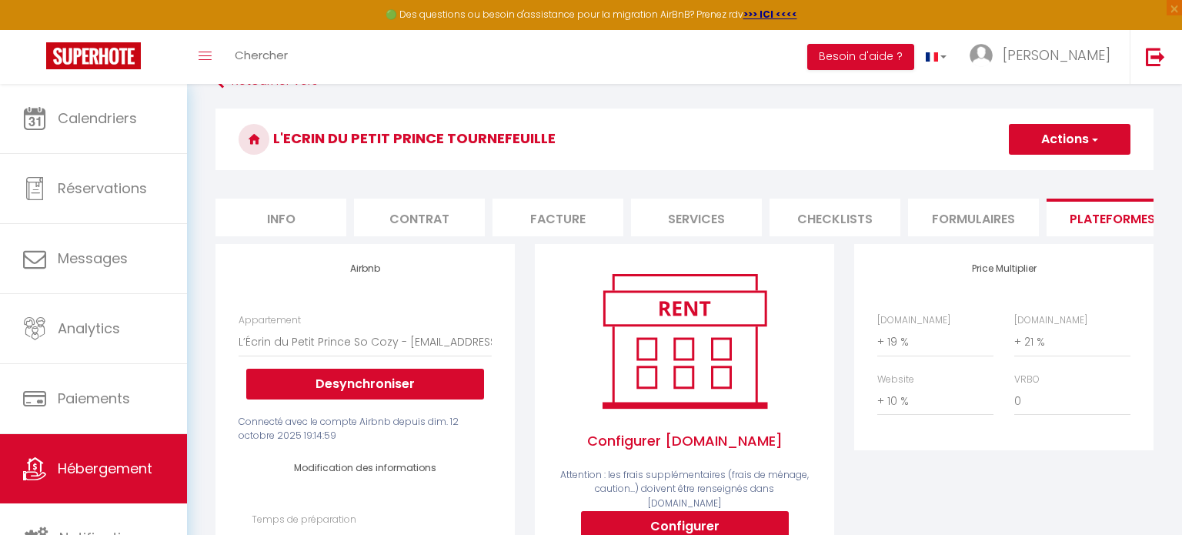
scroll to position [31, 0]
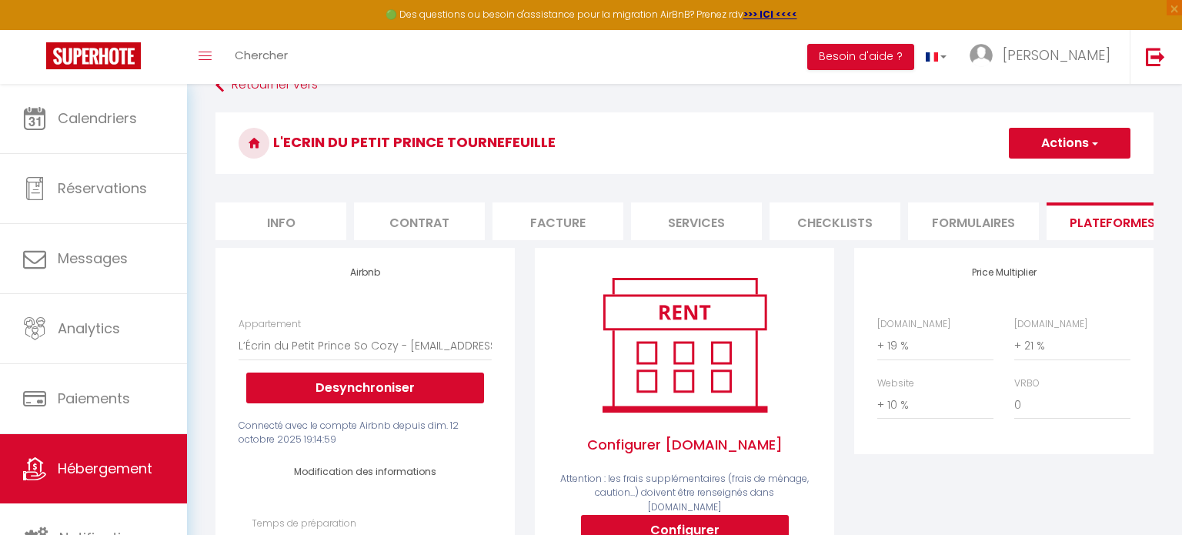
click at [1054, 146] on button "Actions" at bounding box center [1070, 143] width 122 height 31
click at [1051, 172] on link "Enregistrer" at bounding box center [1069, 177] width 122 height 20
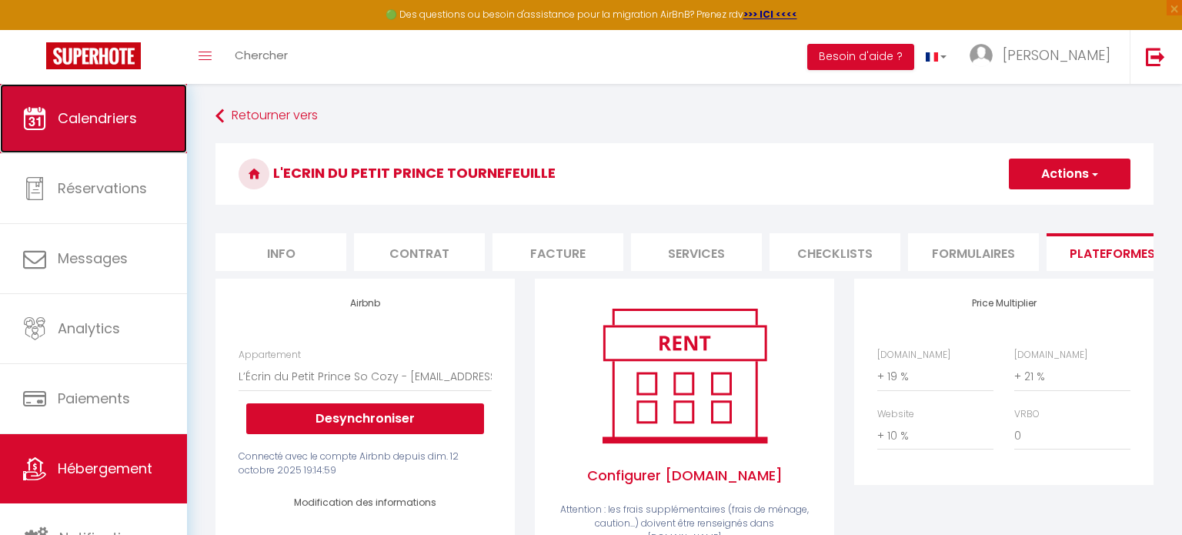
click at [128, 115] on span "Calendriers" at bounding box center [97, 118] width 79 height 19
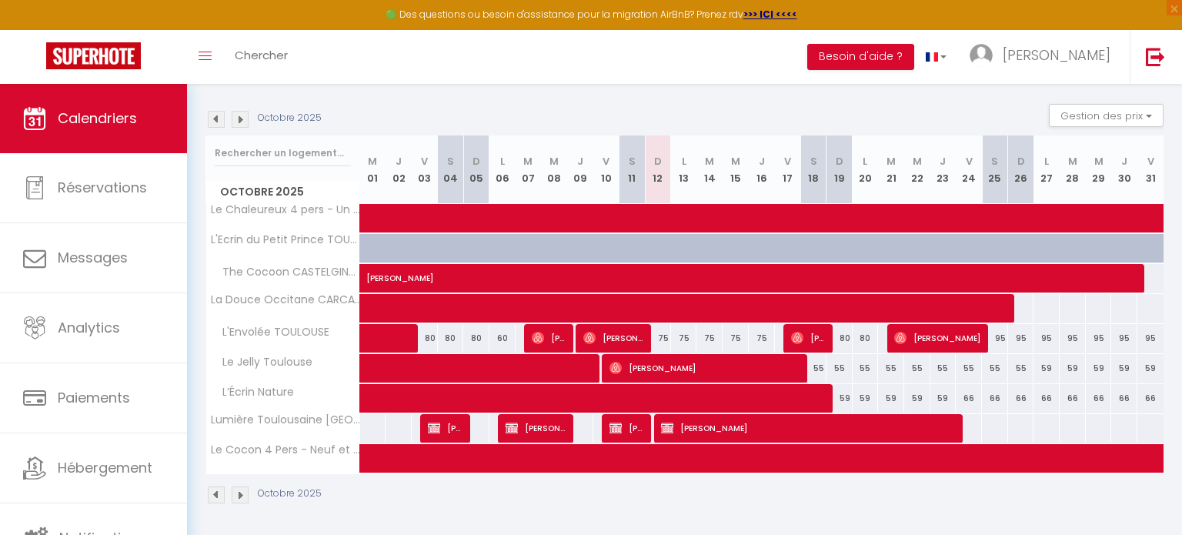
scroll to position [148, 0]
